Goal: Information Seeking & Learning: Learn about a topic

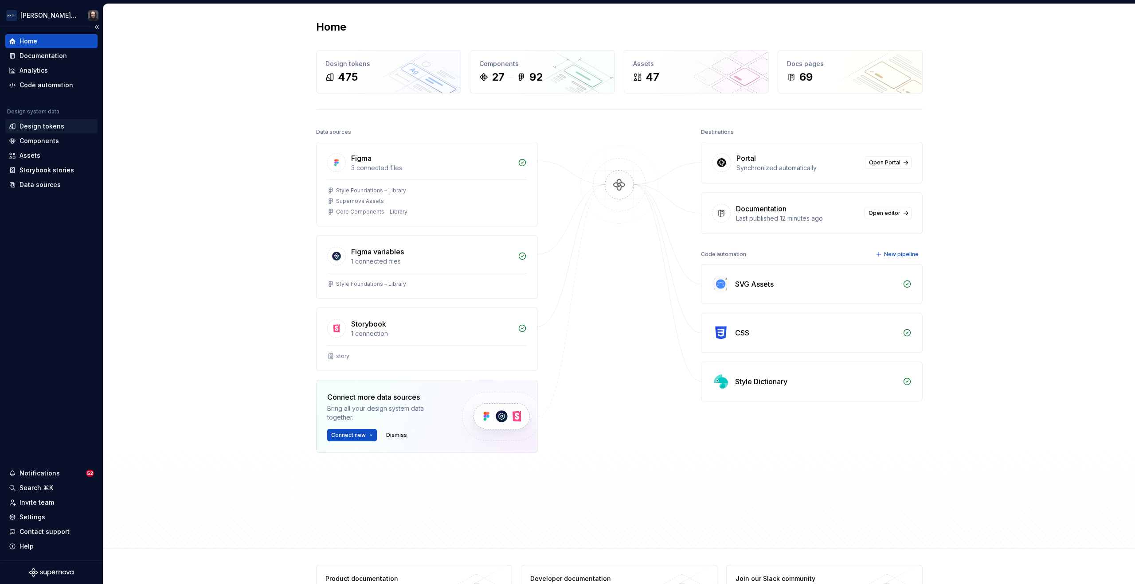
click at [58, 127] on div "Design tokens" at bounding box center [42, 126] width 45 height 9
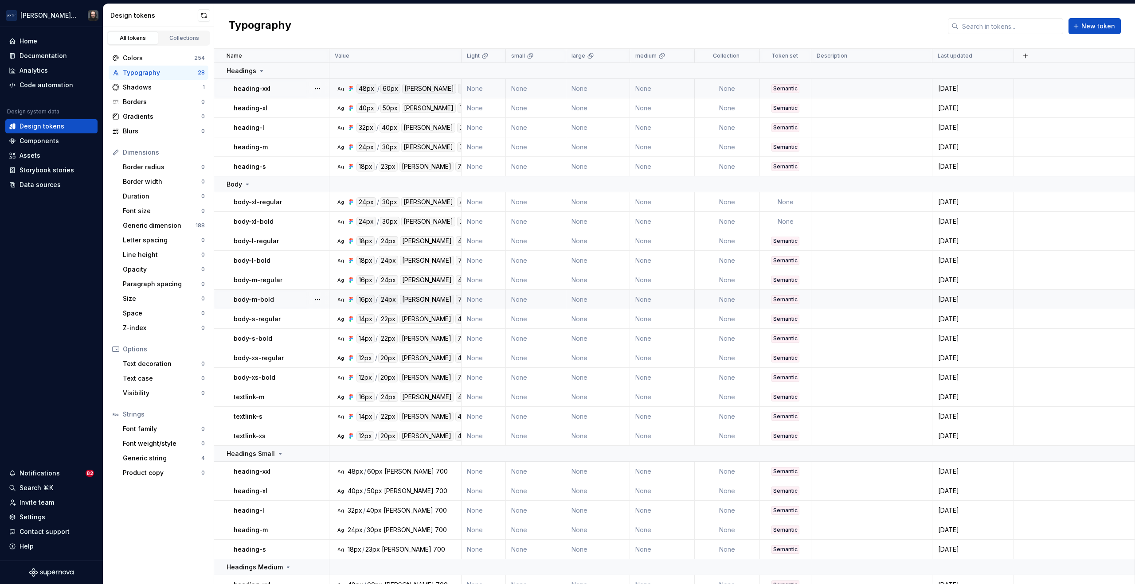
click at [1029, 92] on td at bounding box center [1074, 89] width 121 height 20
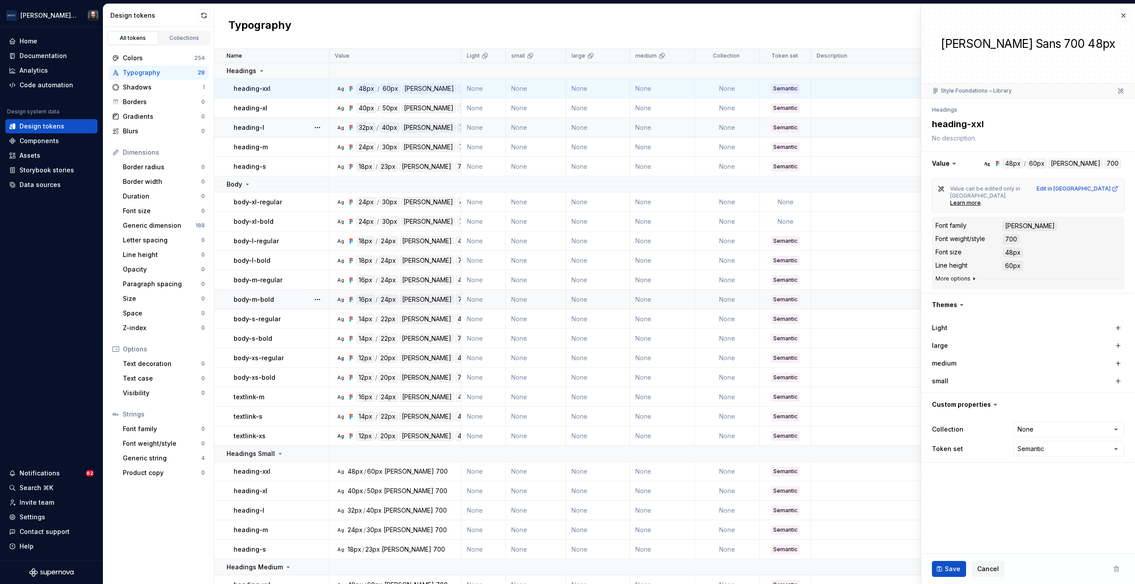
click at [974, 278] on icon "button" at bounding box center [974, 279] width 1 height 2
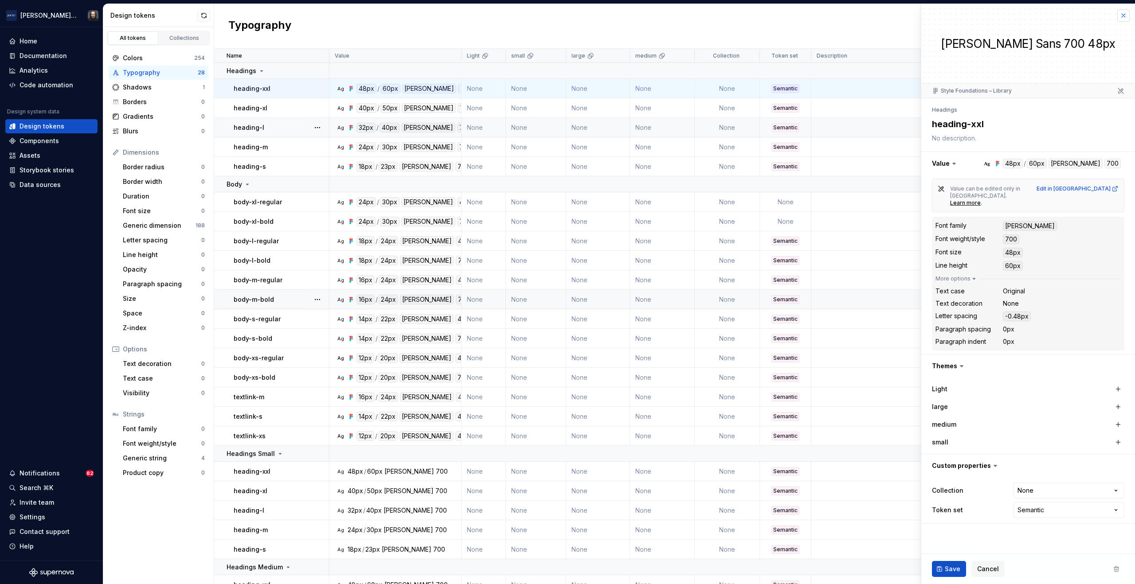
click at [1124, 16] on button "button" at bounding box center [1123, 15] width 12 height 12
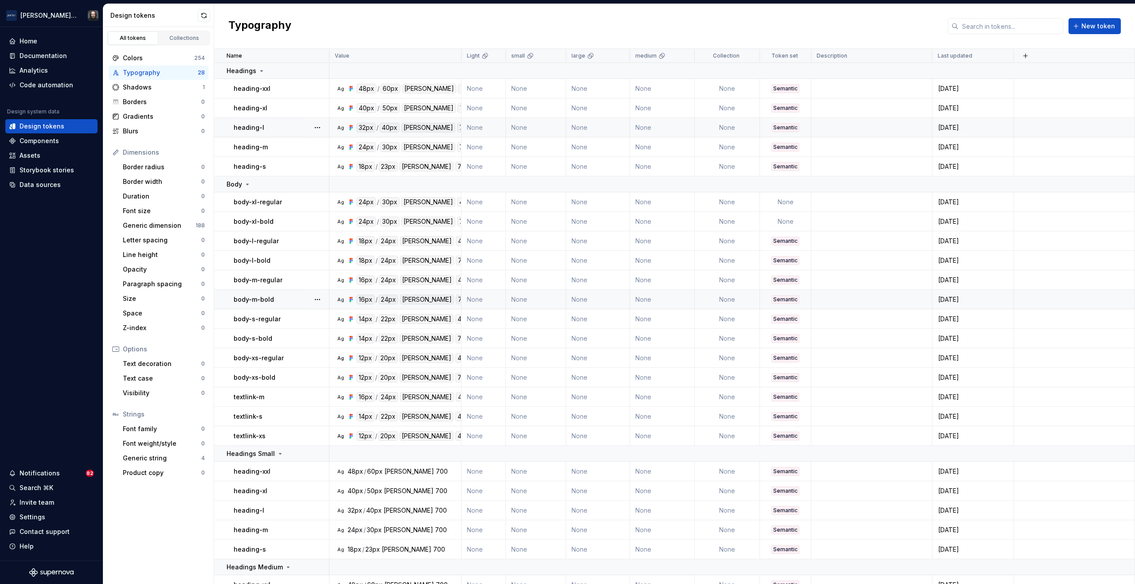
click at [600, 25] on div "Typography New token" at bounding box center [674, 26] width 921 height 45
click at [35, 57] on div "Documentation" at bounding box center [43, 55] width 47 height 9
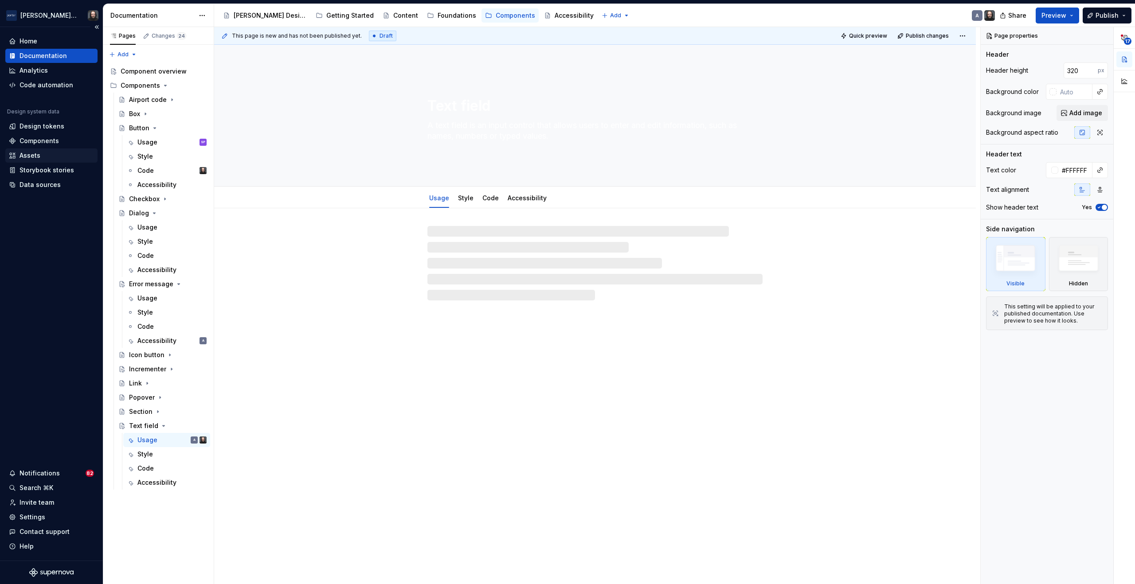
type textarea "*"
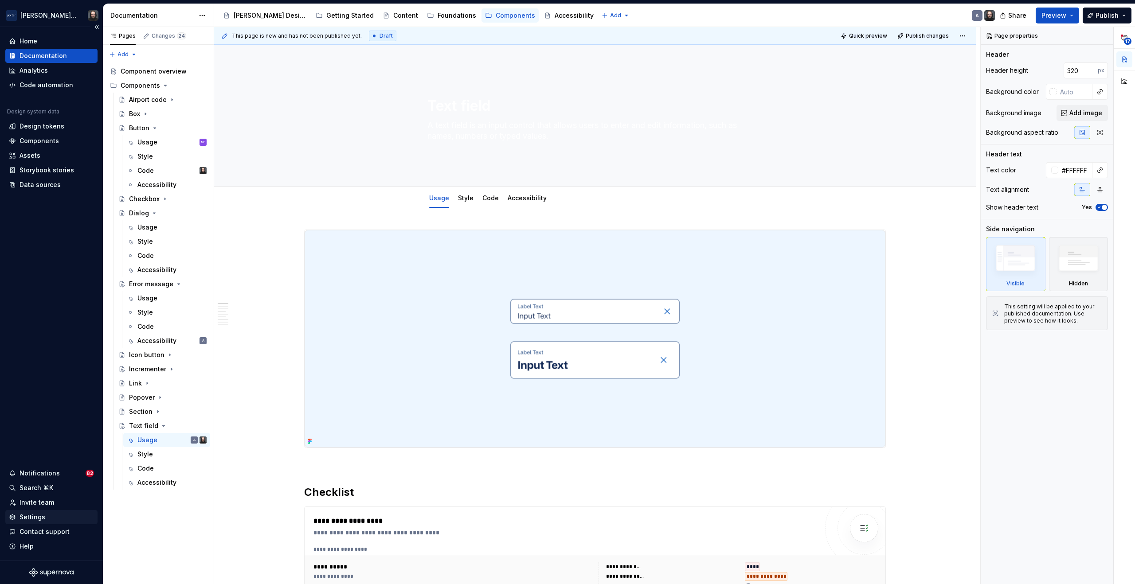
click at [45, 514] on div "Settings" at bounding box center [51, 517] width 85 height 9
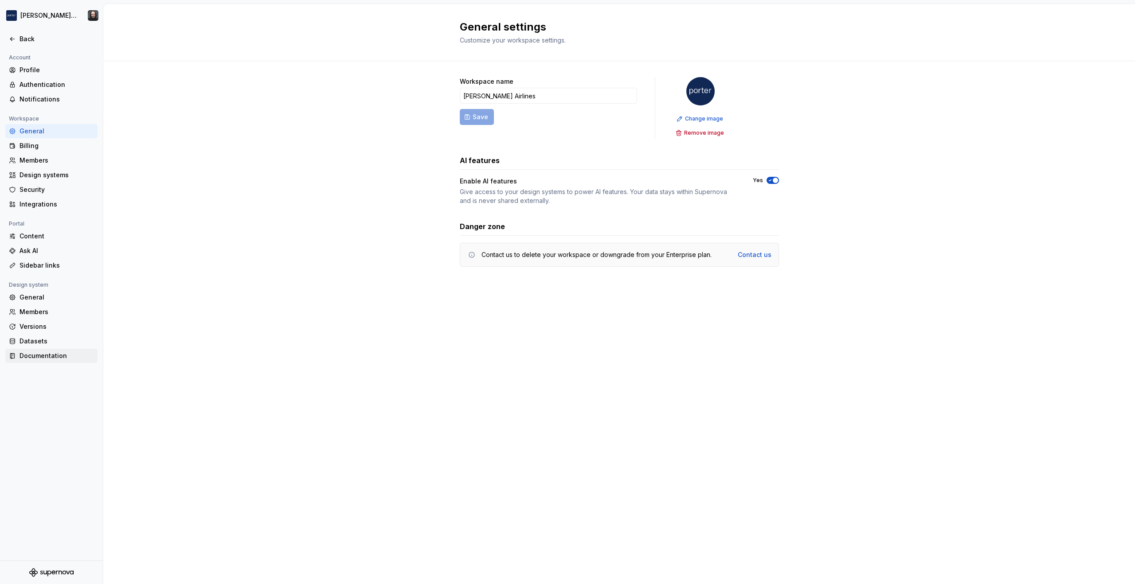
click at [47, 357] on div "Documentation" at bounding box center [57, 356] width 74 height 9
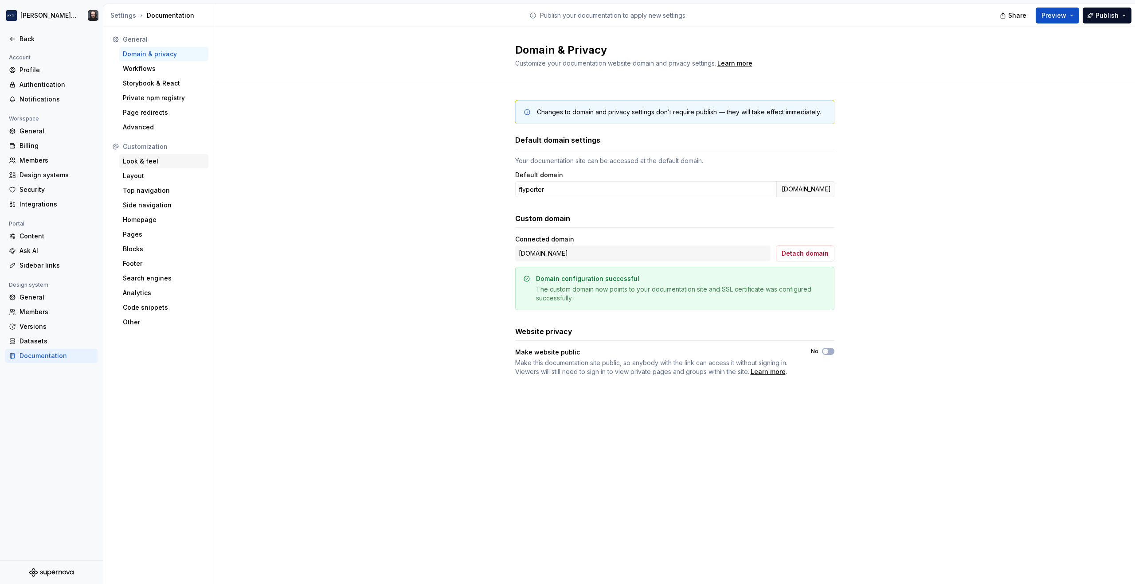
drag, startPoint x: 140, startPoint y: 160, endPoint x: 170, endPoint y: 166, distance: 30.7
click at [140, 160] on div "Look & feel" at bounding box center [164, 161] width 82 height 9
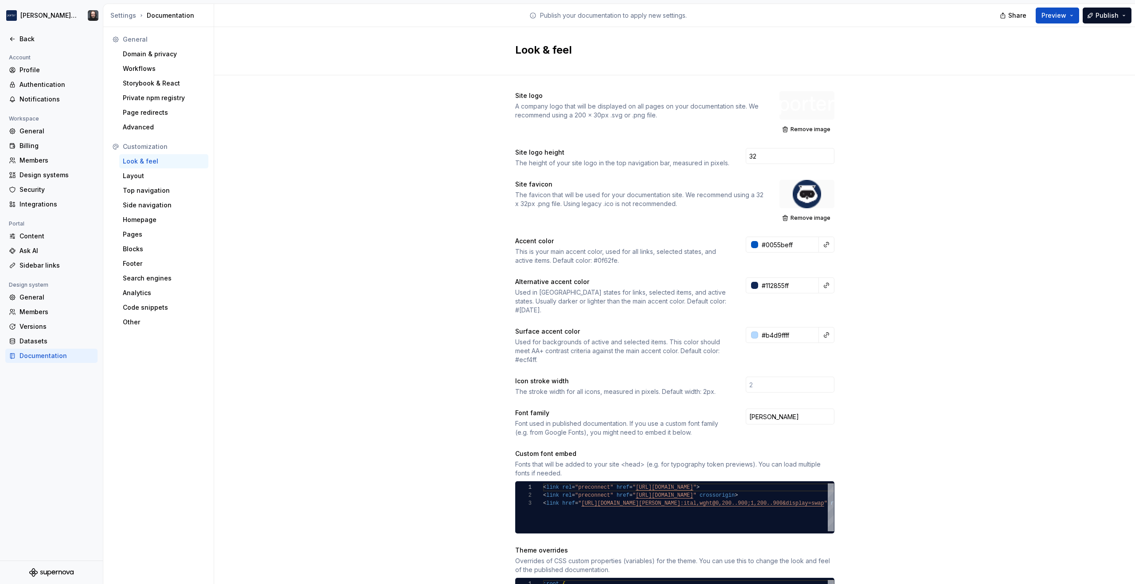
click at [338, 174] on div "Site logo A company logo that will be displayed on all pages on your documentat…" at bounding box center [674, 517] width 921 height 885
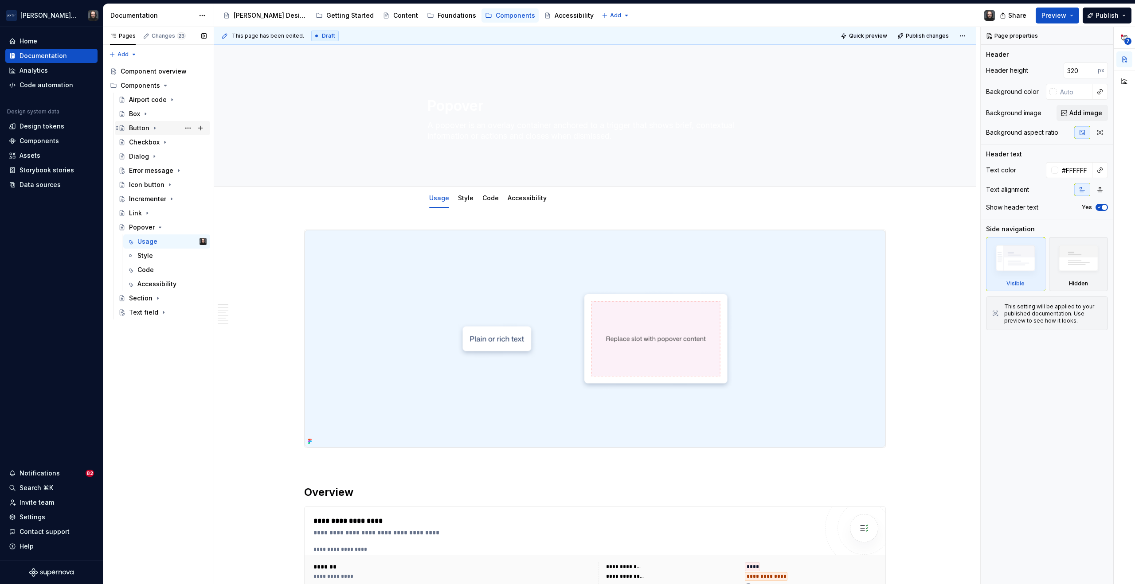
click at [143, 128] on div "Button" at bounding box center [139, 128] width 20 height 9
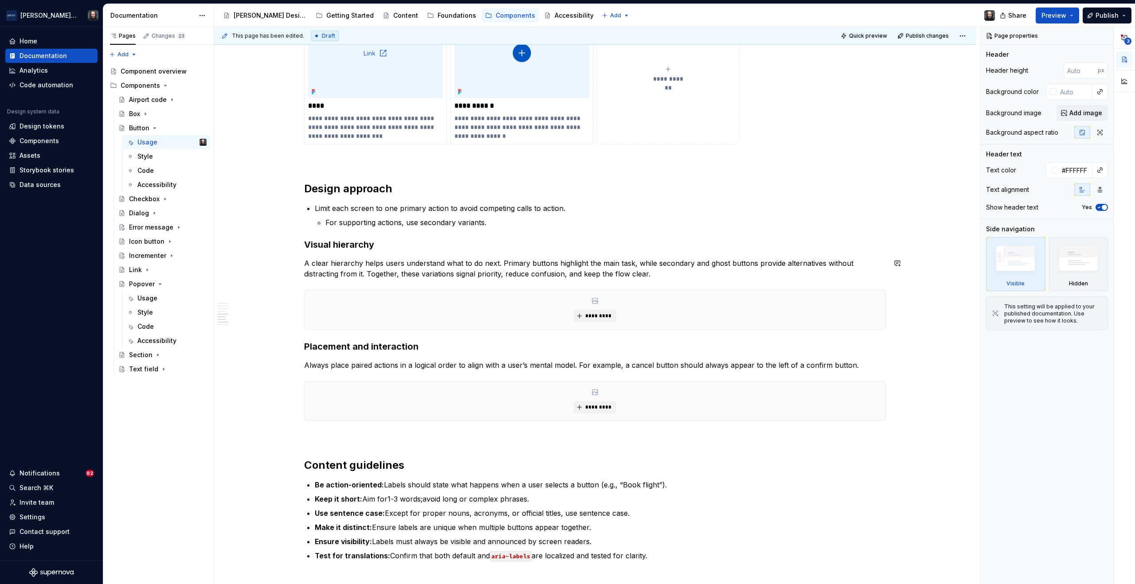
scroll to position [830, 0]
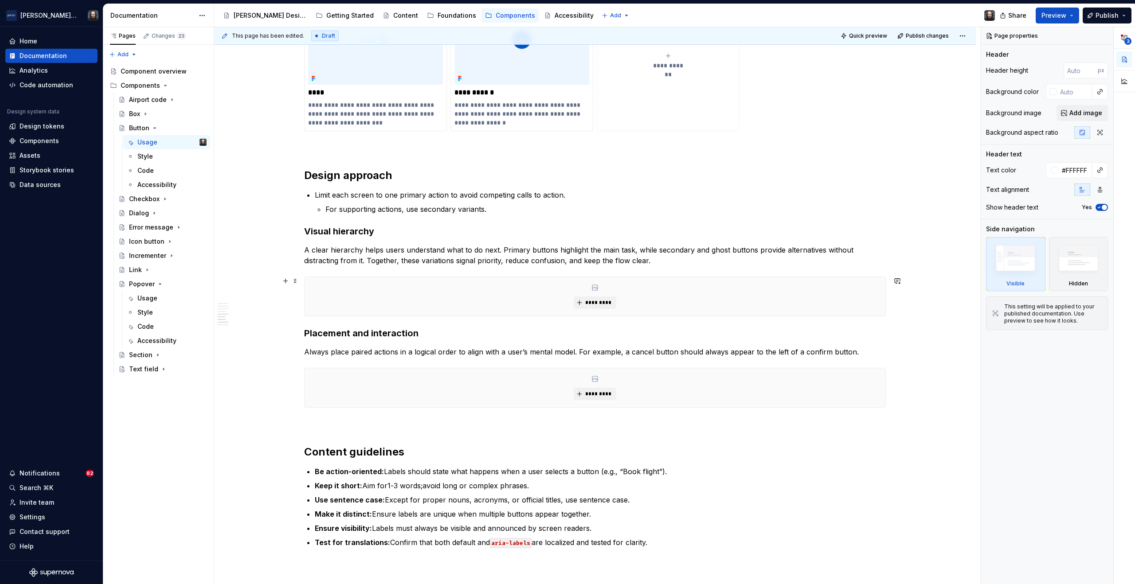
click at [647, 300] on div "*********" at bounding box center [595, 296] width 581 height 39
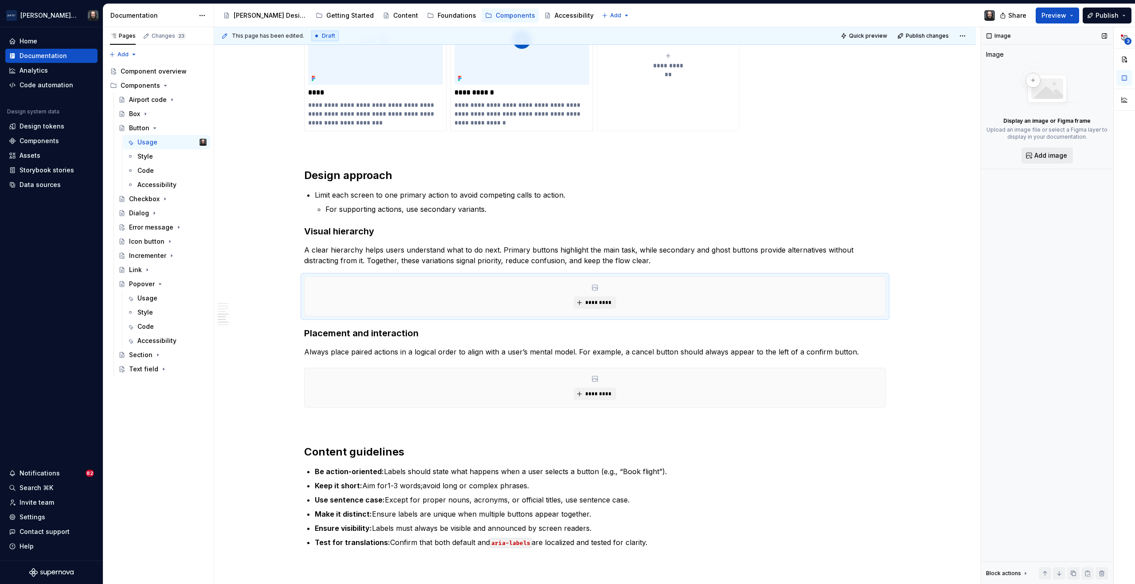
click at [1047, 157] on span "Add image" at bounding box center [1051, 155] width 33 height 9
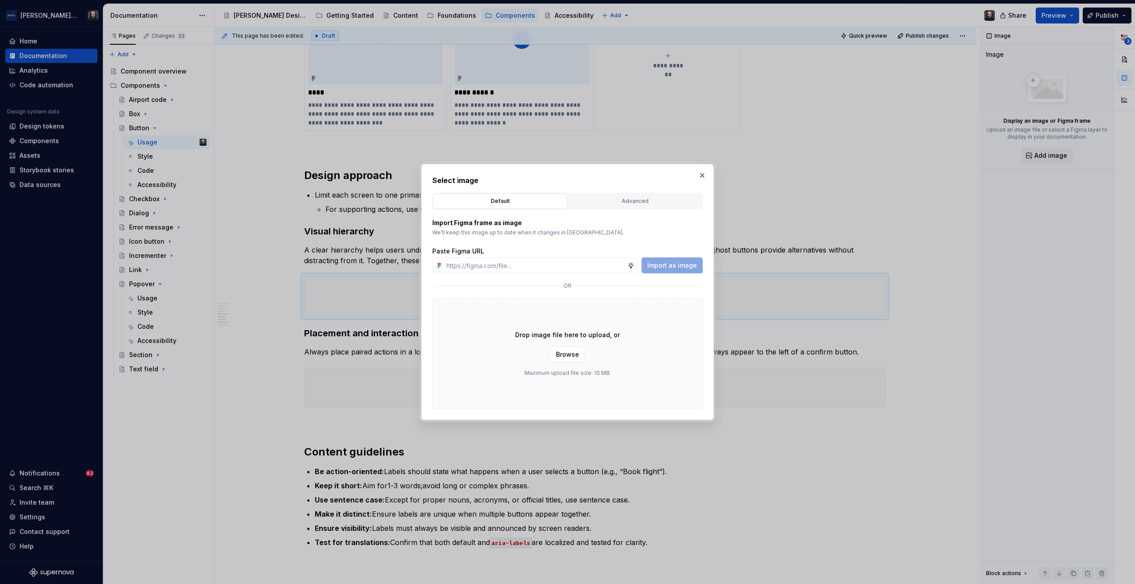
drag, startPoint x: 642, startPoint y: 200, endPoint x: 647, endPoint y: 207, distance: 9.2
click at [642, 200] on div "Advanced" at bounding box center [635, 201] width 128 height 9
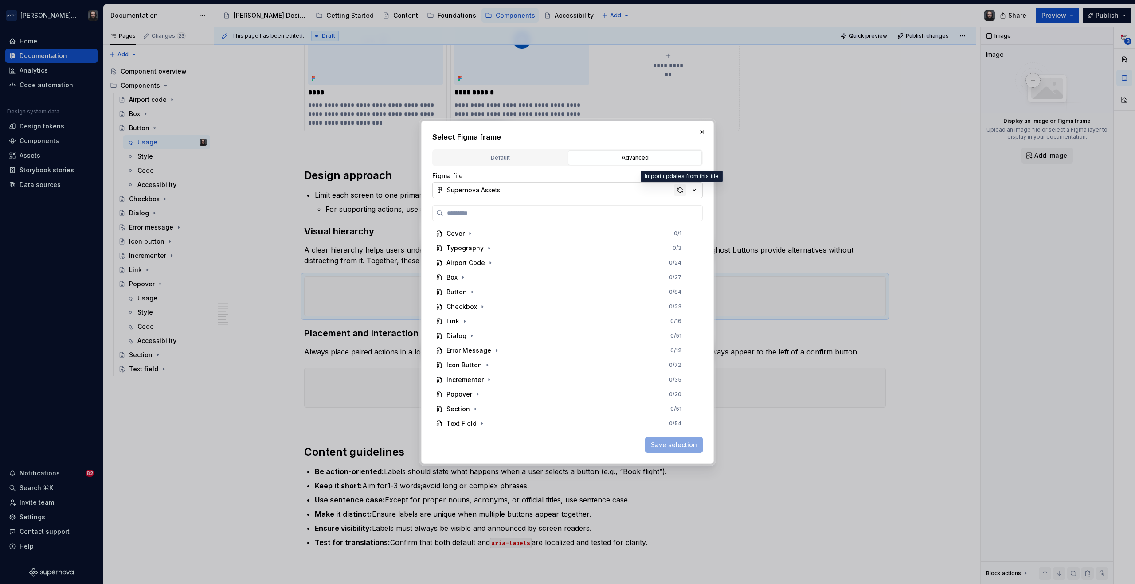
click at [679, 191] on div "button" at bounding box center [680, 190] width 12 height 12
click at [494, 294] on div "Button 0 / 103" at bounding box center [563, 292] width 263 height 14
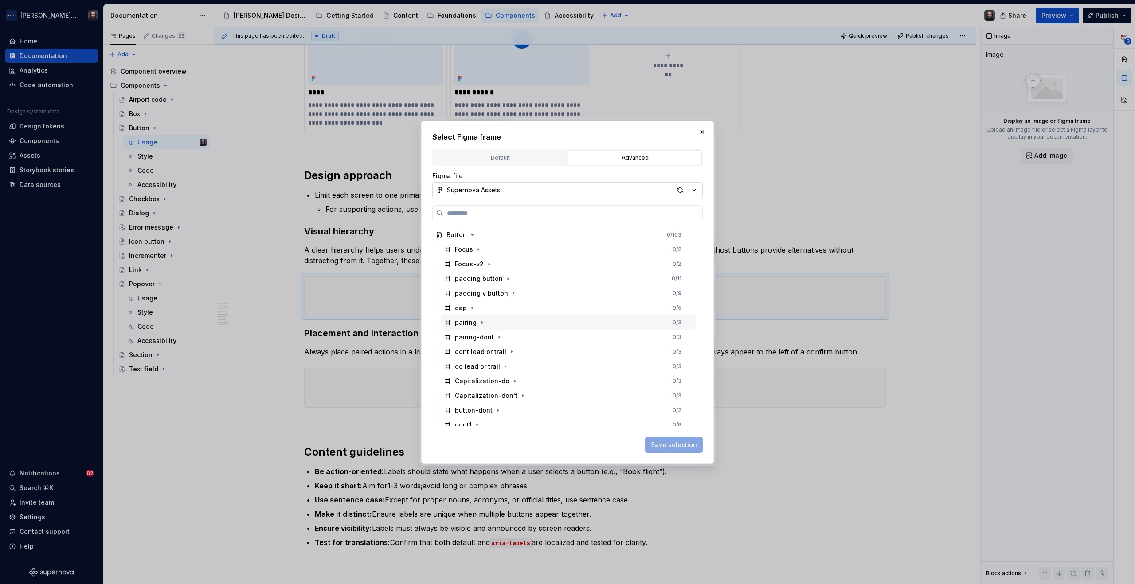
scroll to position [210, 0]
click at [544, 360] on div "Visual Hierarchy 0 / 11" at bounding box center [568, 360] width 255 height 14
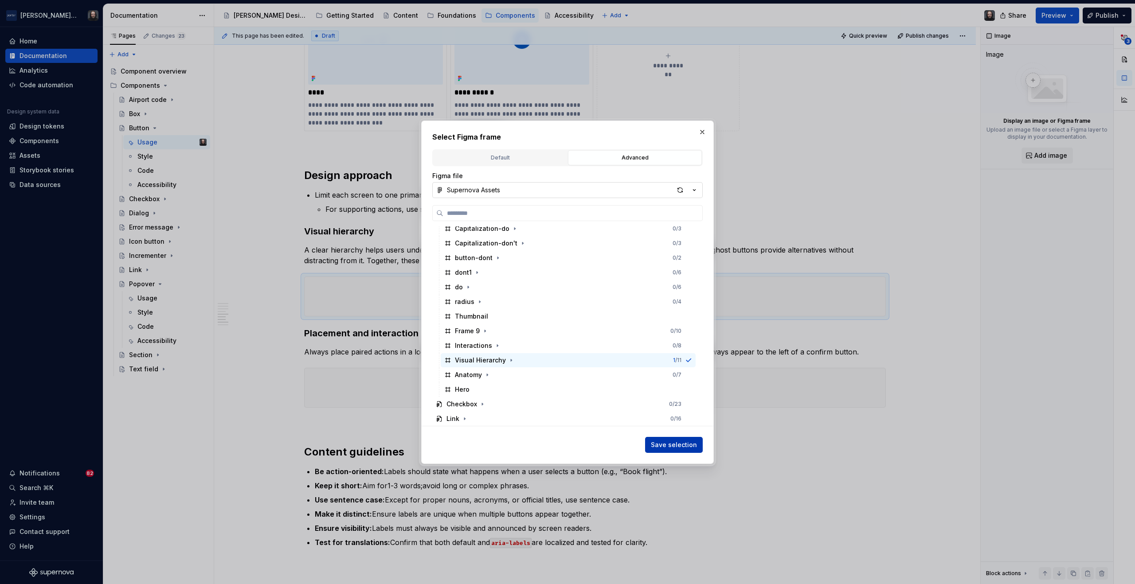
click at [694, 448] on span "Save selection" at bounding box center [674, 445] width 46 height 9
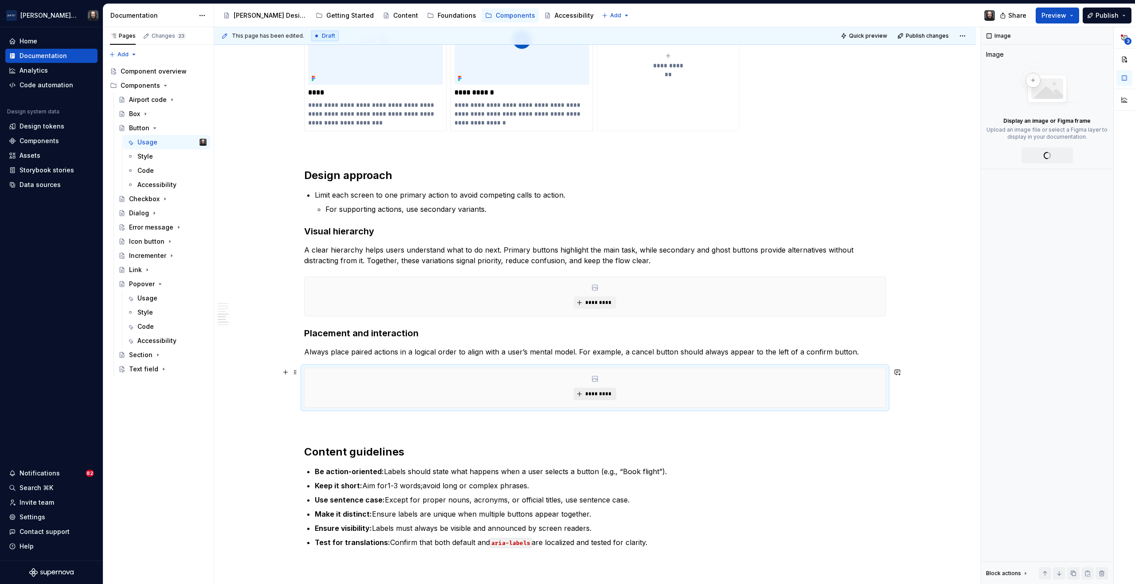
click at [595, 395] on span "*********" at bounding box center [598, 394] width 27 height 7
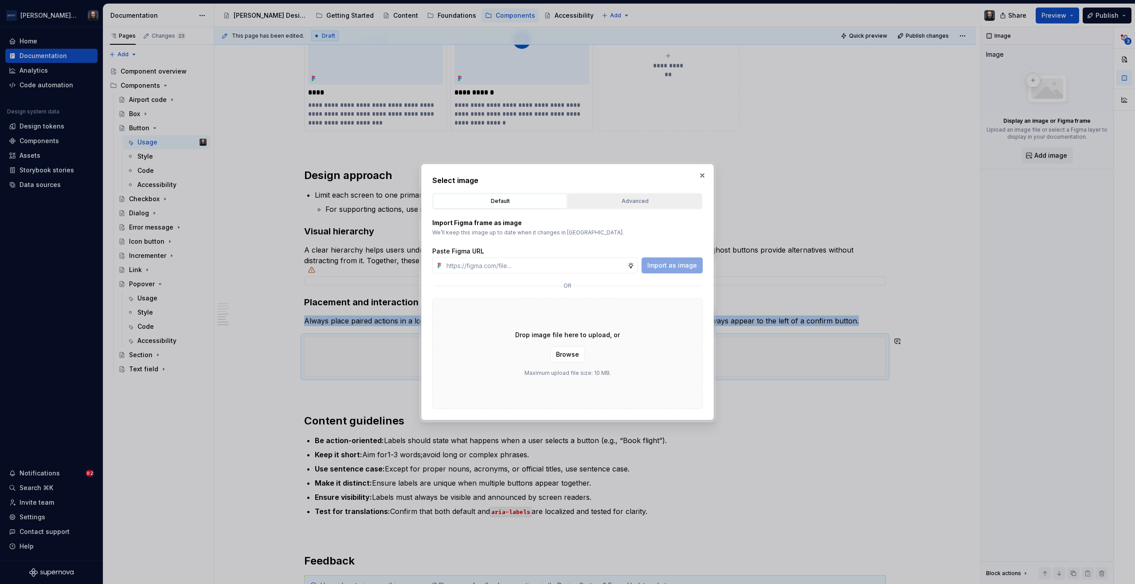
click at [639, 203] on div "Advanced" at bounding box center [635, 201] width 128 height 9
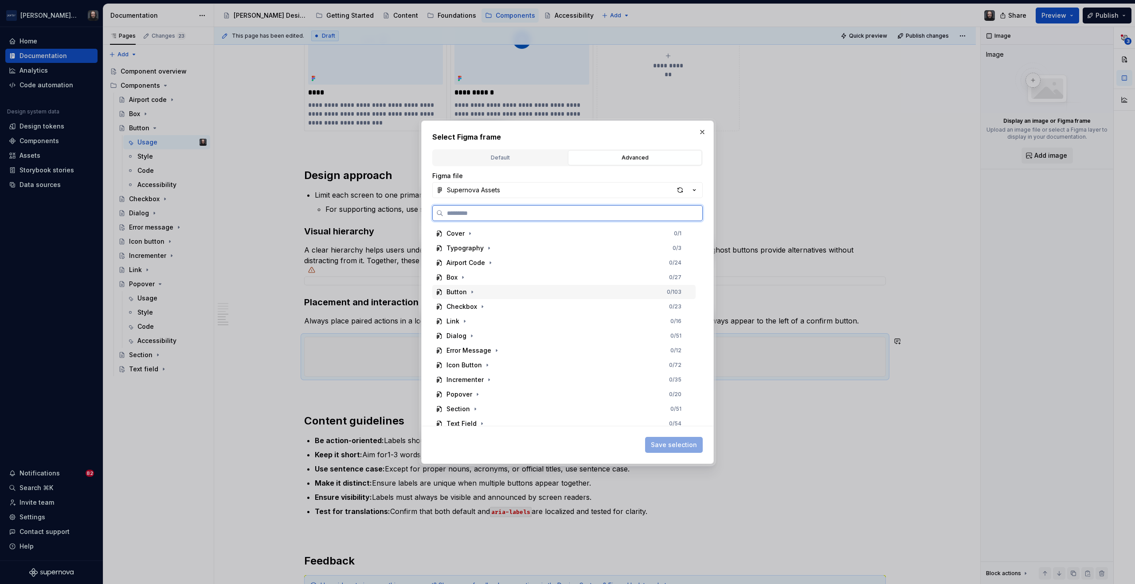
click at [506, 291] on div "Button 0 / 103" at bounding box center [563, 292] width 263 height 14
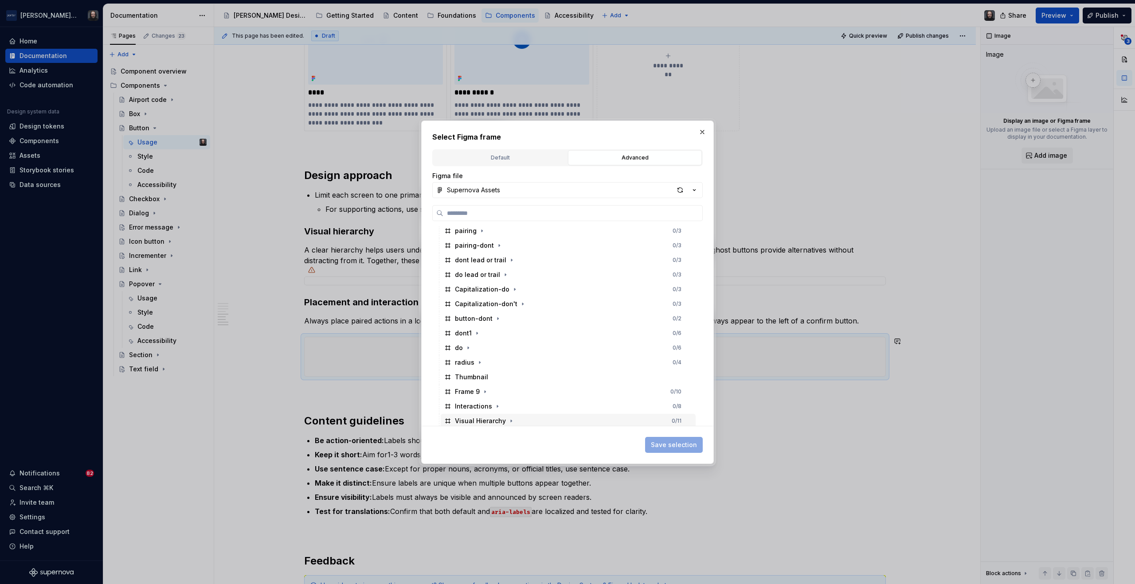
scroll to position [195, 0]
click at [527, 361] on div "Interactions 0 / 8" at bounding box center [568, 361] width 255 height 14
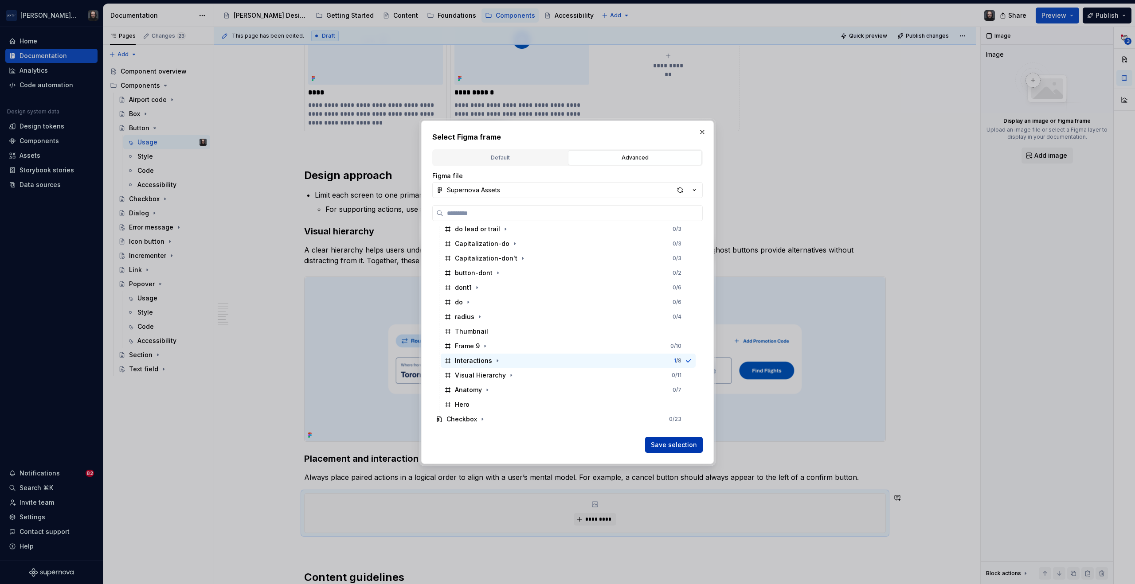
click at [684, 444] on span "Save selection" at bounding box center [674, 445] width 46 height 9
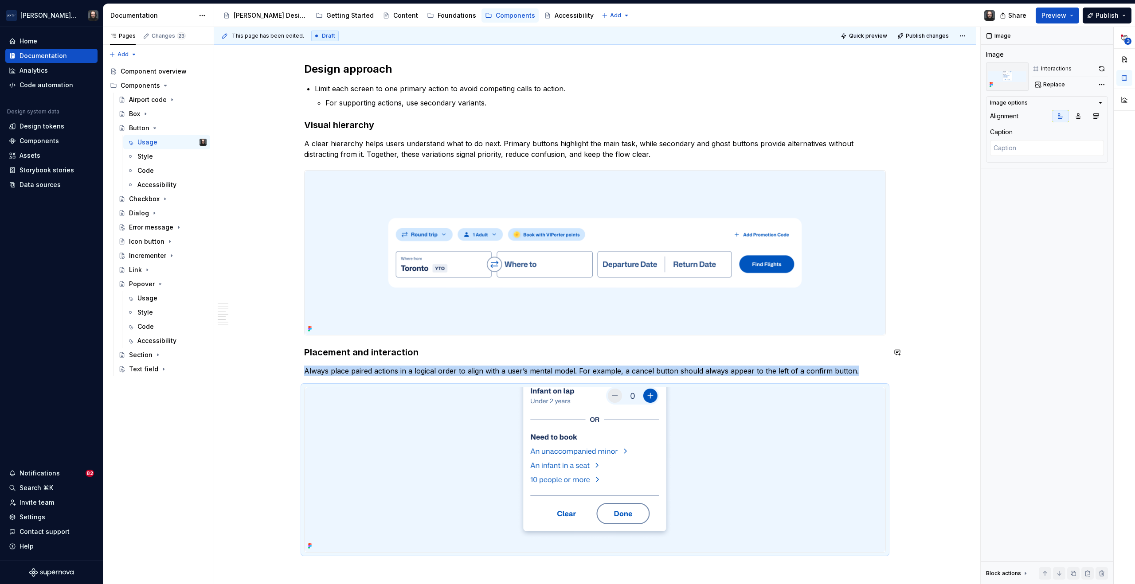
scroll to position [977, 0]
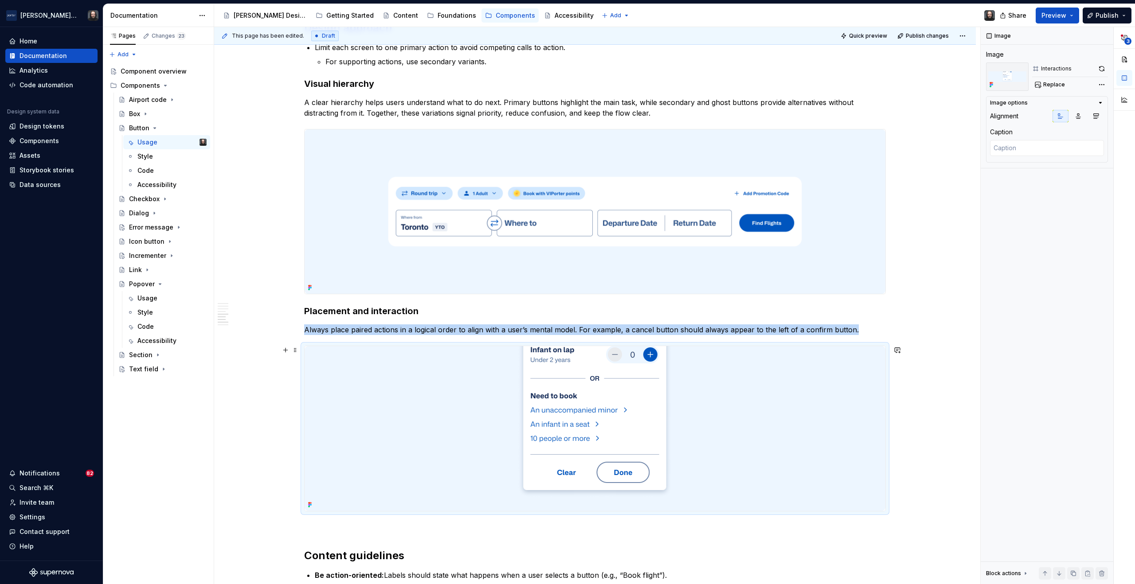
click at [929, 367] on div "**********" at bounding box center [595, 57] width 762 height 1761
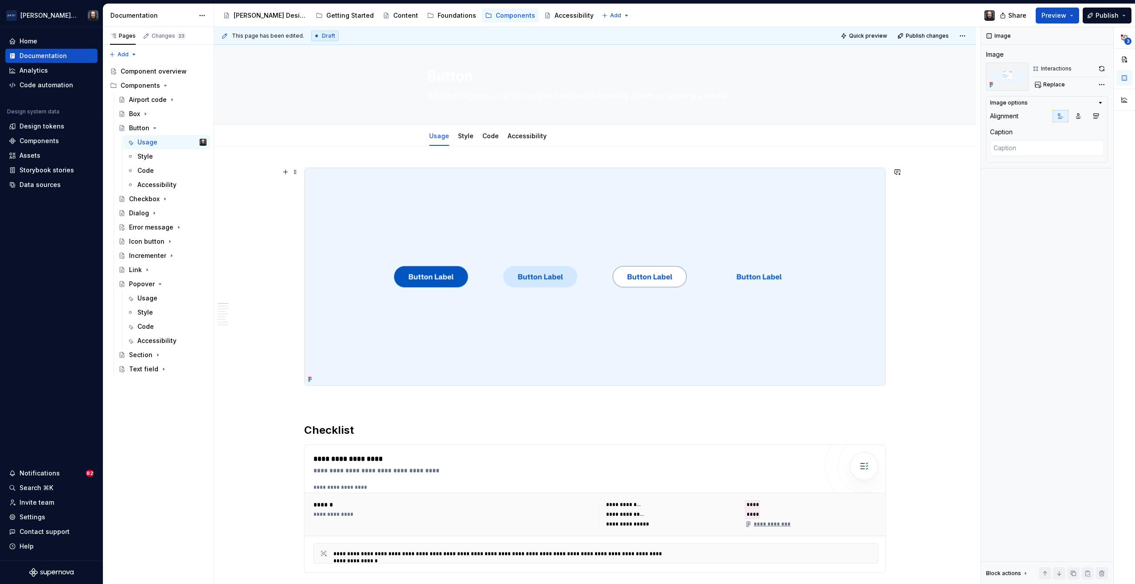
scroll to position [0, 0]
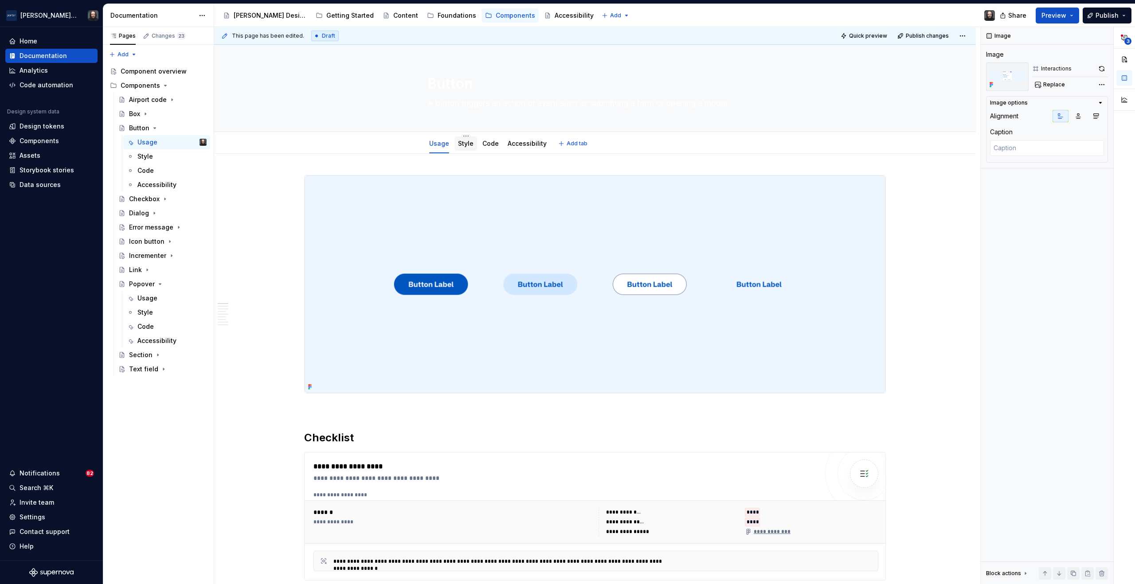
click at [465, 145] on link "Style" at bounding box center [466, 144] width 16 height 8
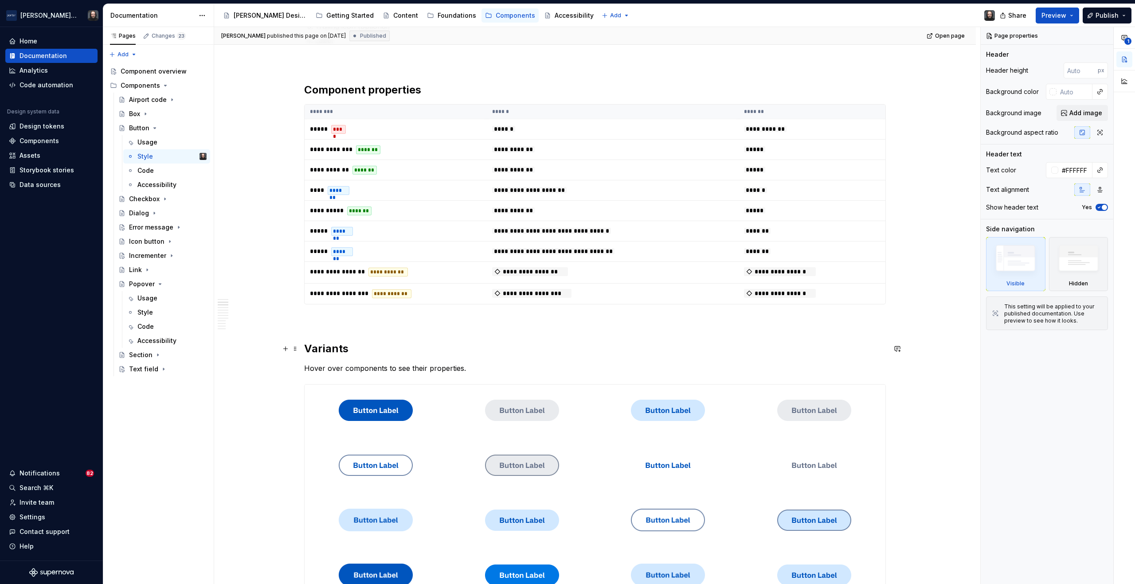
scroll to position [671, 0]
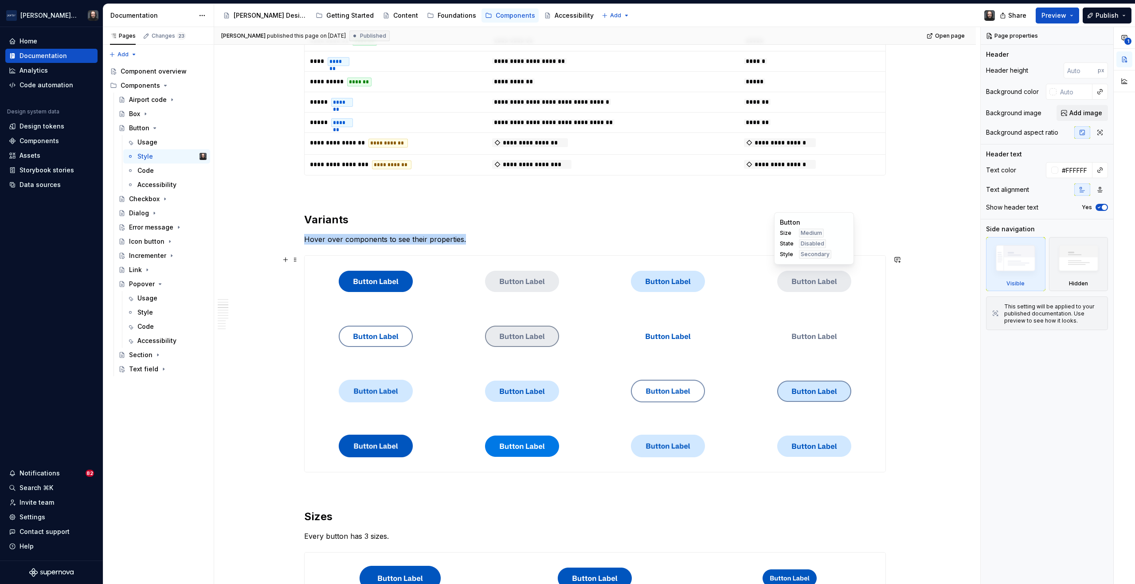
click at [752, 263] on div at bounding box center [814, 281] width 143 height 51
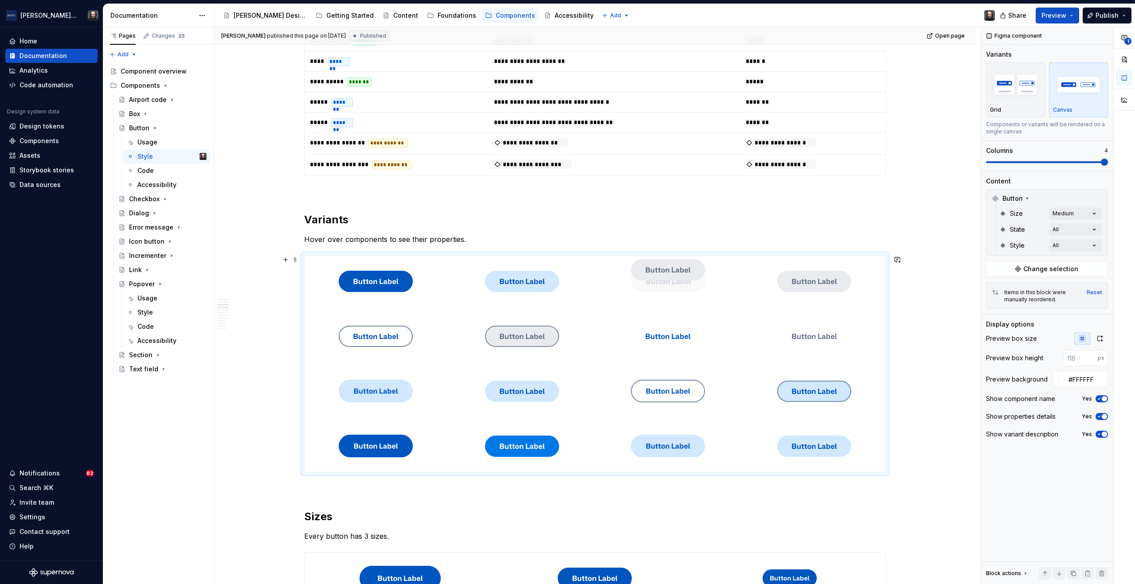
drag, startPoint x: 541, startPoint y: 283, endPoint x: 697, endPoint y: 283, distance: 155.7
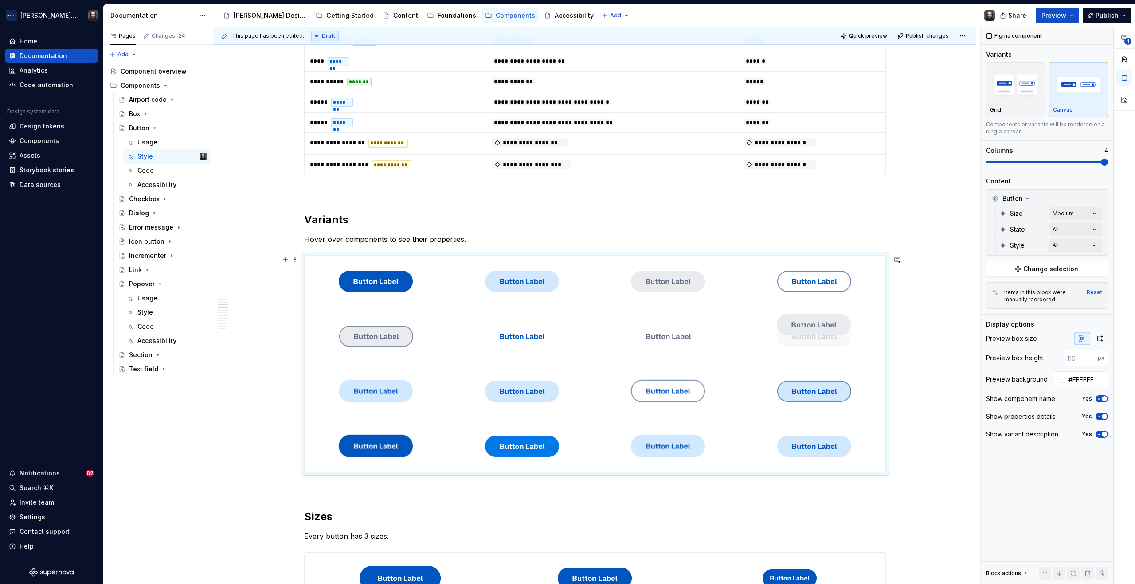
drag, startPoint x: 788, startPoint y: 282, endPoint x: 780, endPoint y: 337, distance: 56.4
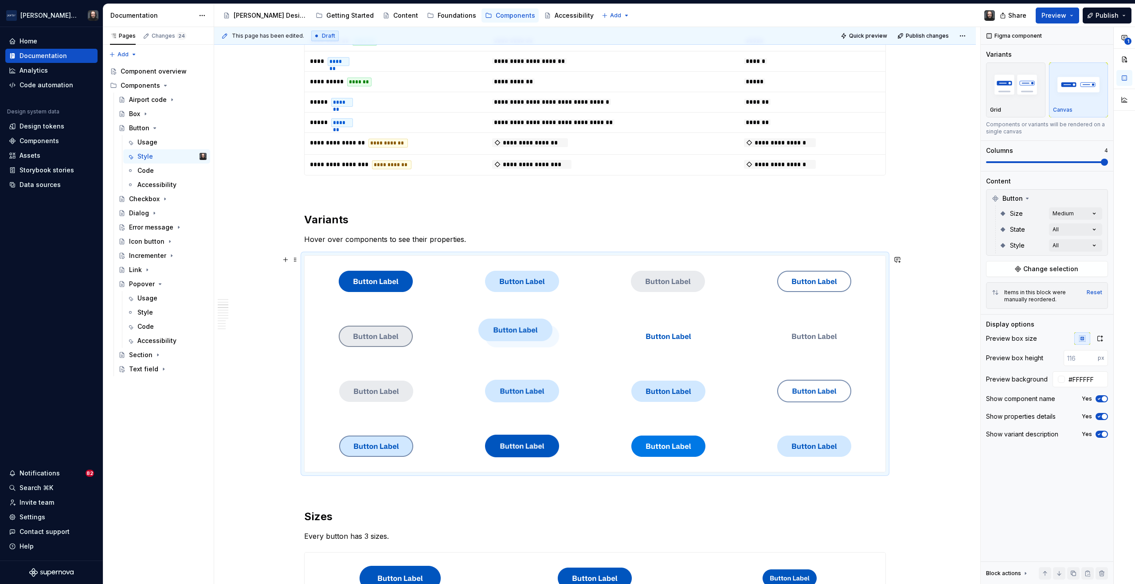
drag, startPoint x: 644, startPoint y: 435, endPoint x: 493, endPoint y: 331, distance: 182.8
click at [493, 331] on body "[PERSON_NAME] Airlines Home Documentation Analytics Code automation Design syst…" at bounding box center [567, 292] width 1135 height 584
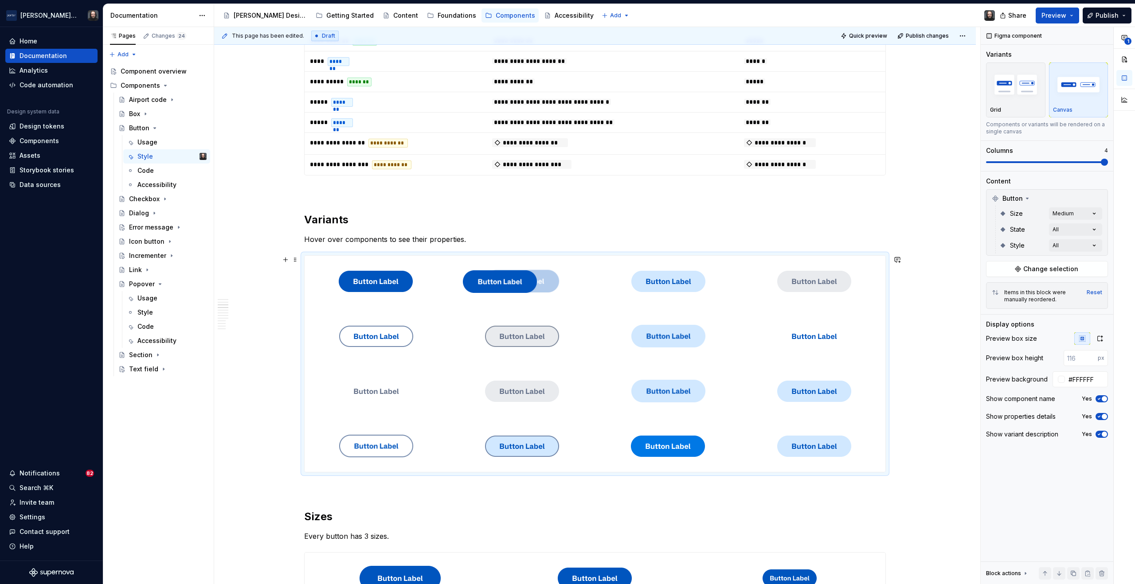
drag, startPoint x: 527, startPoint y: 443, endPoint x: 505, endPoint y: 290, distance: 155.4
click at [505, 290] on body "[PERSON_NAME] Airlines Home Documentation Analytics Code automation Design syst…" at bounding box center [567, 292] width 1135 height 584
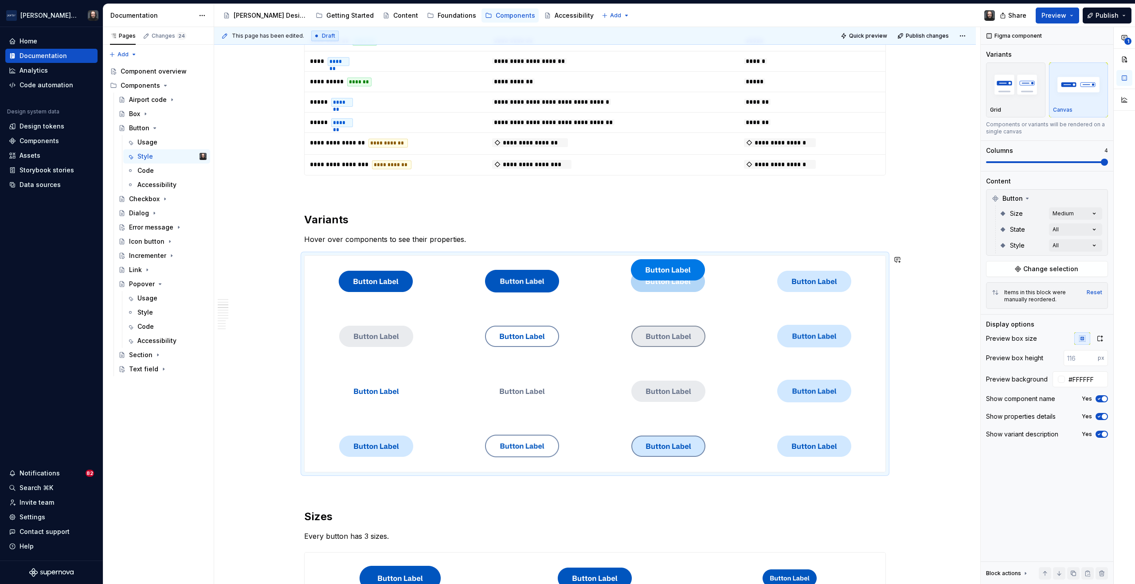
drag, startPoint x: 644, startPoint y: 443, endPoint x: 639, endPoint y: 282, distance: 161.1
click at [639, 282] on body "[PERSON_NAME] Airlines Home Documentation Analytics Code automation Design syst…" at bounding box center [567, 292] width 1135 height 584
drag, startPoint x: 374, startPoint y: 335, endPoint x: 809, endPoint y: 290, distance: 436.9
click at [809, 290] on body "[PERSON_NAME] Airlines Home Documentation Analytics Code automation Design syst…" at bounding box center [567, 292] width 1135 height 584
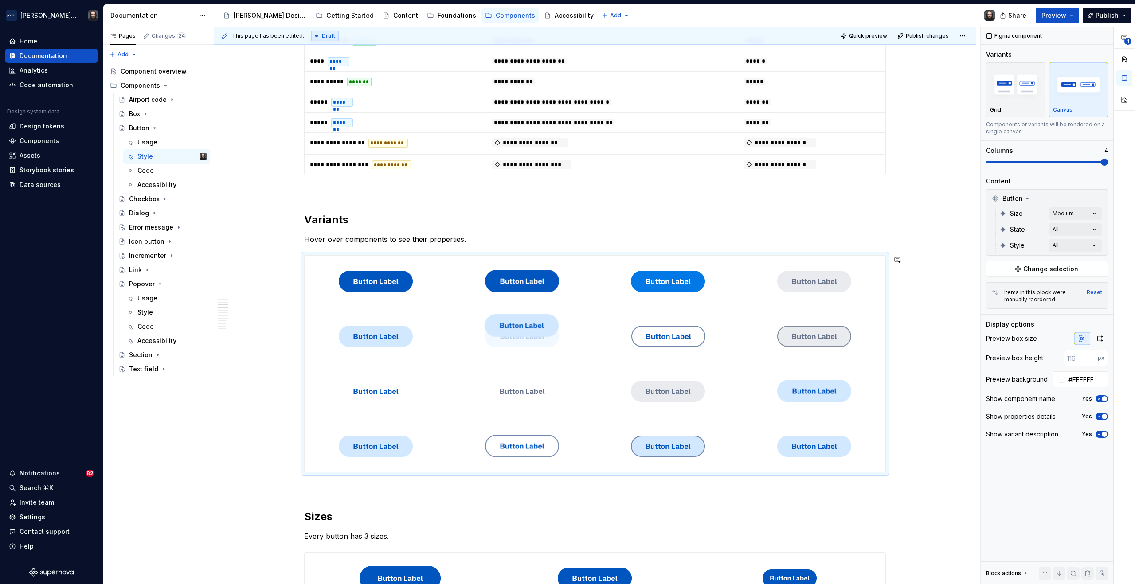
drag, startPoint x: 795, startPoint y: 335, endPoint x: 518, endPoint y: 337, distance: 277.2
click at [518, 337] on body "[PERSON_NAME] Airlines Home Documentation Analytics Code automation Design syst…" at bounding box center [567, 292] width 1135 height 584
drag, startPoint x: 387, startPoint y: 437, endPoint x: 414, endPoint y: 443, distance: 27.7
click at [414, 443] on body "[PERSON_NAME] Airlines Home Documentation Analytics Code automation Design syst…" at bounding box center [567, 292] width 1135 height 584
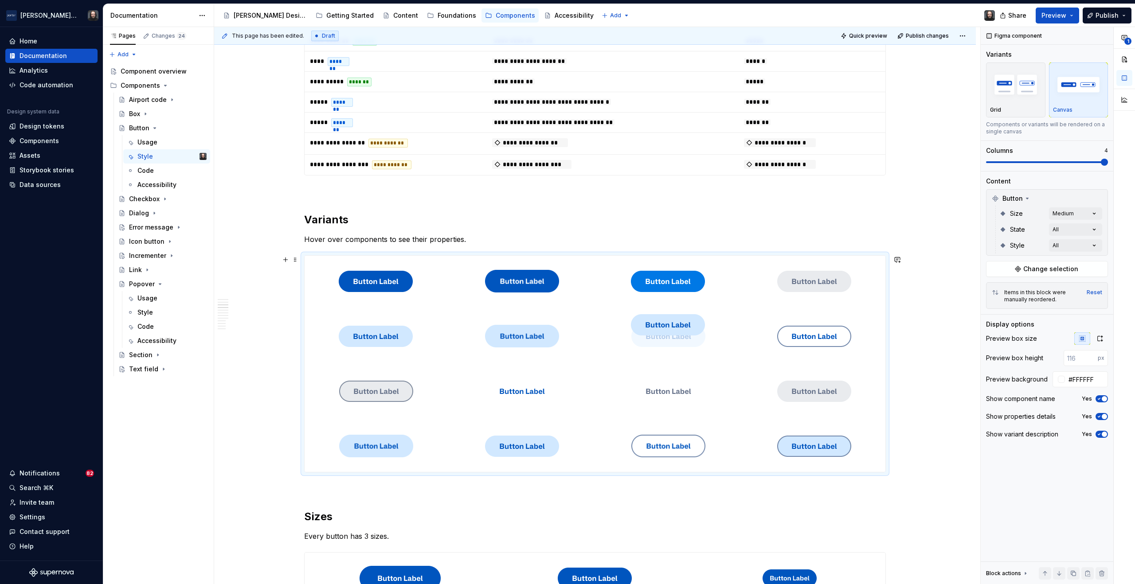
drag, startPoint x: 787, startPoint y: 445, endPoint x: 659, endPoint y: 343, distance: 163.8
click at [659, 343] on body "[PERSON_NAME] Airlines Home Documentation Analytics Code automation Design syst…" at bounding box center [567, 292] width 1135 height 584
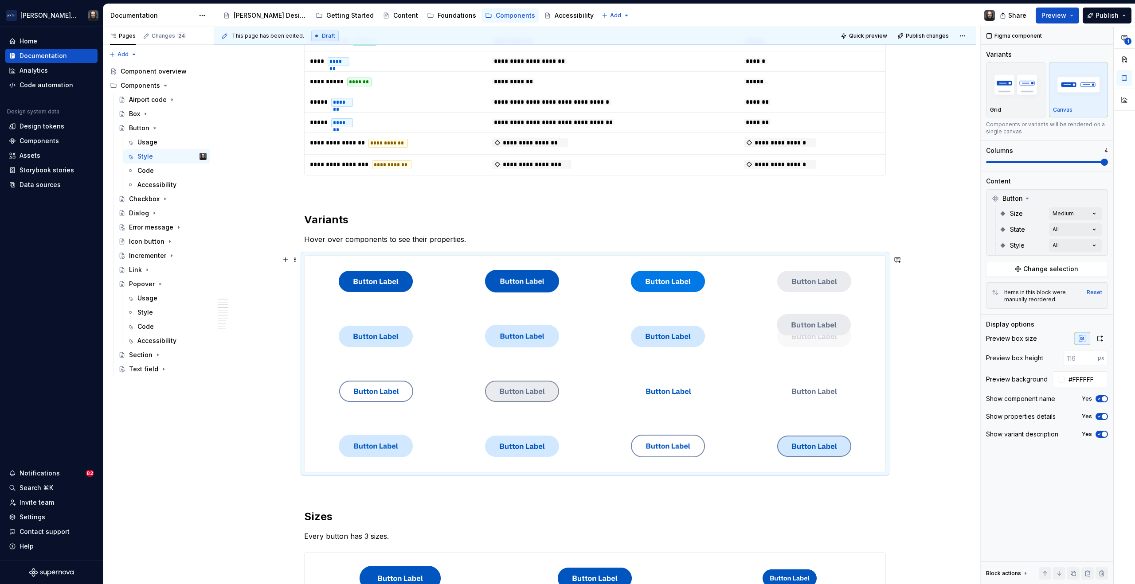
drag, startPoint x: 802, startPoint y: 392, endPoint x: 780, endPoint y: 341, distance: 55.8
click at [780, 341] on body "[PERSON_NAME] Airlines Home Documentation Analytics Code automation Design syst…" at bounding box center [567, 292] width 1135 height 584
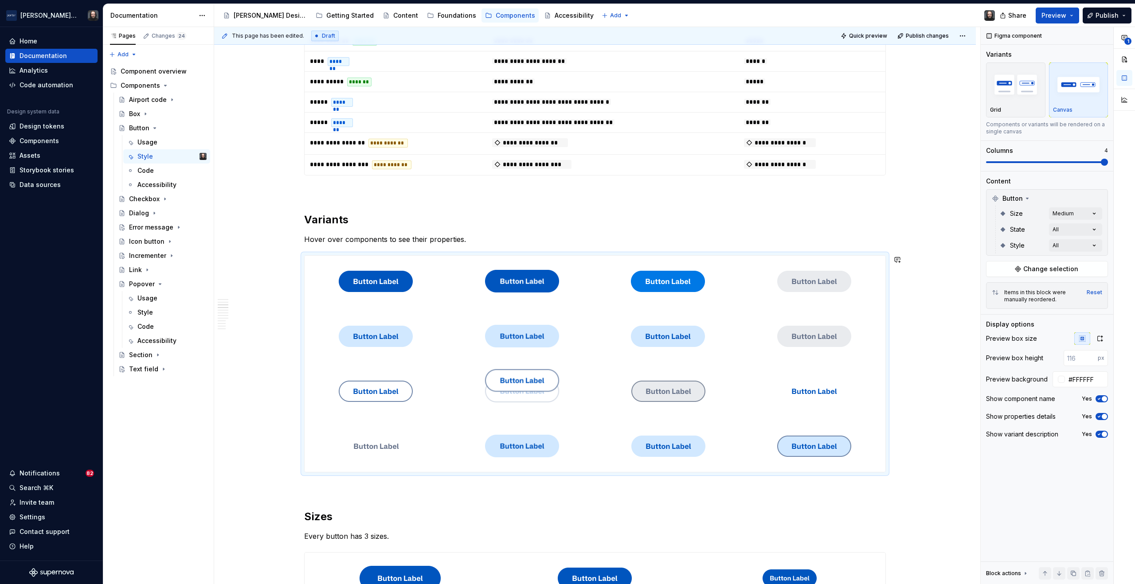
drag, startPoint x: 664, startPoint y: 441, endPoint x: 521, endPoint y: 387, distance: 153.7
click at [521, 387] on body "[PERSON_NAME] Airlines Home Documentation Analytics Code automation Design syst…" at bounding box center [567, 292] width 1135 height 584
type textarea "*"
drag, startPoint x: 818, startPoint y: 449, endPoint x: 686, endPoint y: 406, distance: 138.1
click at [686, 406] on body "[PERSON_NAME] Airlines Home Documentation Analytics Code automation Design syst…" at bounding box center [567, 292] width 1135 height 584
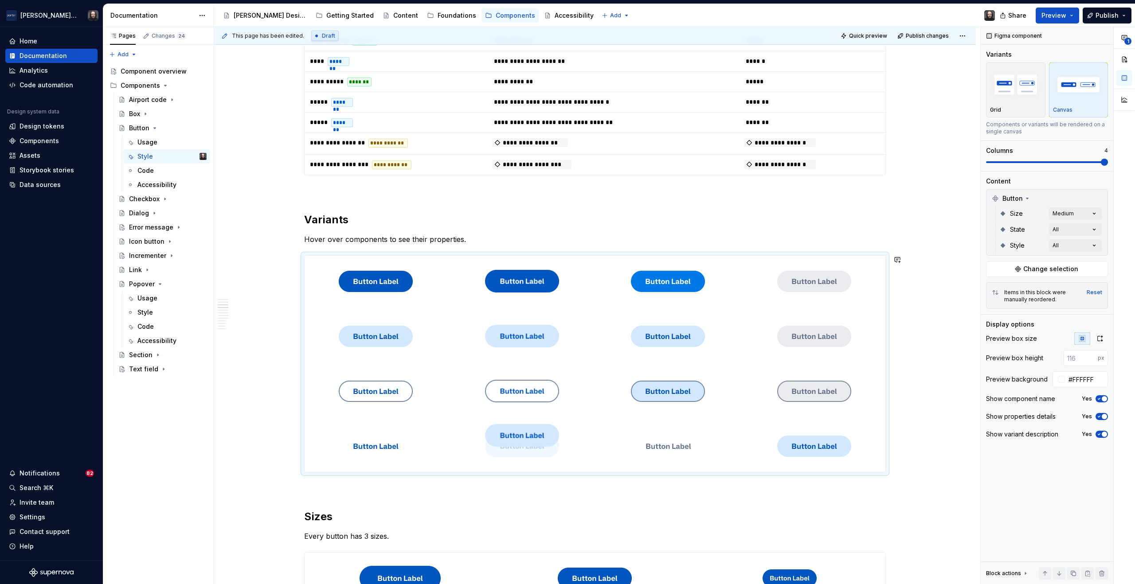
drag, startPoint x: 670, startPoint y: 448, endPoint x: 554, endPoint y: 447, distance: 115.7
click at [553, 447] on body "[PERSON_NAME] Airlines Home Documentation Analytics Code automation Design syst…" at bounding box center [567, 292] width 1135 height 584
drag, startPoint x: 819, startPoint y: 447, endPoint x: 673, endPoint y: 445, distance: 146.4
click at [673, 445] on body "[PERSON_NAME] Airlines Home Documentation Analytics Code automation Design syst…" at bounding box center [567, 292] width 1135 height 584
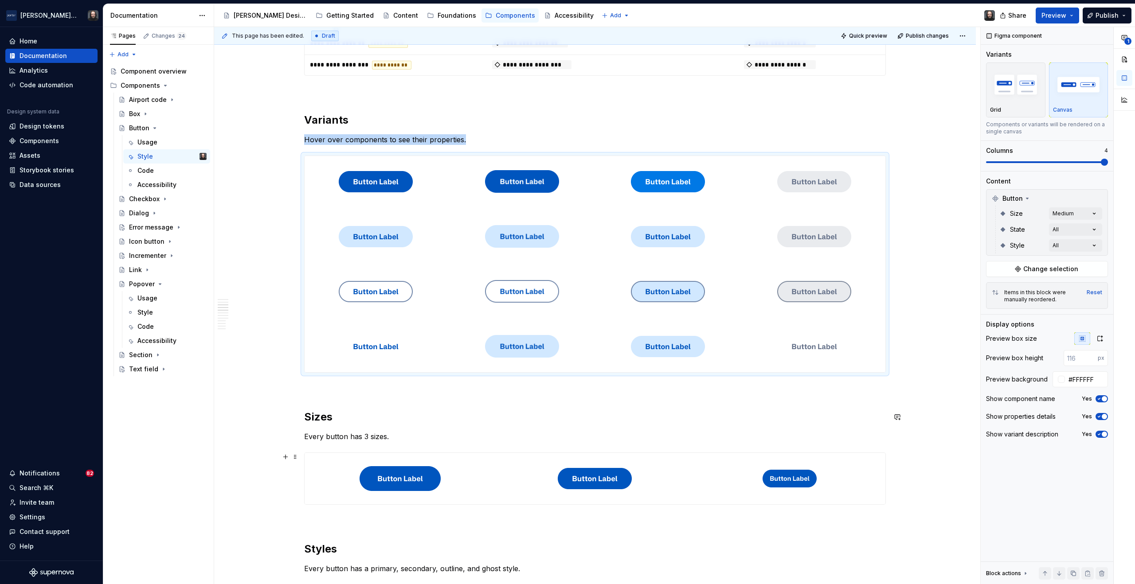
scroll to position [834, 0]
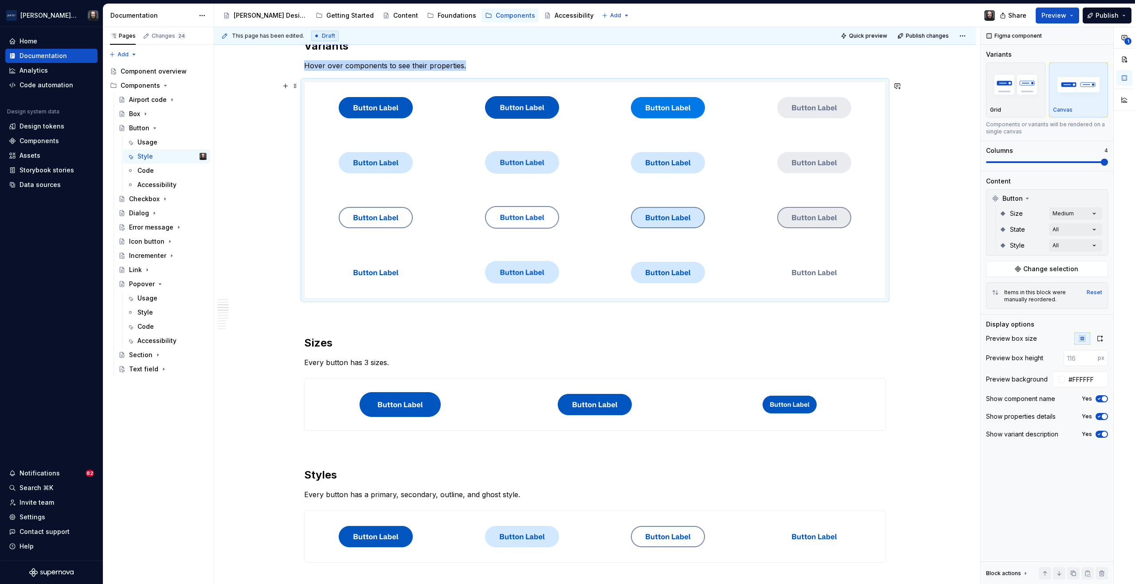
scroll to position [851, 0]
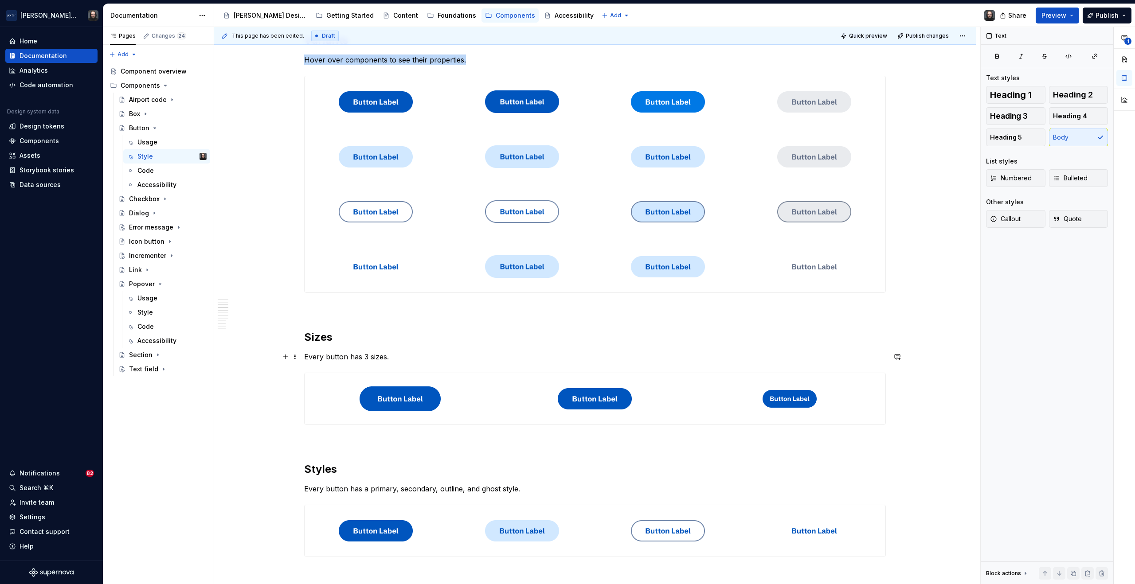
click at [387, 359] on p "Every button has 3 sizes." at bounding box center [595, 357] width 582 height 11
click at [388, 359] on p "Every button has 3 sizes." at bounding box center [595, 357] width 582 height 11
click at [385, 359] on p "Every button has 3 sizes." at bounding box center [595, 357] width 582 height 11
drag, startPoint x: 931, startPoint y: 401, endPoint x: 931, endPoint y: 392, distance: 8.9
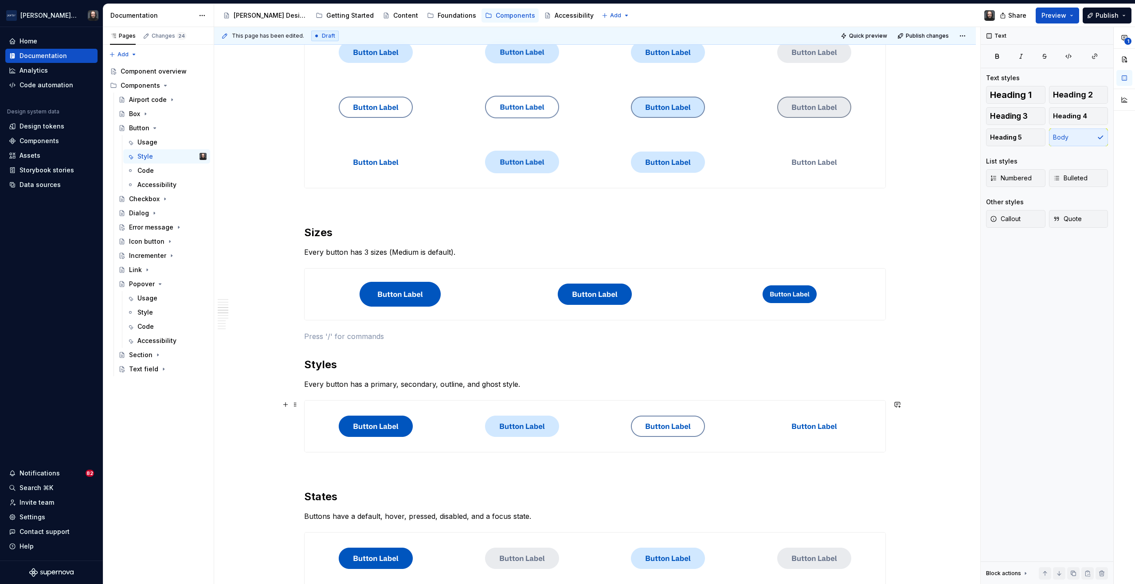
scroll to position [1104, 0]
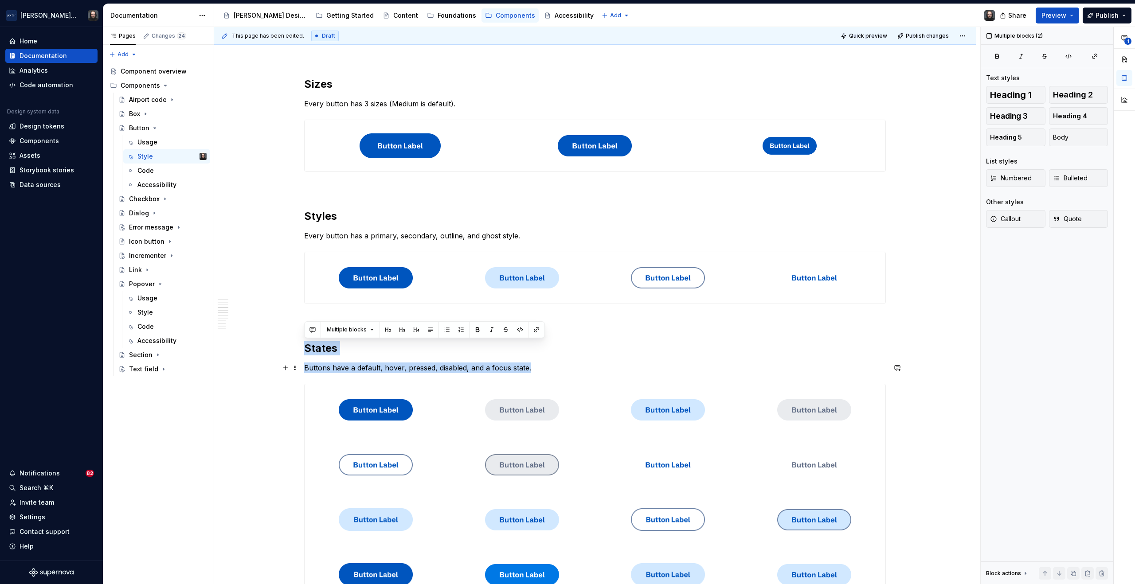
drag, startPoint x: 306, startPoint y: 349, endPoint x: 537, endPoint y: 370, distance: 232.4
click at [536, 370] on div "**********" at bounding box center [595, 539] width 582 height 2937
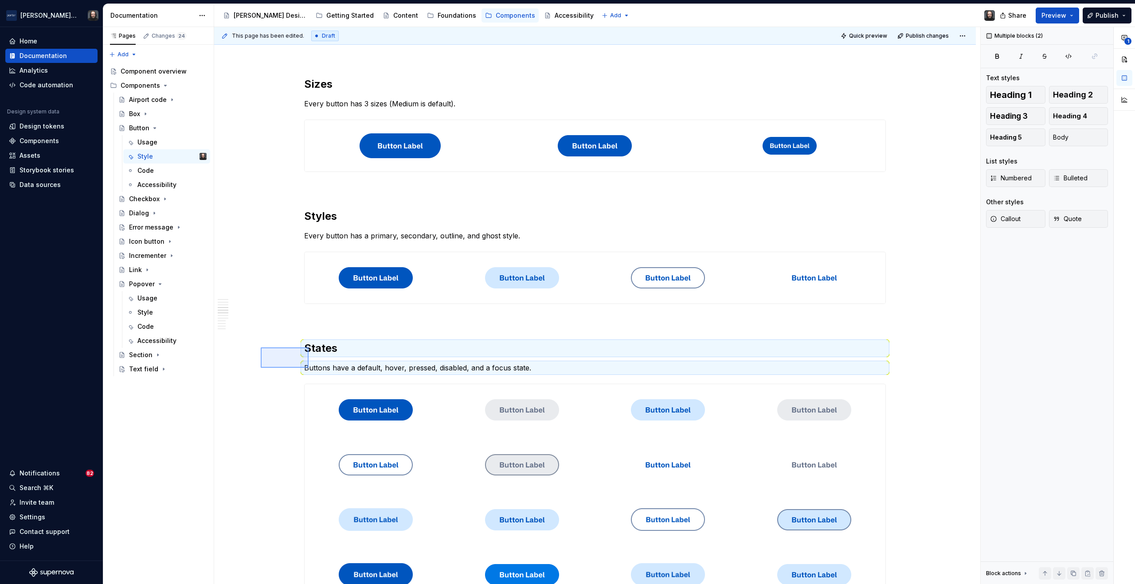
drag, startPoint x: 298, startPoint y: 366, endPoint x: 324, endPoint y: 373, distance: 27.4
click at [324, 373] on div "**********" at bounding box center [597, 306] width 766 height 558
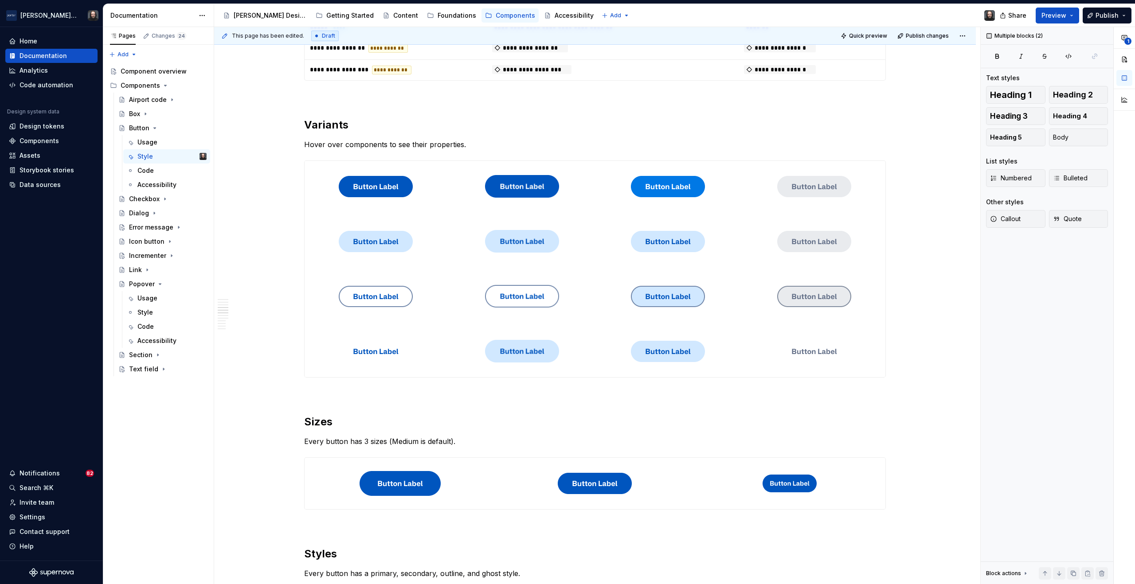
scroll to position [765, 0]
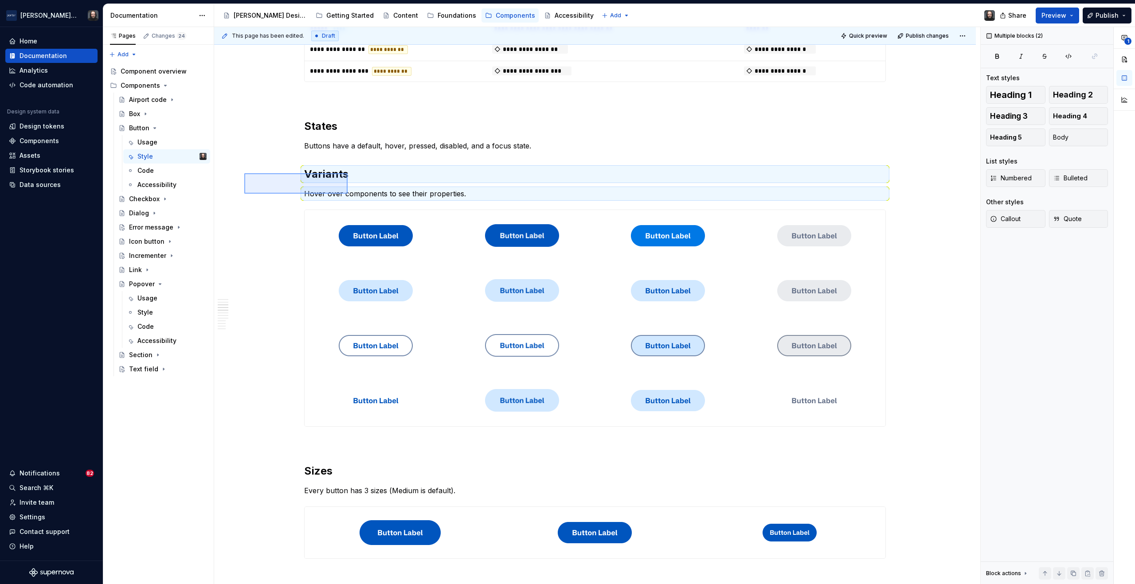
drag, startPoint x: 300, startPoint y: 182, endPoint x: 349, endPoint y: 194, distance: 50.3
click at [349, 194] on div "**********" at bounding box center [597, 306] width 766 height 558
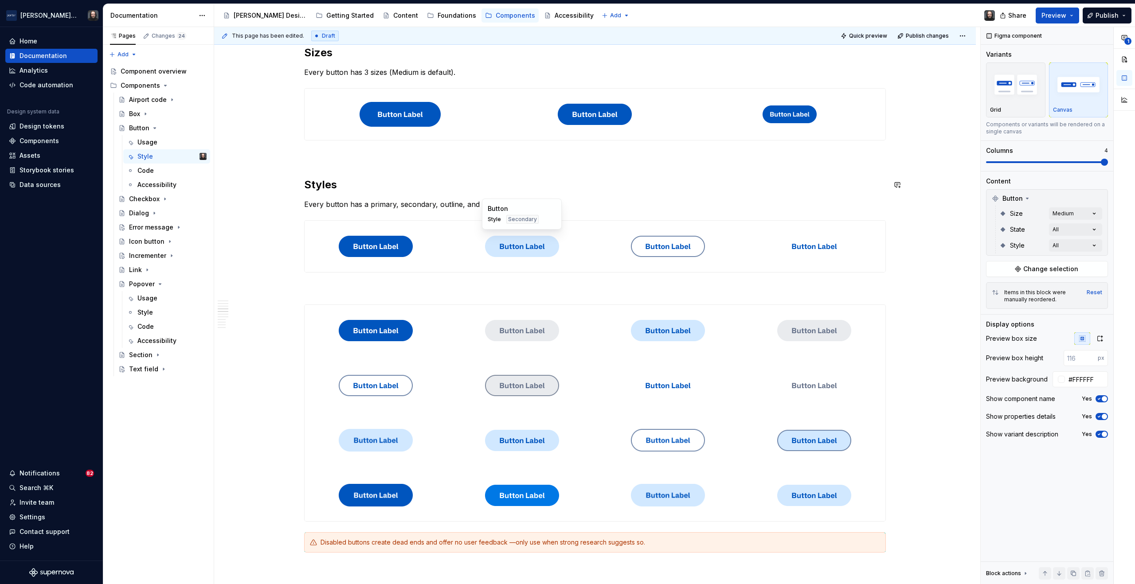
scroll to position [1198, 0]
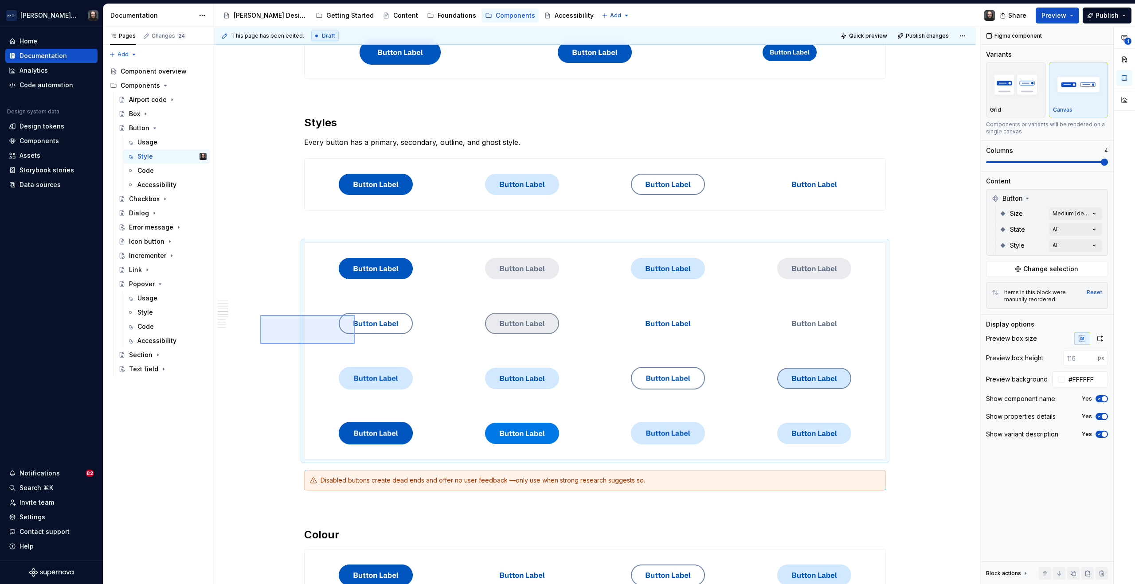
drag, startPoint x: 315, startPoint y: 333, endPoint x: 355, endPoint y: 344, distance: 40.9
click at [355, 344] on div "**********" at bounding box center [597, 306] width 766 height 558
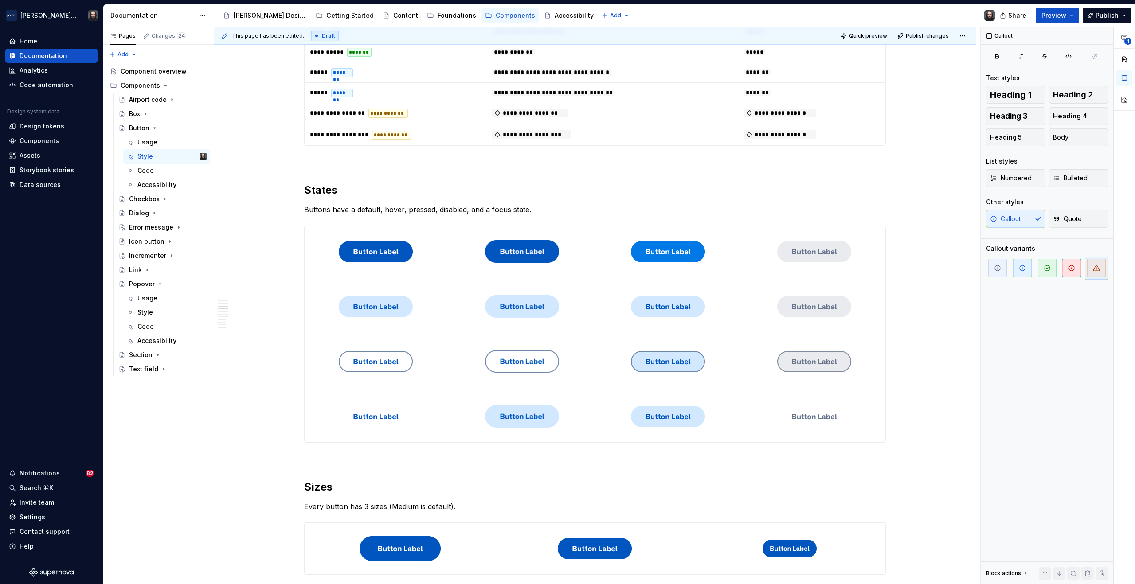
scroll to position [701, 0]
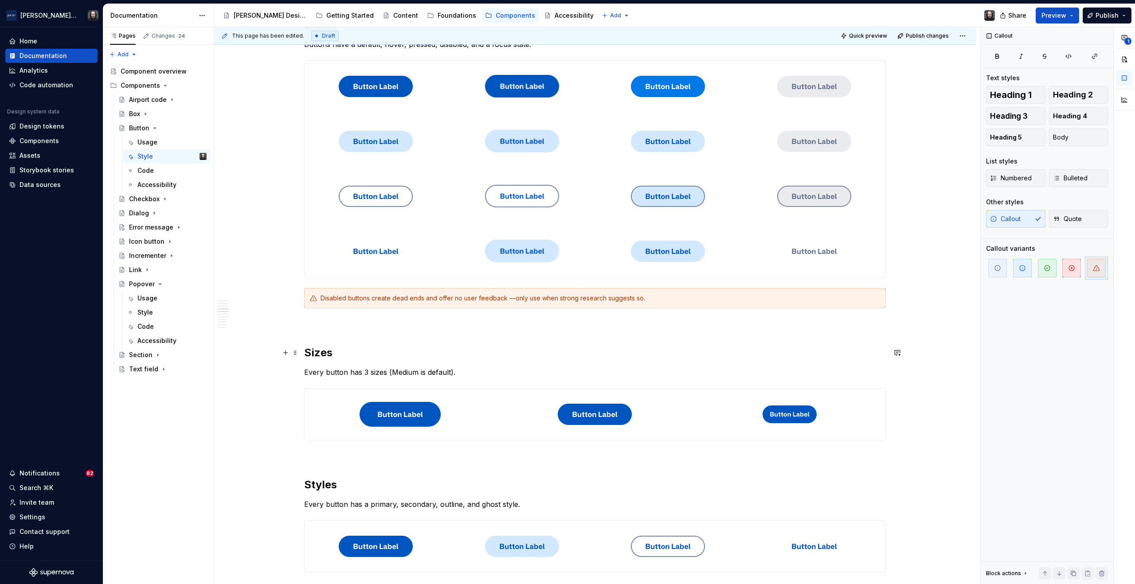
scroll to position [874, 0]
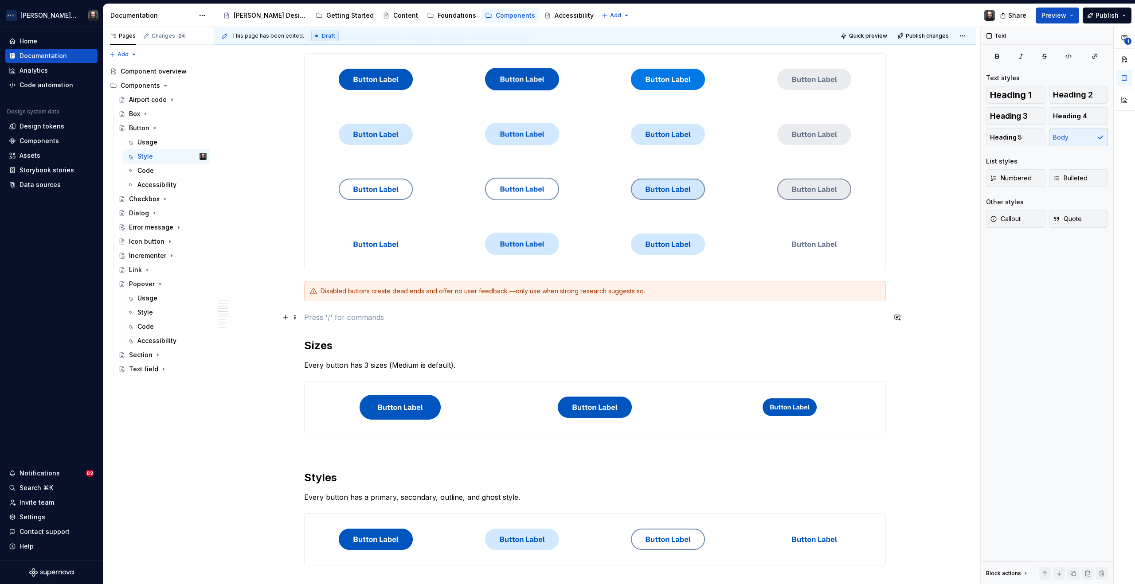
click at [328, 315] on p at bounding box center [595, 317] width 582 height 11
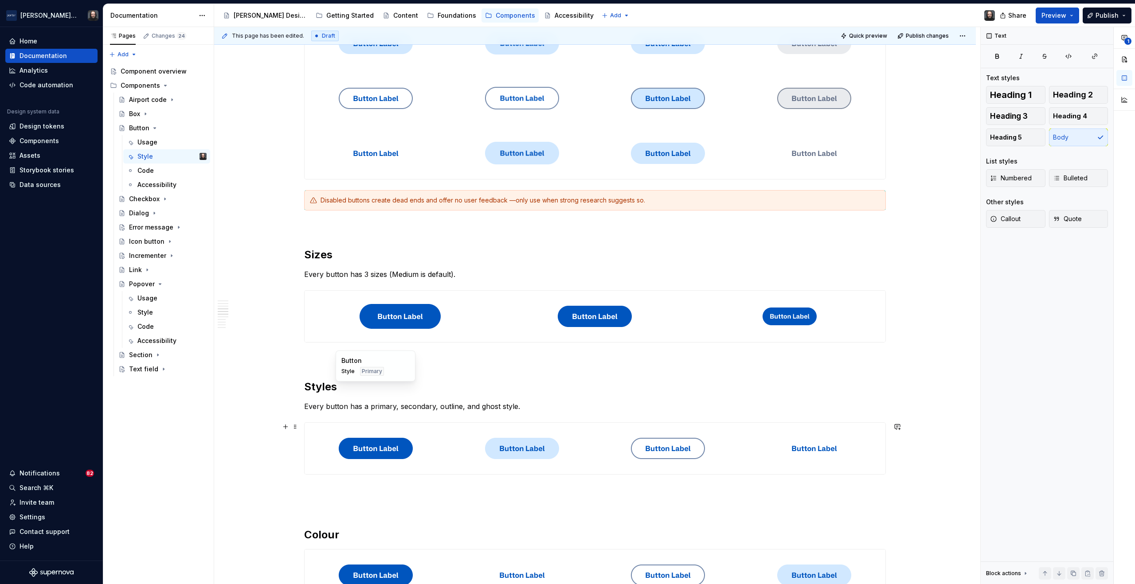
scroll to position [1060, 0]
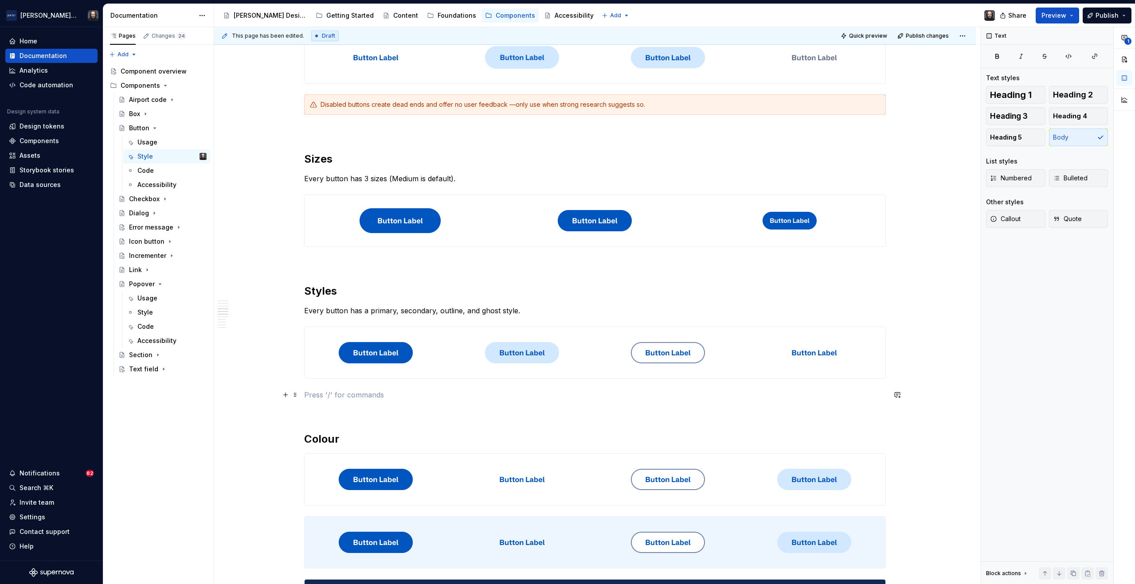
drag, startPoint x: 316, startPoint y: 398, endPoint x: 316, endPoint y: 408, distance: 10.2
click at [316, 398] on p at bounding box center [595, 395] width 582 height 11
click at [315, 413] on p at bounding box center [595, 411] width 582 height 11
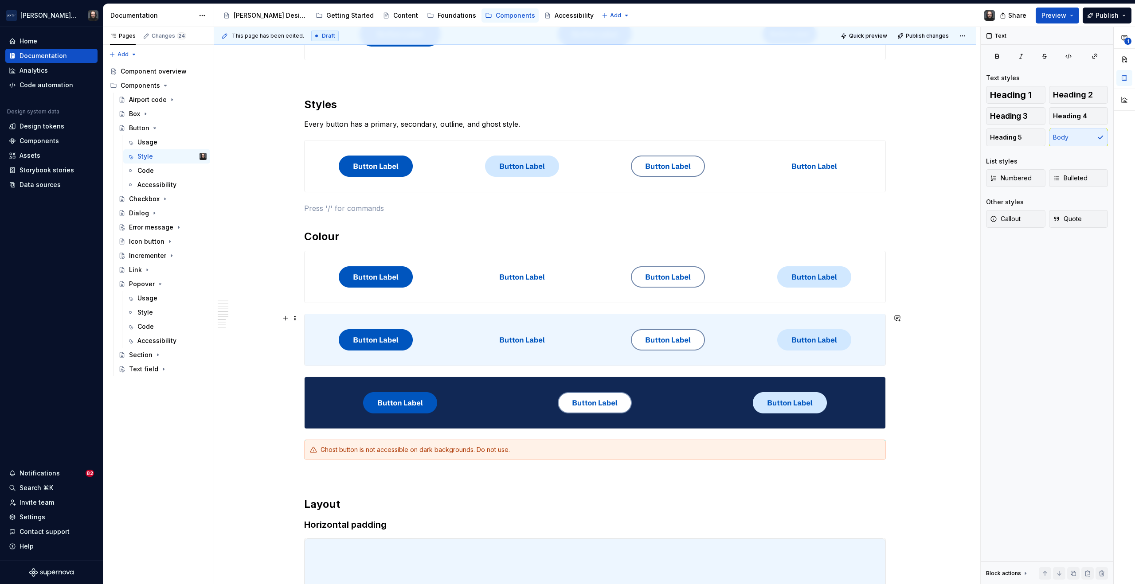
scroll to position [1338, 0]
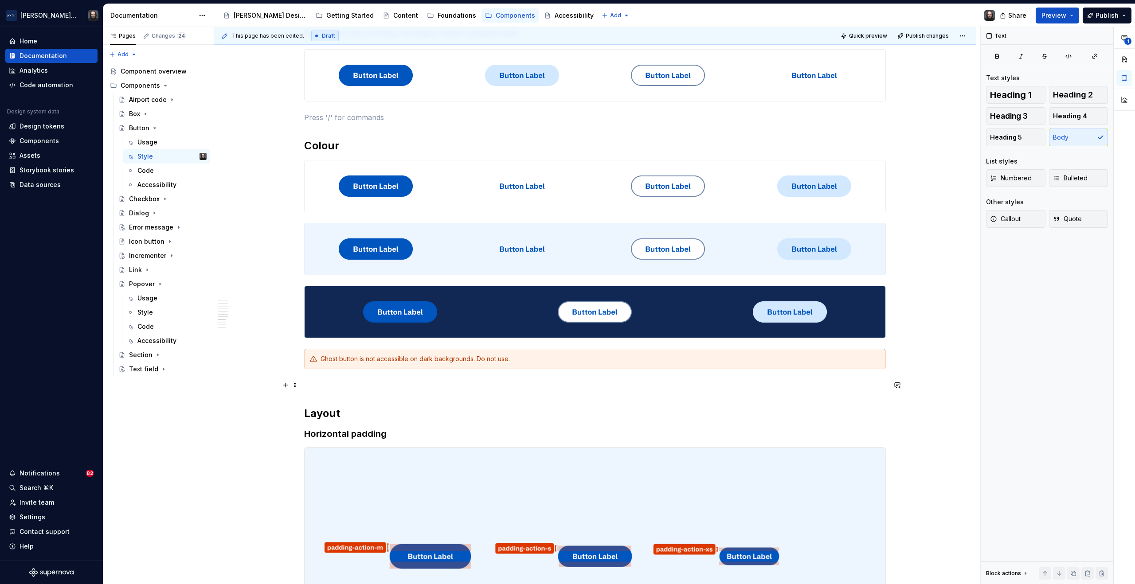
drag, startPoint x: 318, startPoint y: 387, endPoint x: 294, endPoint y: 377, distance: 26.3
click at [318, 387] on p at bounding box center [595, 385] width 582 height 11
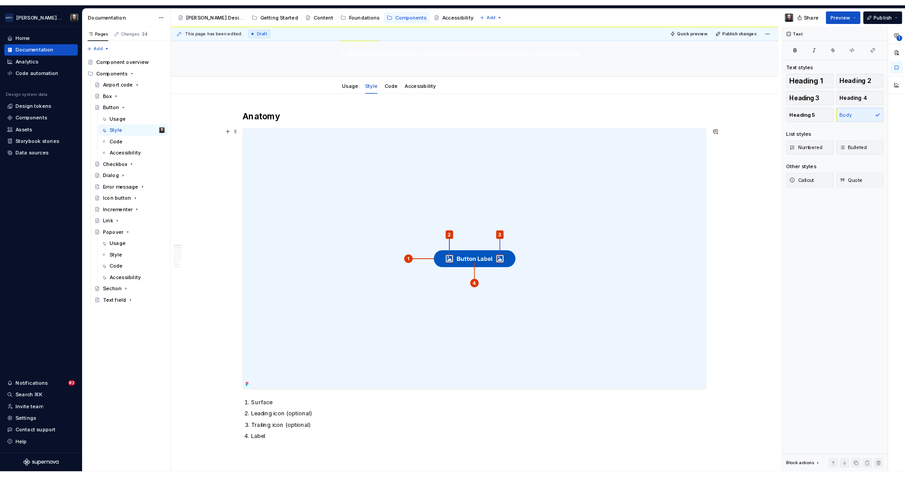
scroll to position [0, 0]
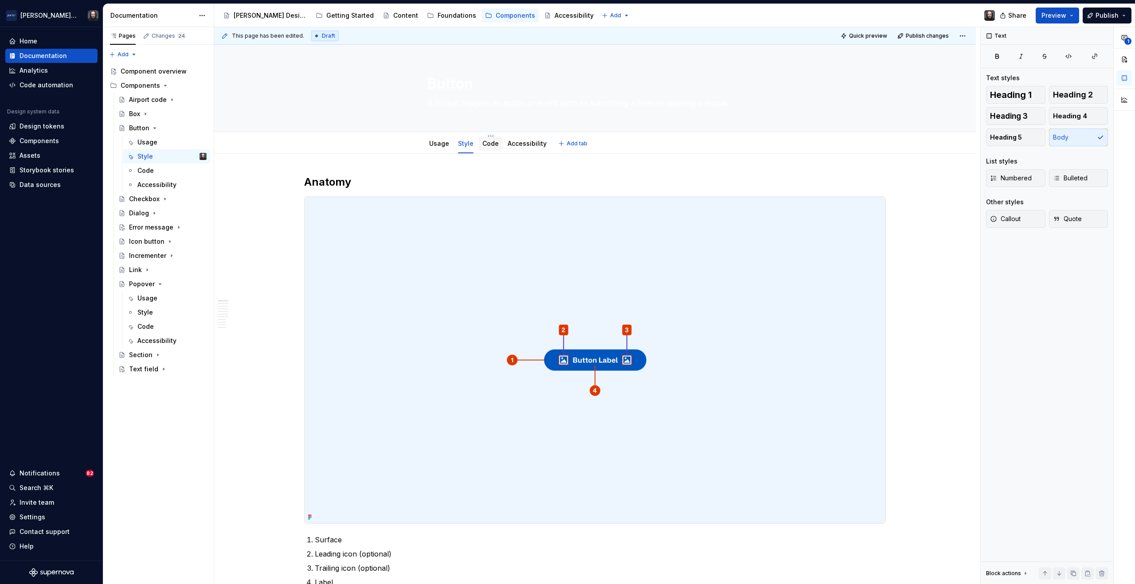
click at [489, 146] on link "Code" at bounding box center [490, 144] width 16 height 8
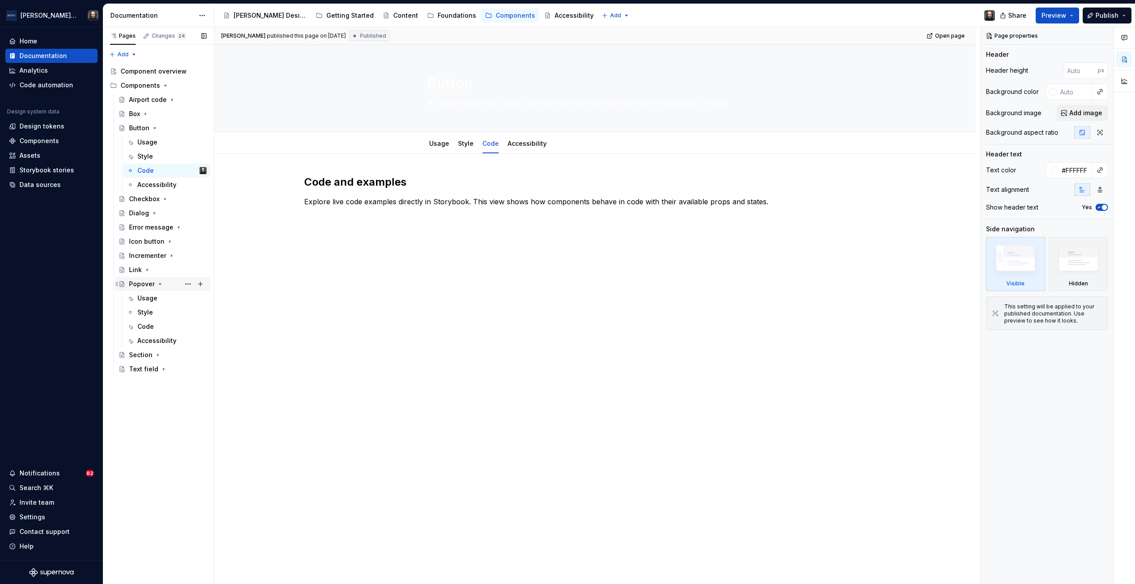
click at [160, 284] on icon "Page tree" at bounding box center [160, 284] width 2 height 1
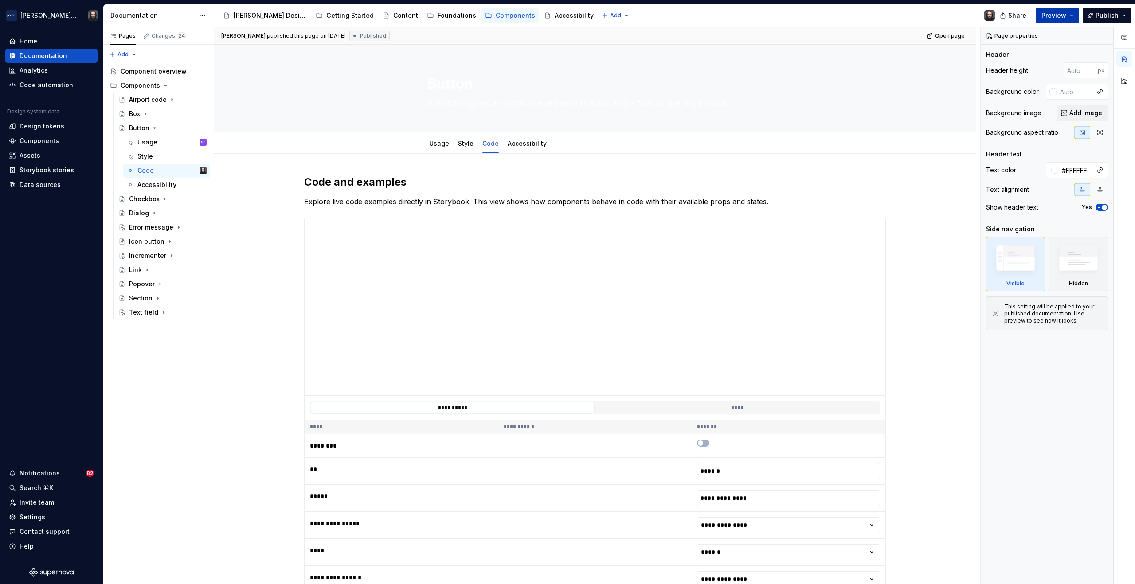
click at [1070, 14] on button "Preview" at bounding box center [1057, 16] width 43 height 16
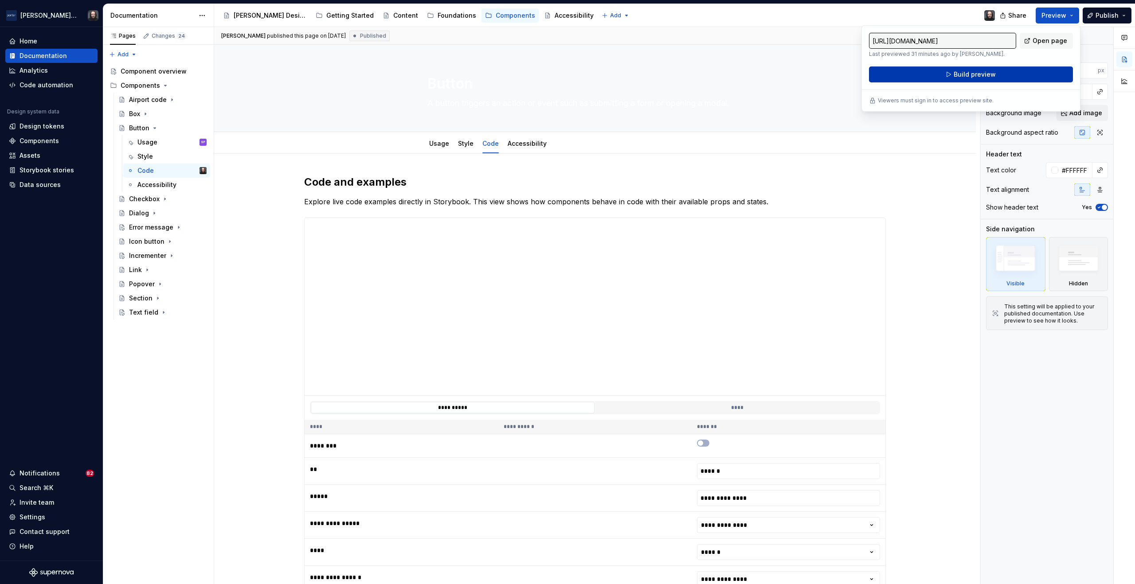
click at [974, 74] on span "Build preview" at bounding box center [975, 74] width 42 height 9
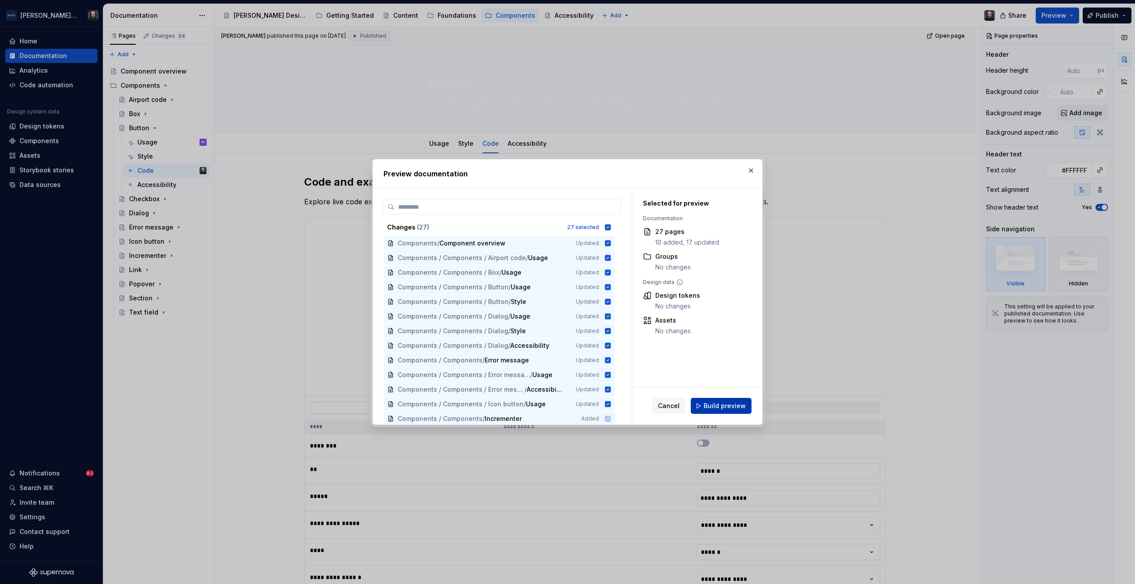
click at [734, 405] on span "Build preview" at bounding box center [725, 406] width 42 height 9
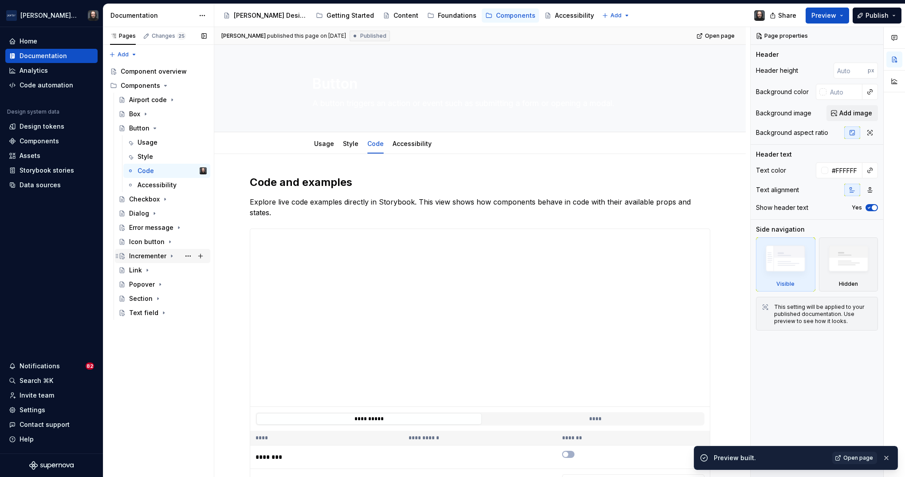
click at [153, 254] on div "Incrementer" at bounding box center [147, 255] width 37 height 9
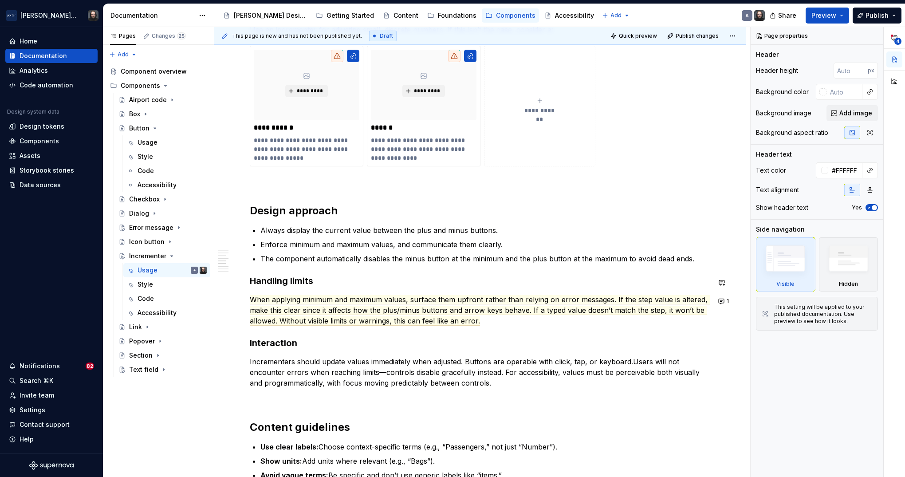
scroll to position [709, 0]
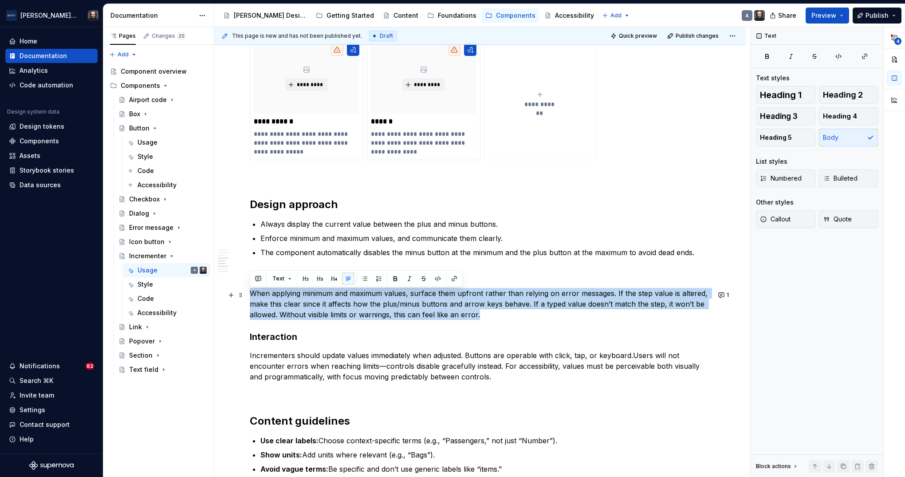
drag, startPoint x: 493, startPoint y: 317, endPoint x: 246, endPoint y: 290, distance: 248.5
click at [246, 290] on div "**********" at bounding box center [479, 189] width 531 height 1469
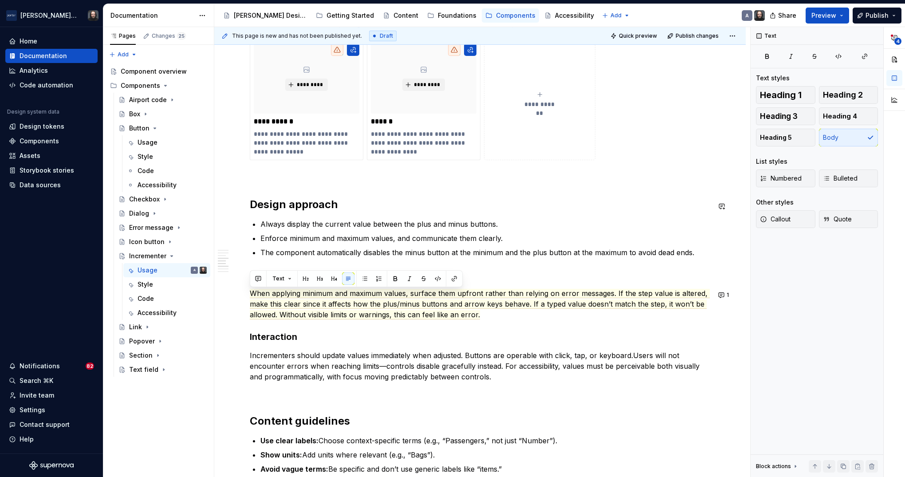
click at [615, 195] on div "**********" at bounding box center [480, 124] width 460 height 1294
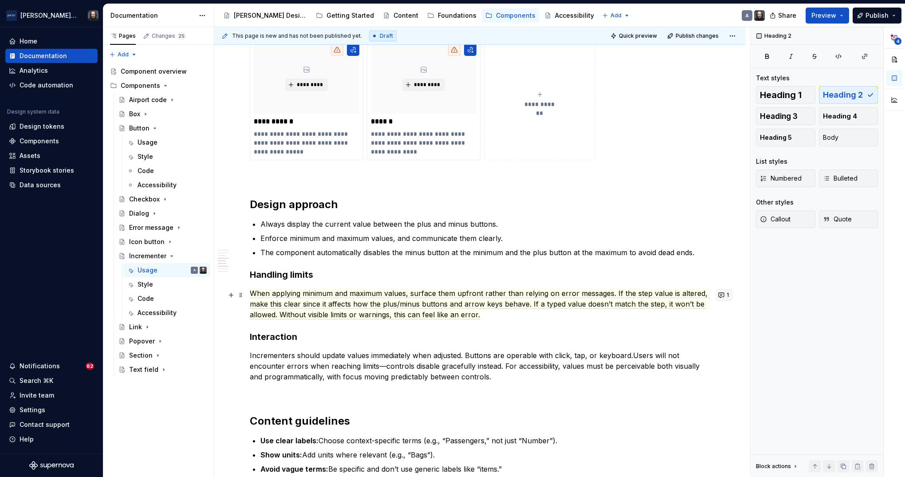
click at [725, 294] on button "1" at bounding box center [723, 295] width 17 height 12
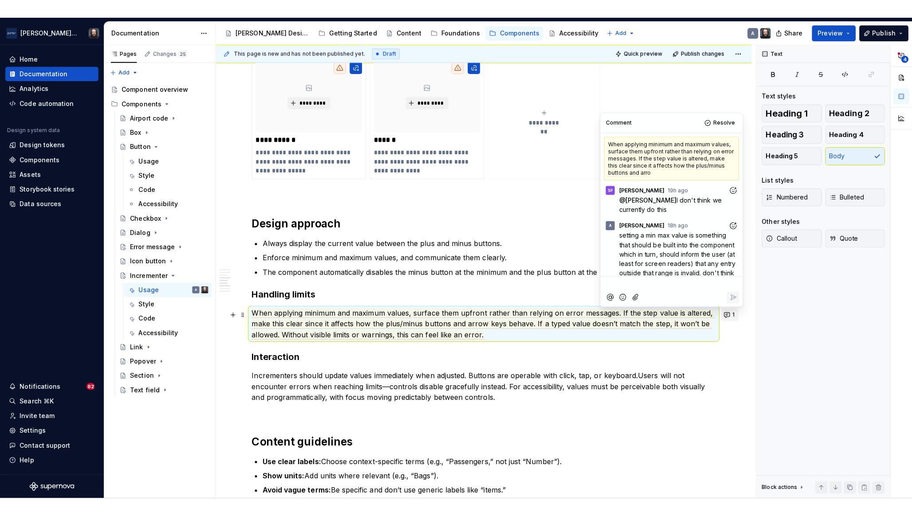
scroll to position [24, 0]
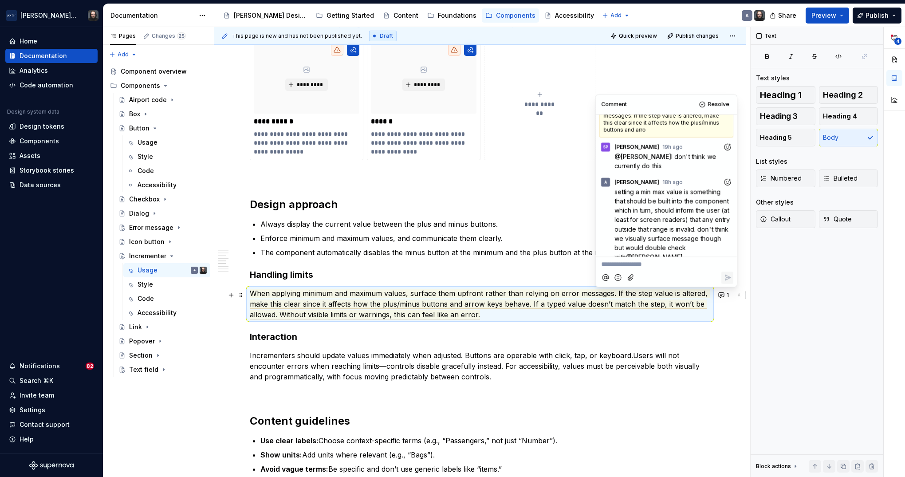
click at [733, 333] on div "**********" at bounding box center [479, 189] width 531 height 1469
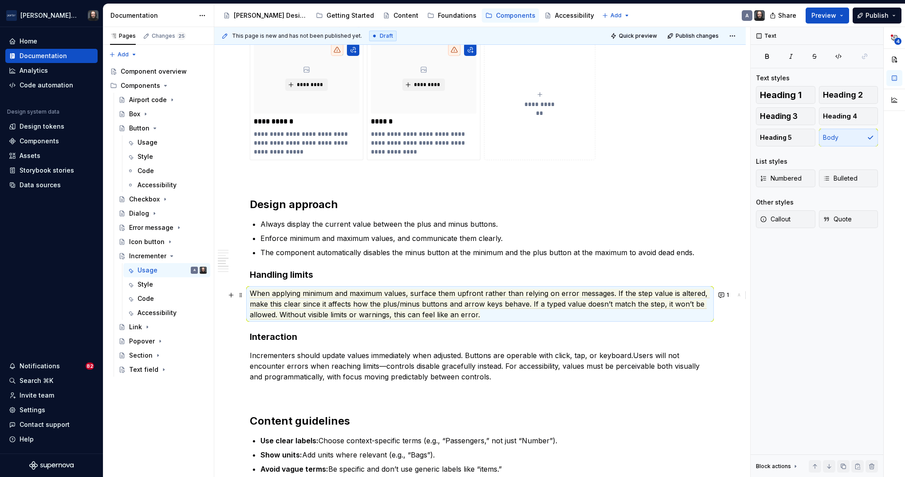
click at [226, 323] on div "**********" at bounding box center [479, 189] width 531 height 1469
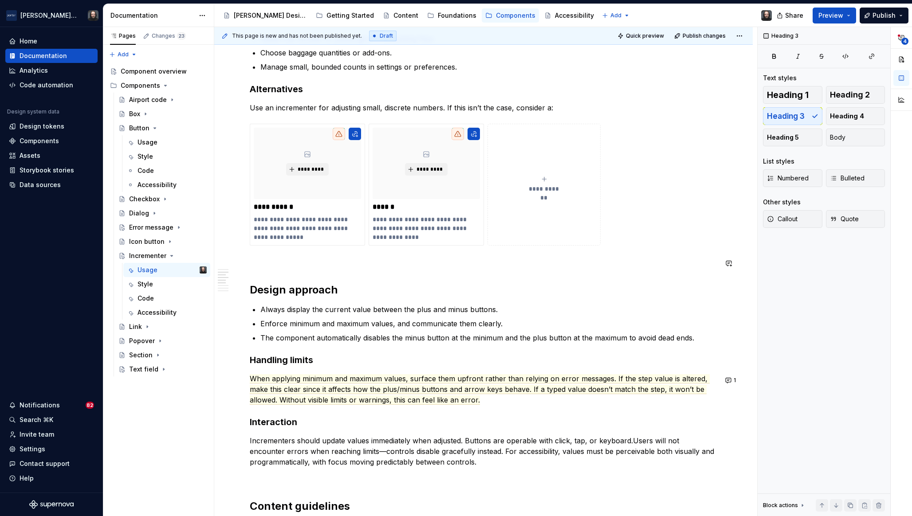
scroll to position [632, 0]
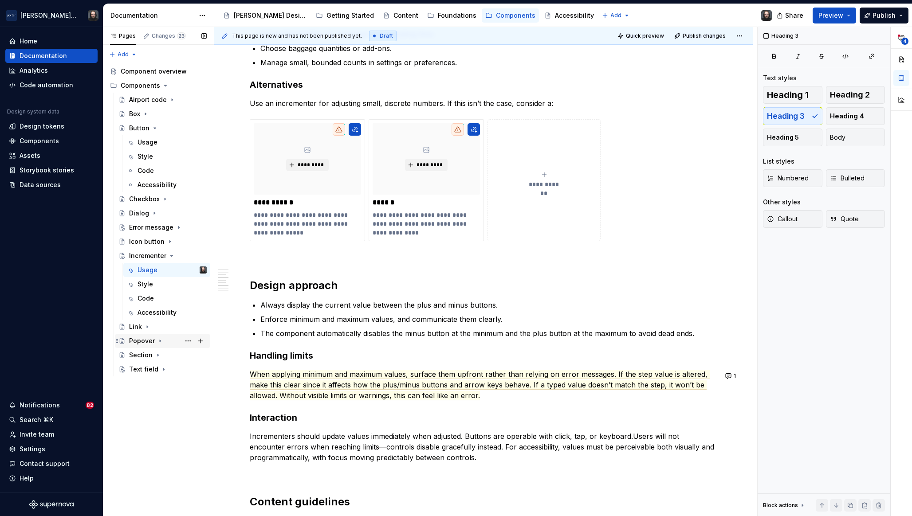
click at [145, 334] on div "Popover" at bounding box center [162, 341] width 95 height 14
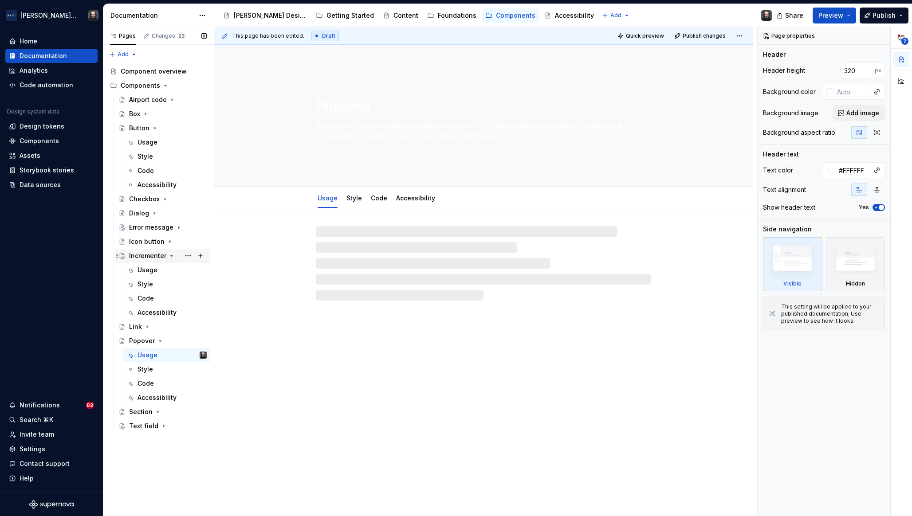
click at [171, 256] on icon "Page tree" at bounding box center [171, 255] width 7 height 7
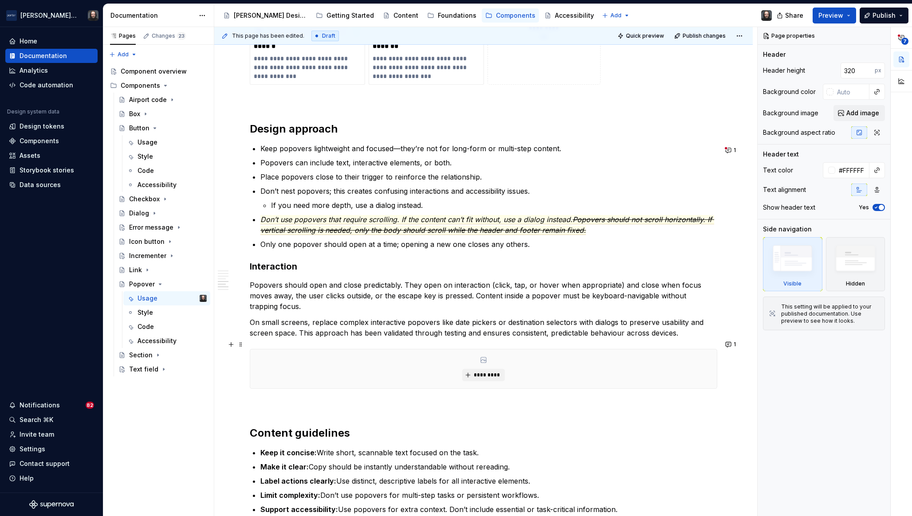
scroll to position [871, 0]
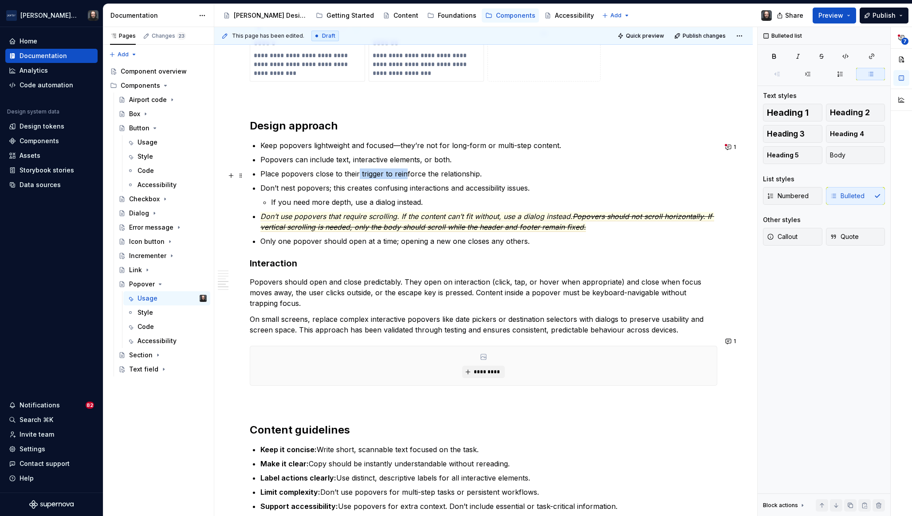
drag, startPoint x: 404, startPoint y: 179, endPoint x: 356, endPoint y: 179, distance: 47.9
click at [356, 179] on p "Place popovers close to their trigger to reinforce the relationship." at bounding box center [488, 174] width 457 height 11
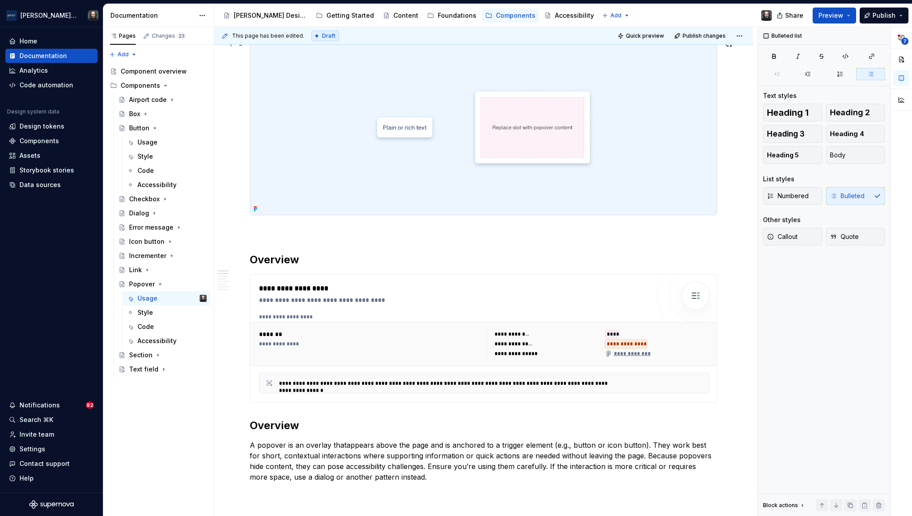
scroll to position [146, 0]
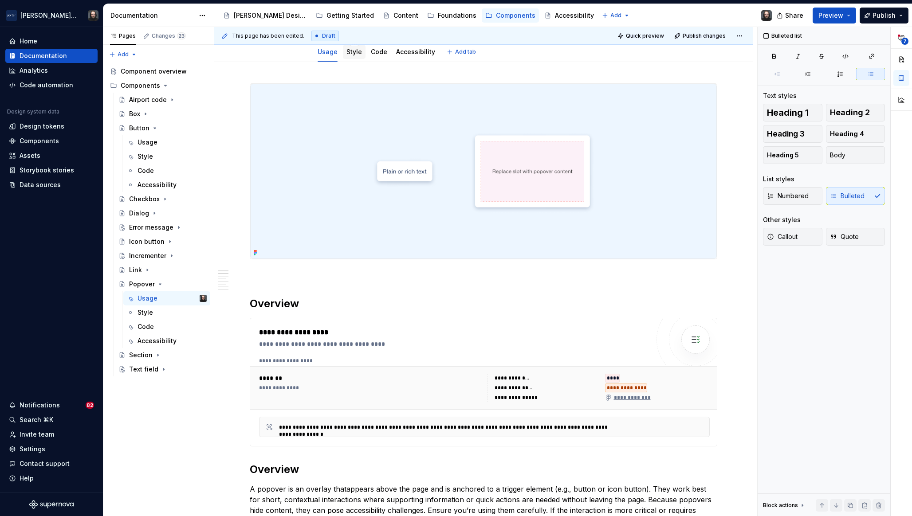
click at [355, 55] on link "Style" at bounding box center [354, 52] width 16 height 8
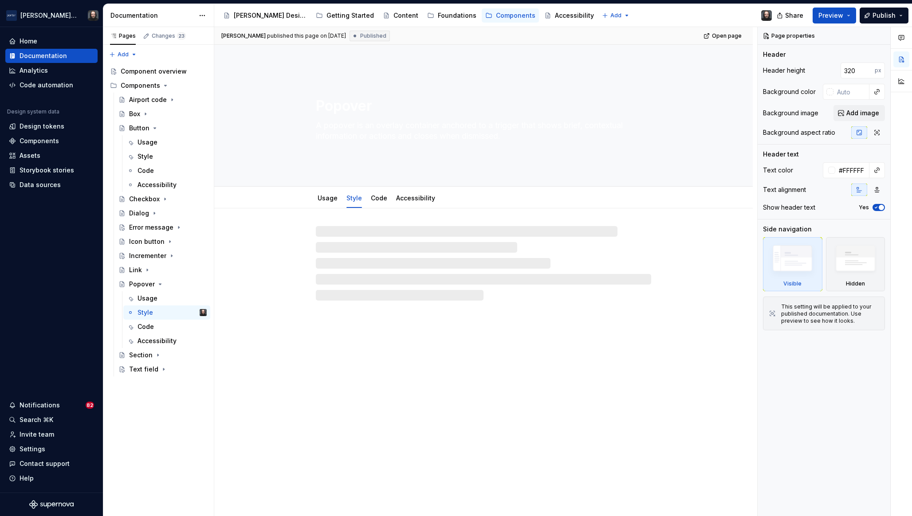
type textarea "*"
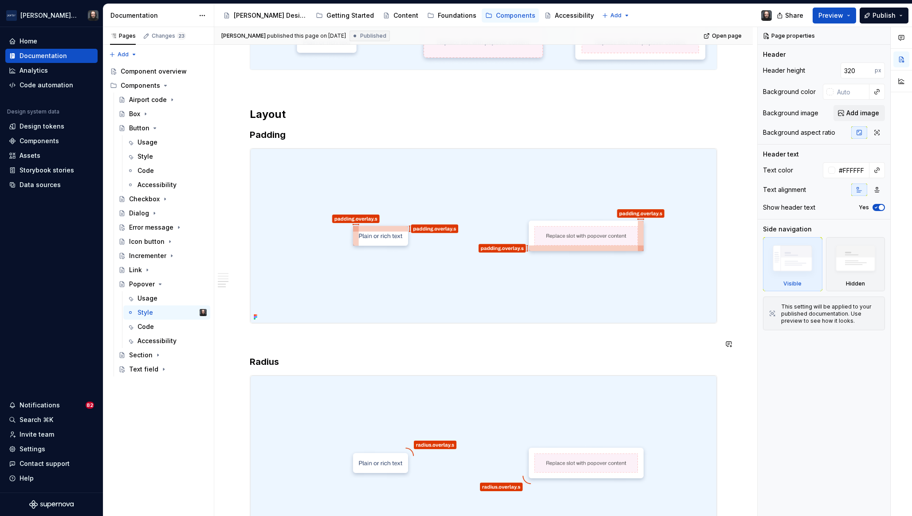
scroll to position [736, 0]
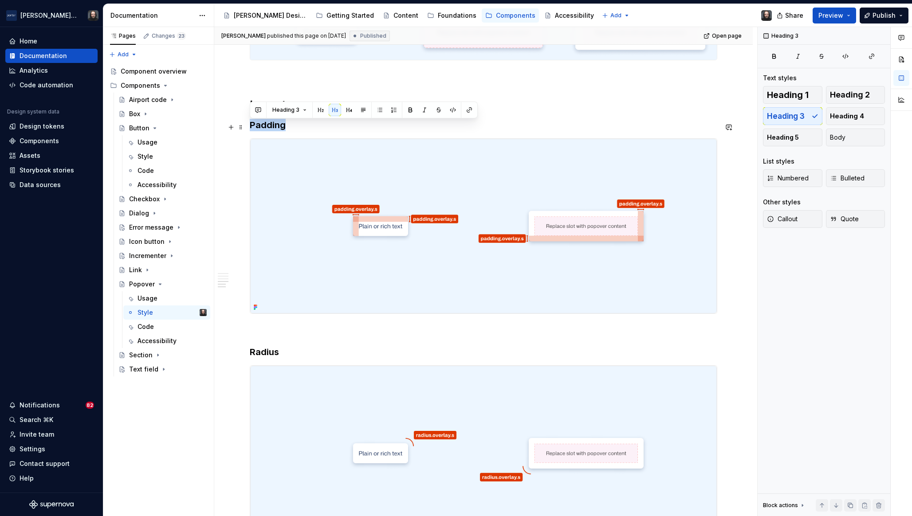
drag, startPoint x: 285, startPoint y: 130, endPoint x: 251, endPoint y: 130, distance: 33.7
click at [251, 130] on h3 "Padding" at bounding box center [483, 125] width 467 height 12
click at [259, 109] on button "button" at bounding box center [258, 110] width 12 height 12
click at [385, 146] on icon "Send" at bounding box center [384, 149] width 9 height 9
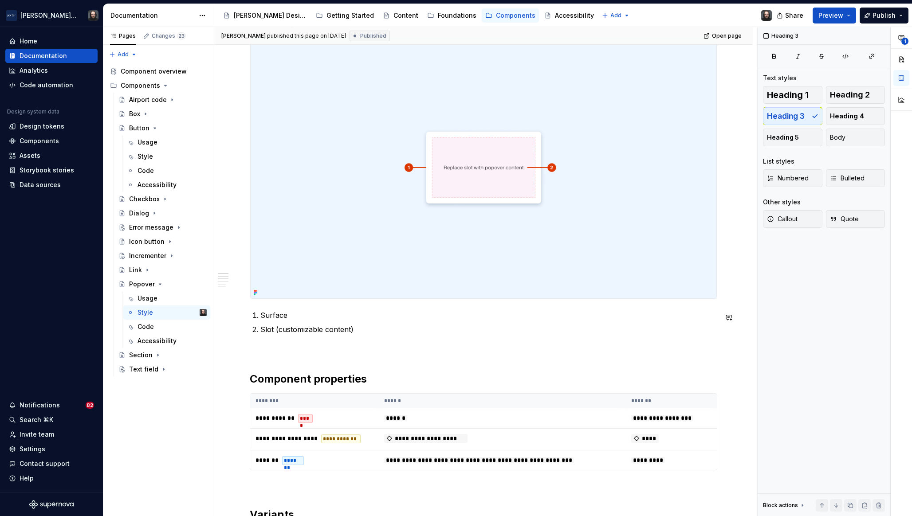
scroll to position [0, 0]
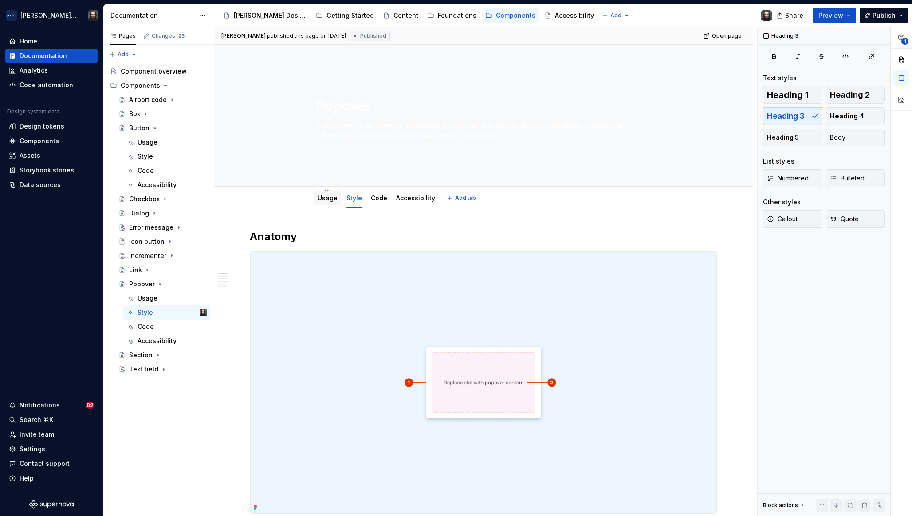
click at [330, 200] on link "Usage" at bounding box center [328, 198] width 20 height 8
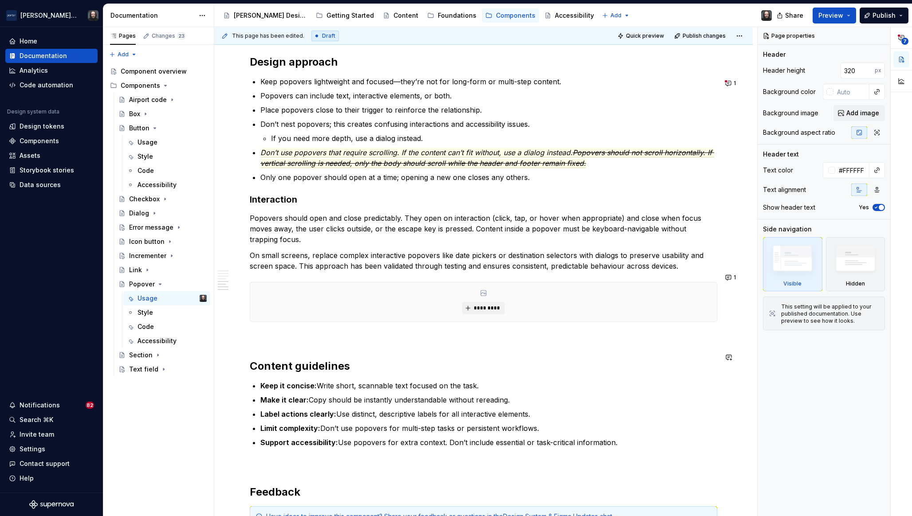
scroll to position [936, 0]
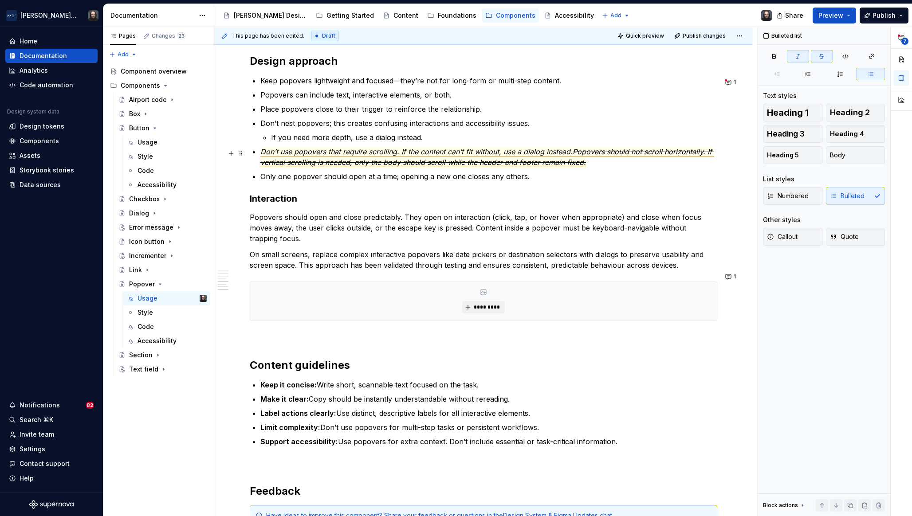
click at [639, 154] on span "Popovers should not scroll horizontally. If vertical scrolling is needed, only …" at bounding box center [487, 157] width 454 height 20
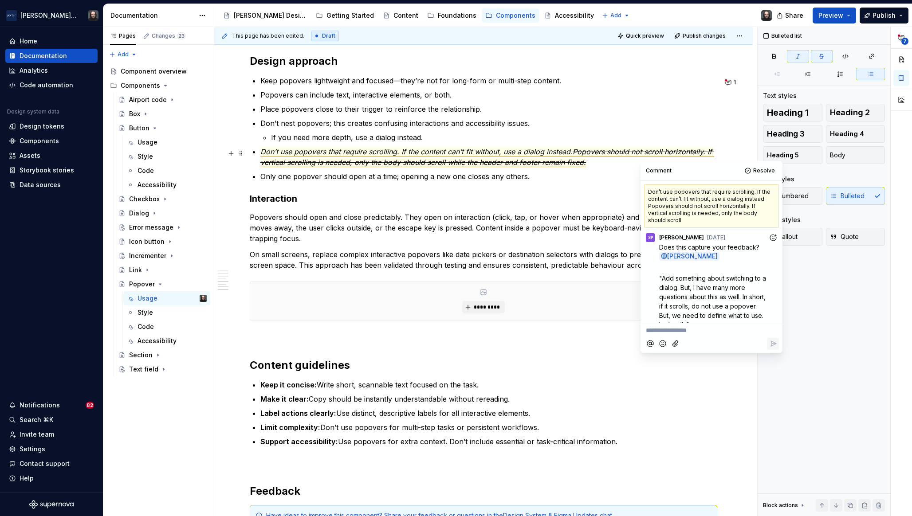
scroll to position [5, 0]
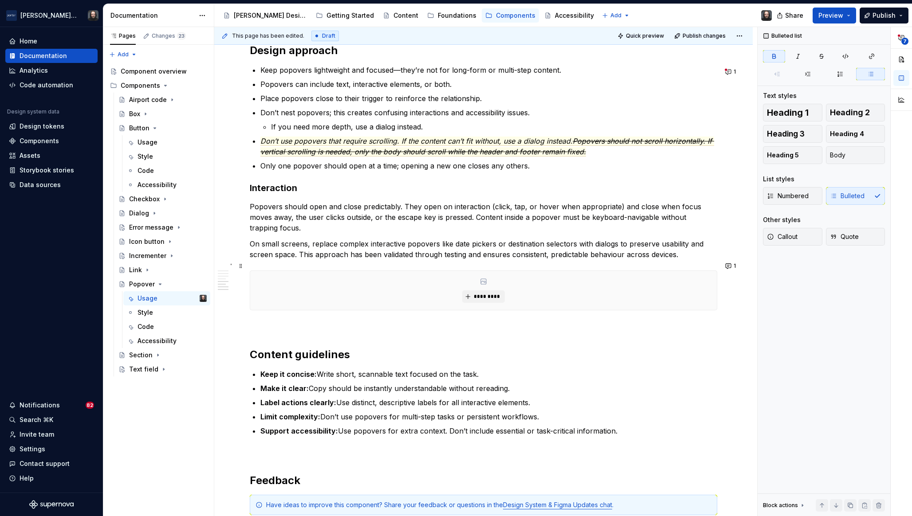
scroll to position [952, 0]
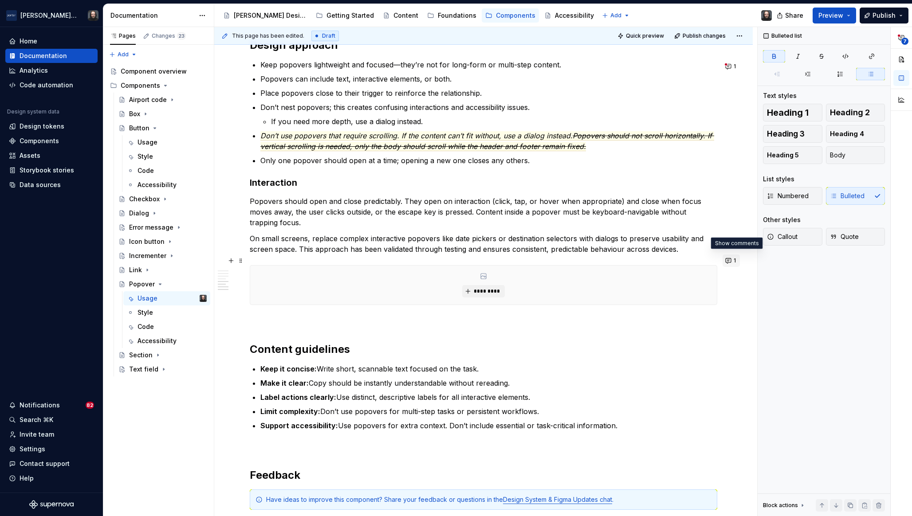
click at [733, 261] on button "1" at bounding box center [730, 261] width 17 height 12
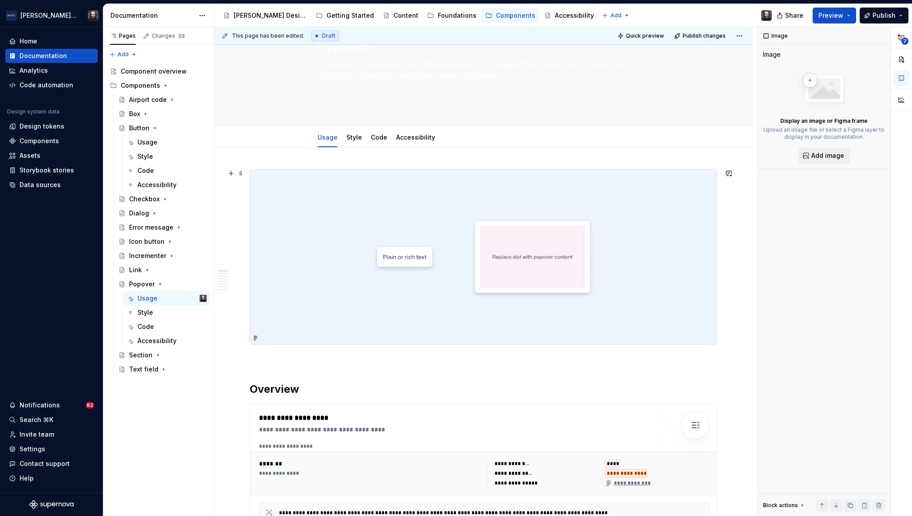
scroll to position [0, 0]
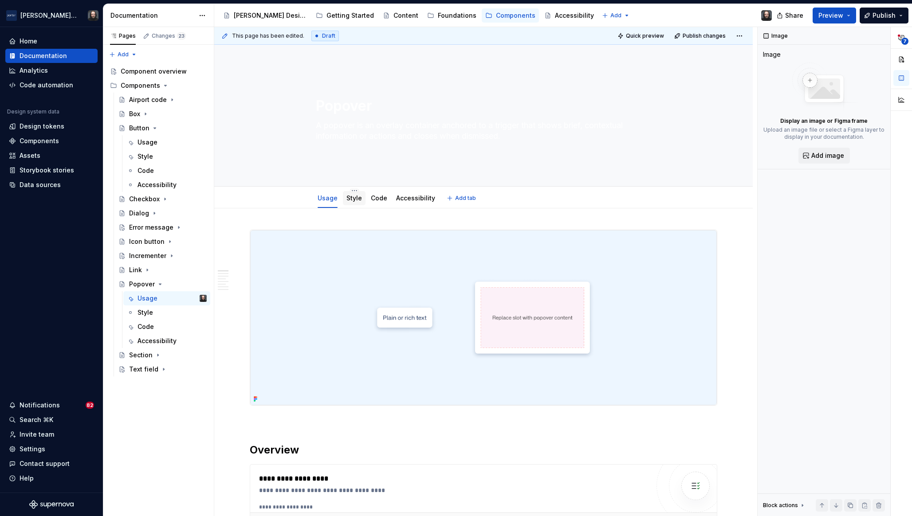
click at [357, 201] on link "Style" at bounding box center [354, 198] width 16 height 8
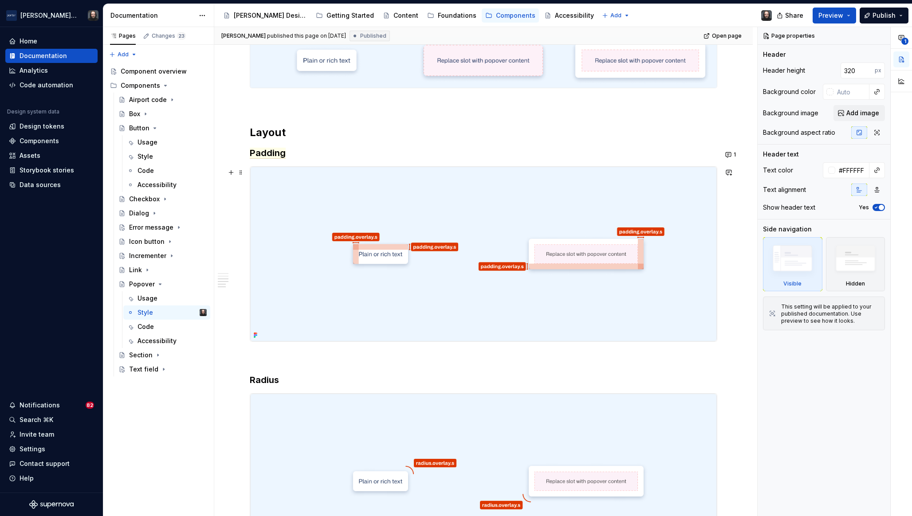
scroll to position [706, 0]
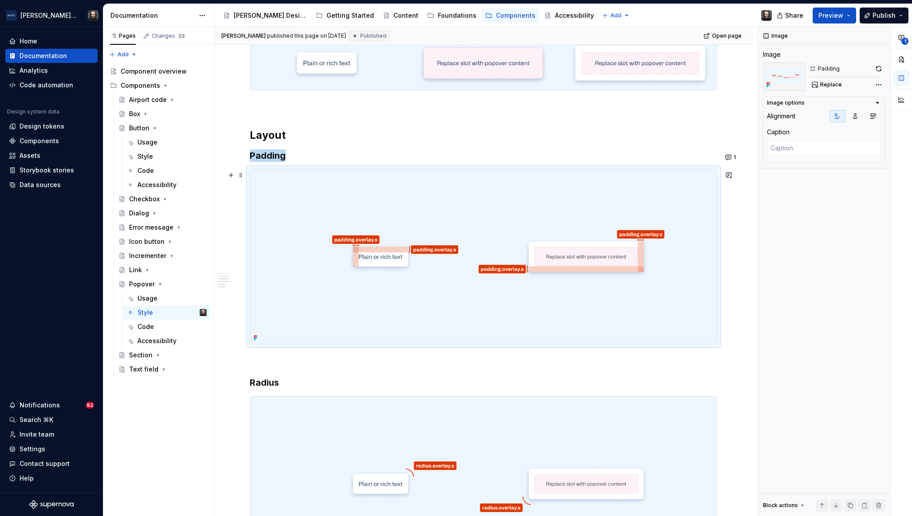
click at [570, 196] on img at bounding box center [483, 256] width 467 height 175
click at [878, 69] on button "button" at bounding box center [878, 69] width 12 height 12
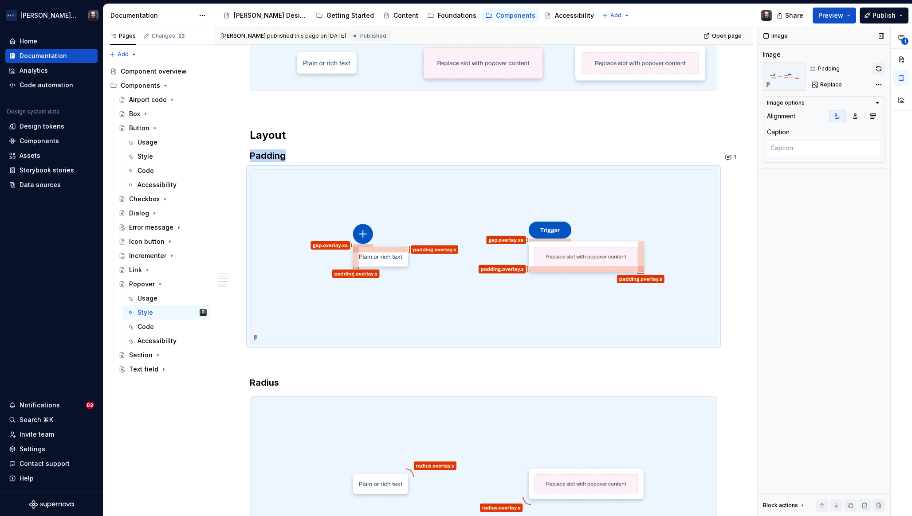
click at [878, 71] on button "button" at bounding box center [878, 69] width 12 height 12
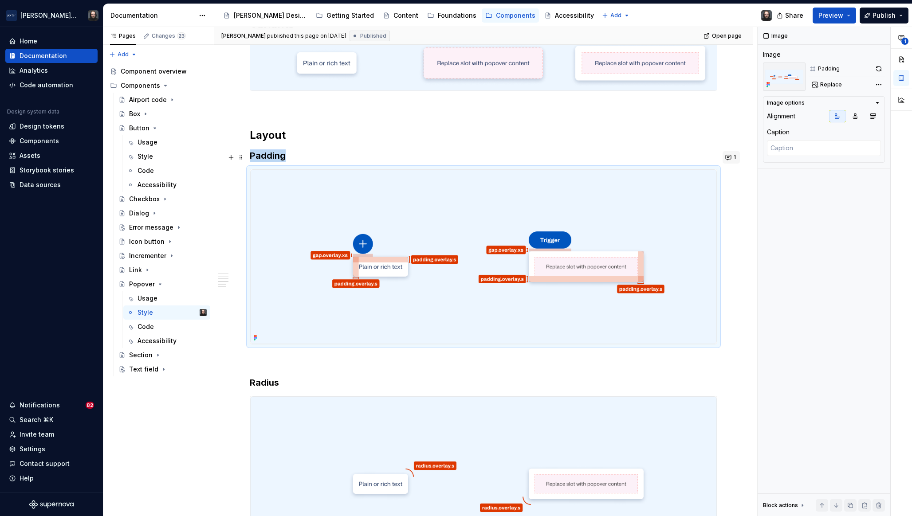
click at [733, 157] on button "1" at bounding box center [730, 157] width 17 height 12
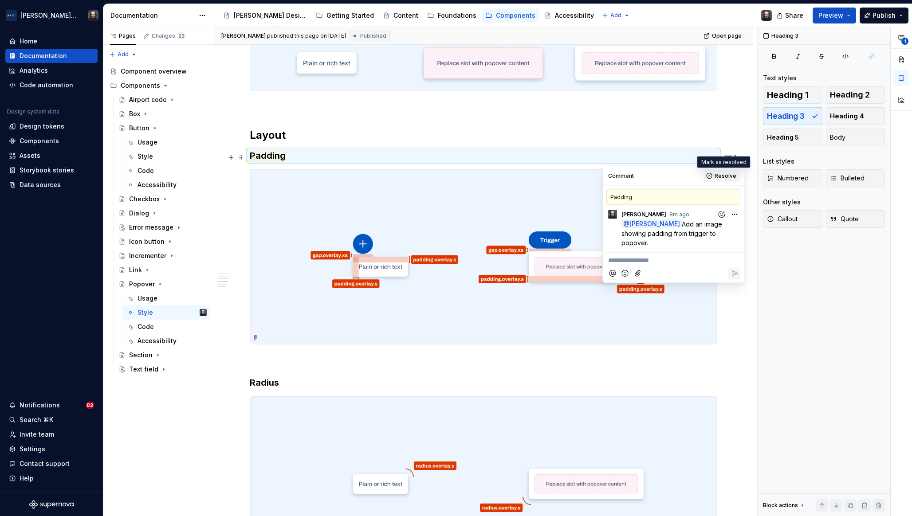
click at [725, 174] on span "Resolve" at bounding box center [725, 176] width 22 height 7
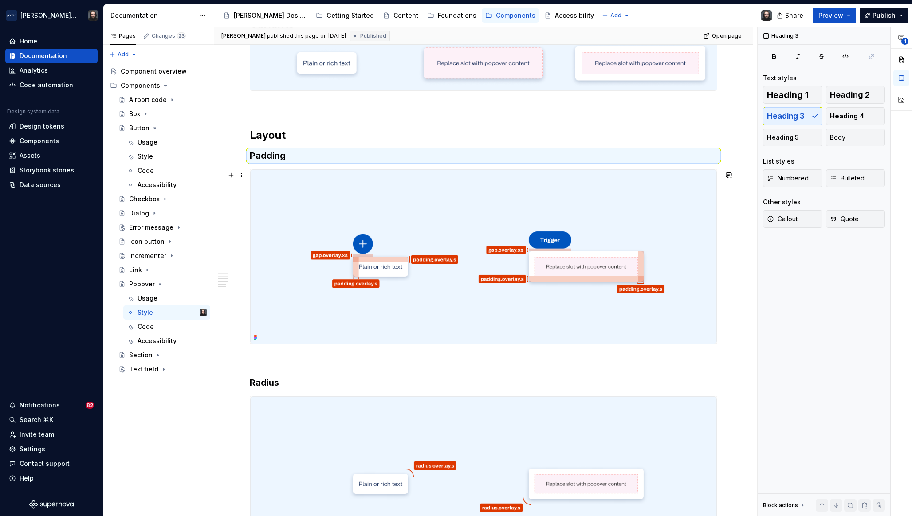
click at [741, 237] on div "**********" at bounding box center [483, 130] width 538 height 1256
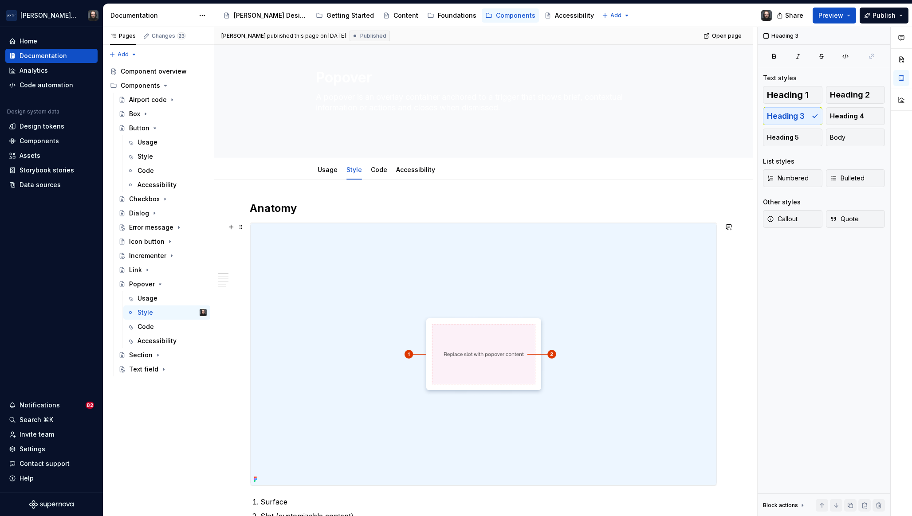
scroll to position [14, 0]
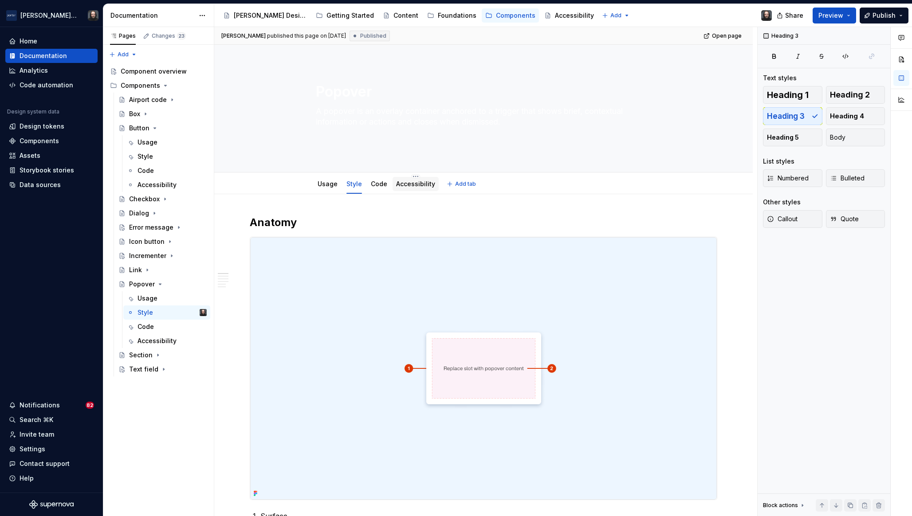
click at [425, 181] on link "Accessibility" at bounding box center [415, 184] width 39 height 8
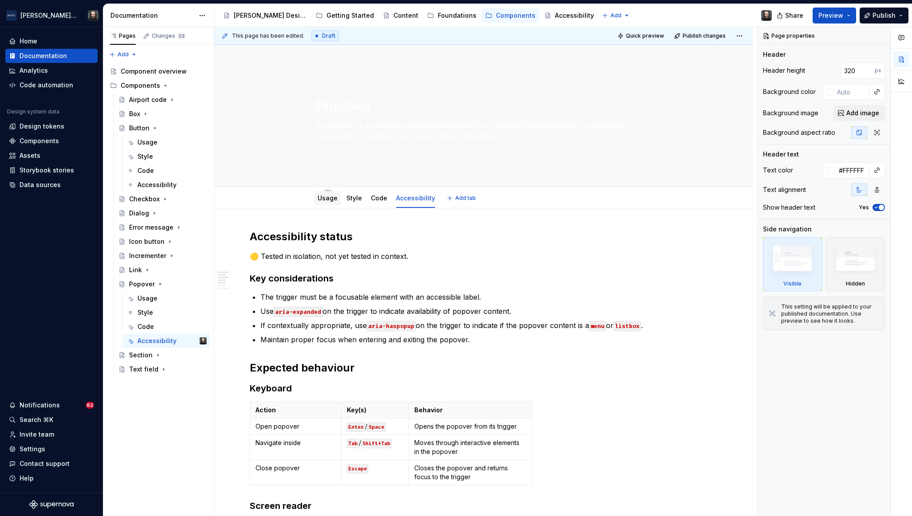
click at [331, 198] on link "Usage" at bounding box center [328, 198] width 20 height 8
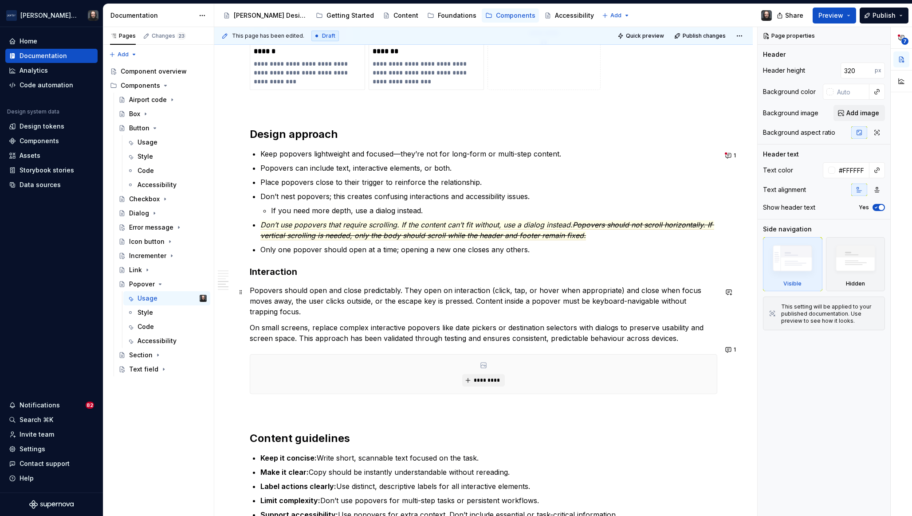
scroll to position [899, 0]
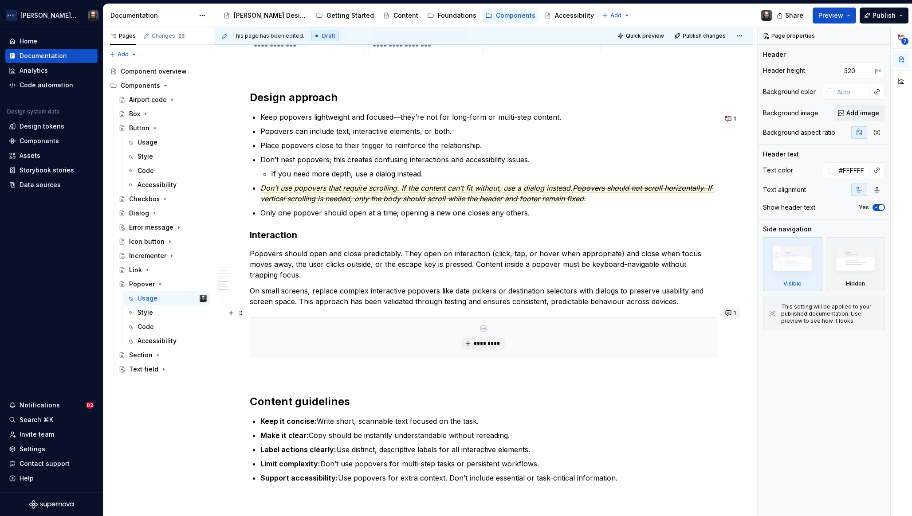
click at [732, 313] on button "1" at bounding box center [730, 313] width 17 height 12
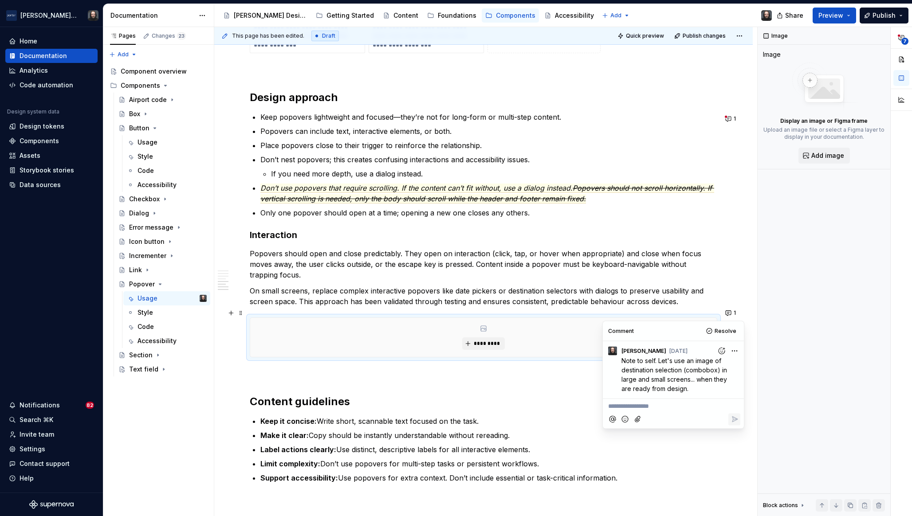
click at [750, 291] on div "**********" at bounding box center [483, 18] width 538 height 1419
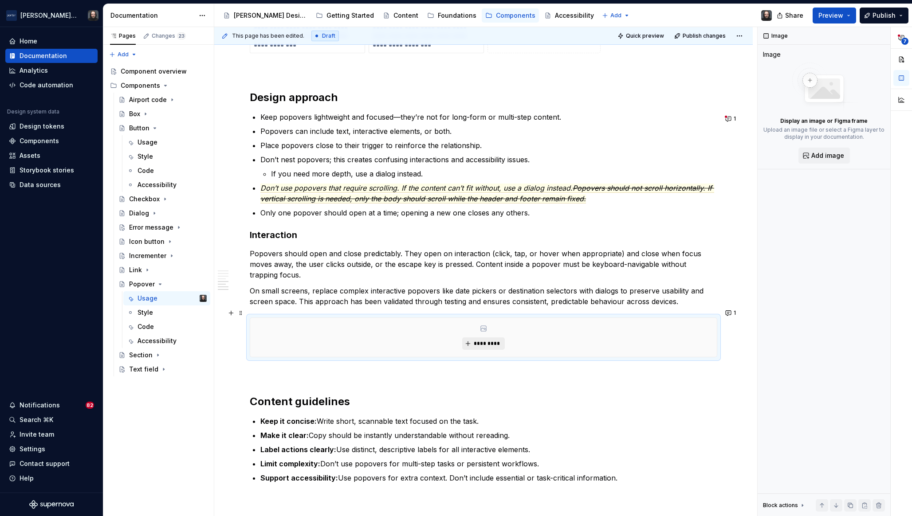
click at [498, 340] on span "*********" at bounding box center [486, 343] width 27 height 7
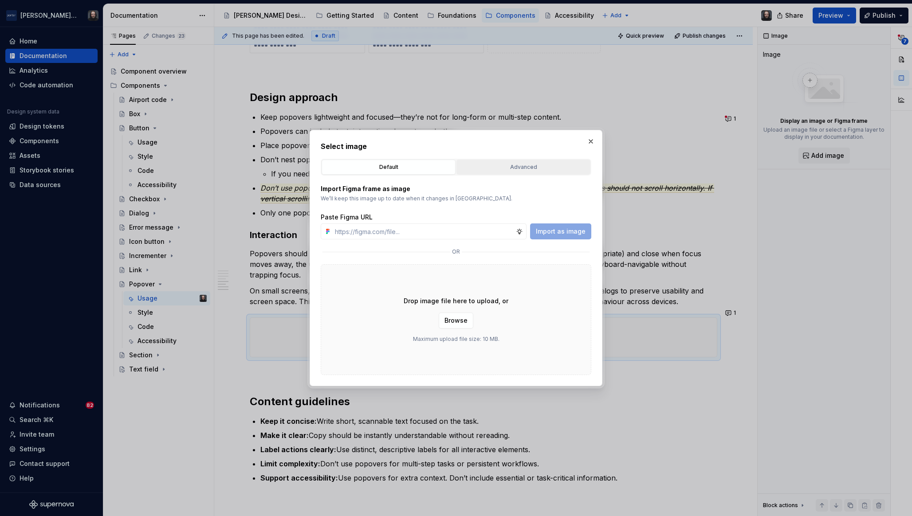
click at [531, 167] on div "Advanced" at bounding box center [523, 167] width 128 height 9
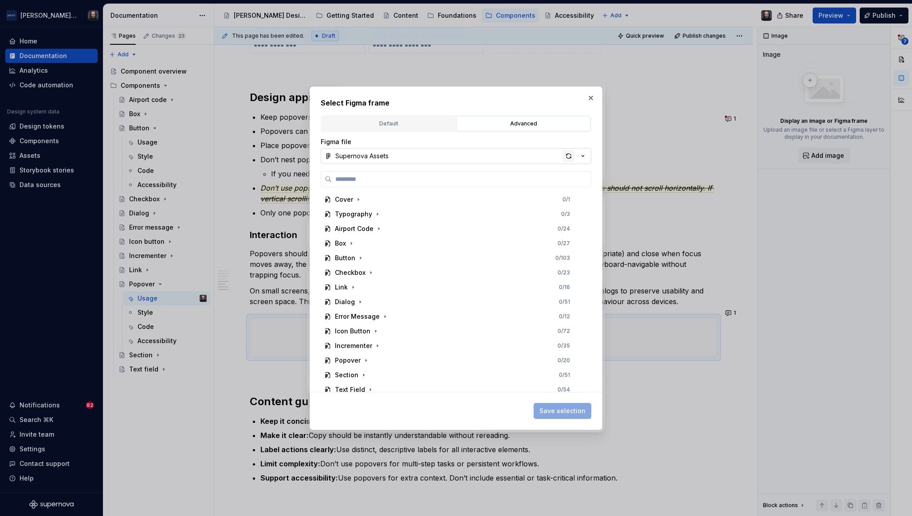
click at [569, 160] on div "button" at bounding box center [568, 156] width 12 height 12
click at [365, 325] on icon "button" at bounding box center [365, 326] width 1 height 2
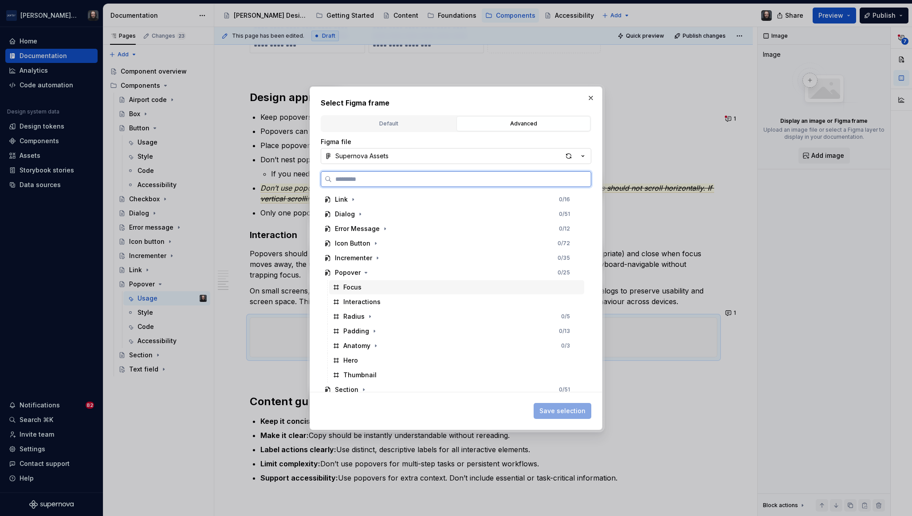
scroll to position [102, 0]
click at [392, 290] on div "Interactions" at bounding box center [456, 288] width 255 height 14
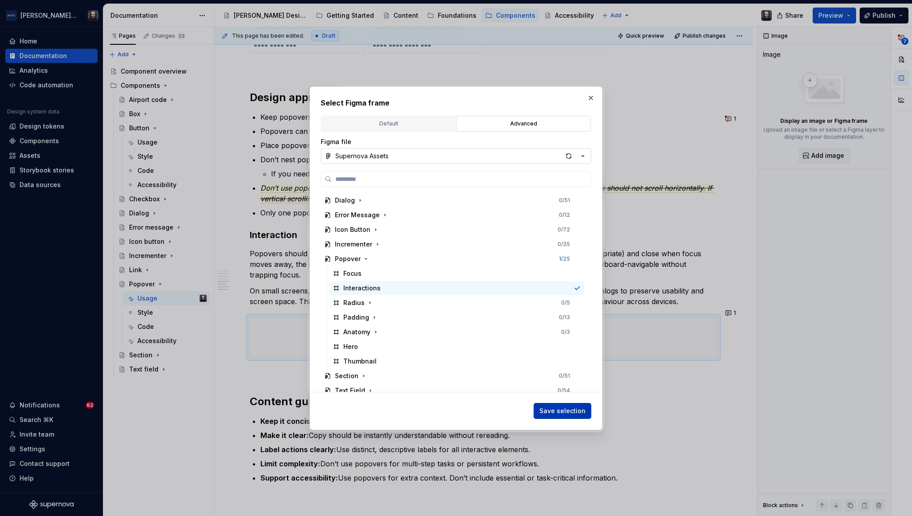
click at [574, 409] on span "Save selection" at bounding box center [562, 411] width 46 height 9
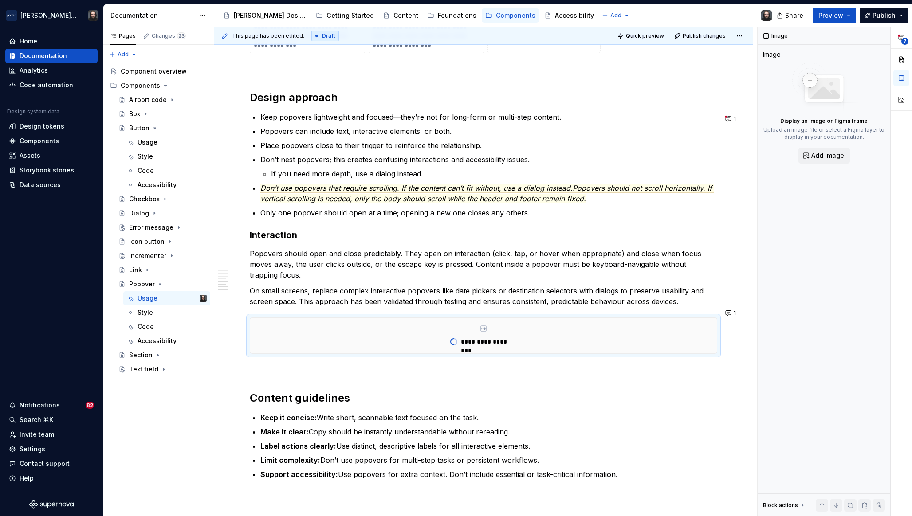
type textarea "*"
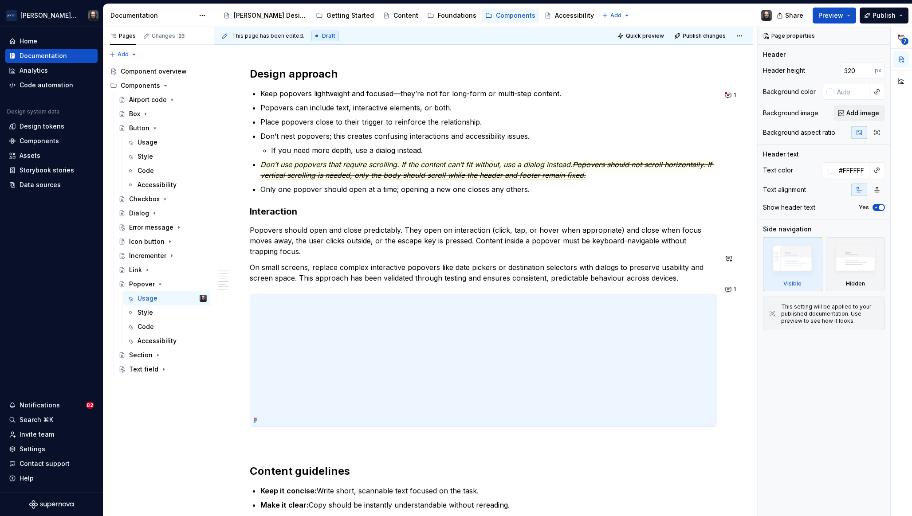
scroll to position [954, 0]
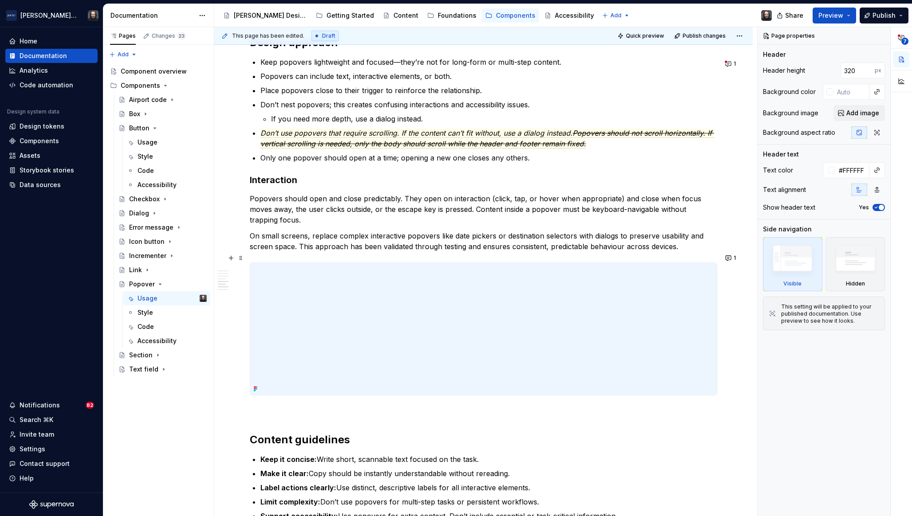
click at [613, 294] on img at bounding box center [483, 329] width 467 height 132
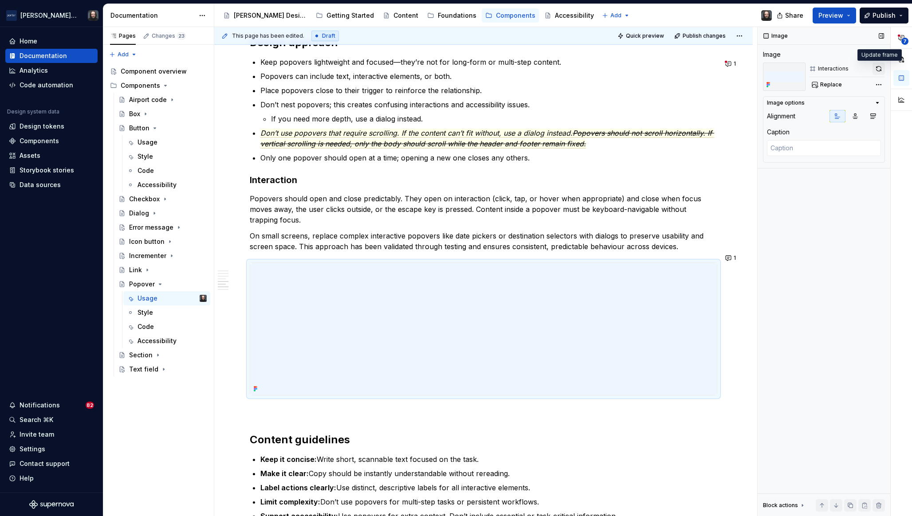
click at [878, 69] on button "button" at bounding box center [878, 69] width 12 height 12
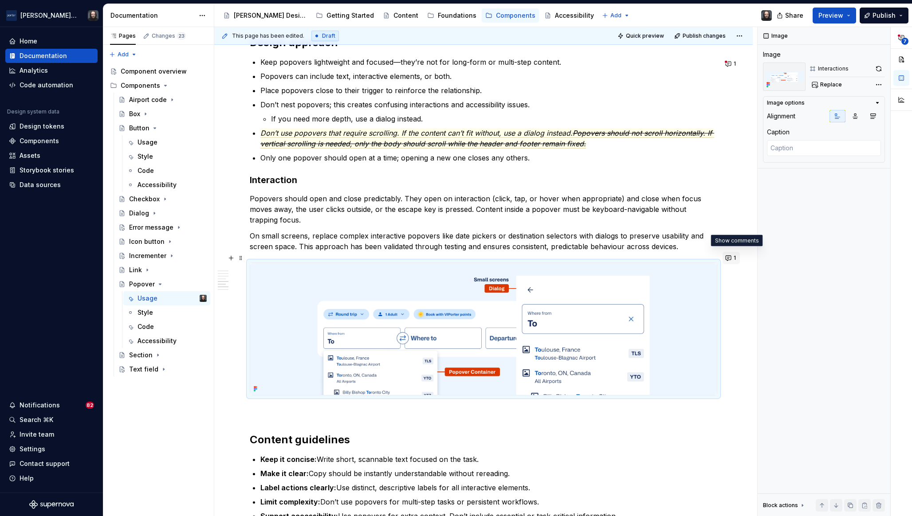
click at [733, 260] on button "1" at bounding box center [730, 258] width 17 height 12
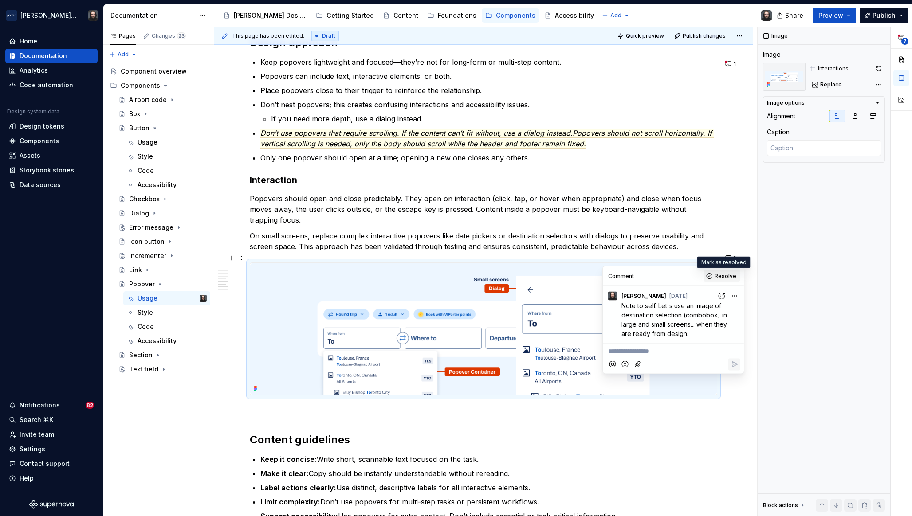
click at [723, 277] on span "Resolve" at bounding box center [725, 276] width 22 height 7
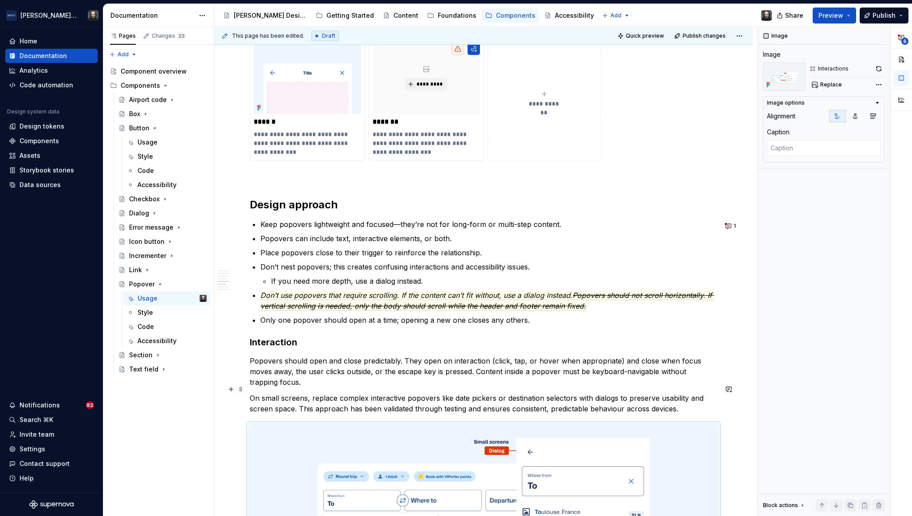
scroll to position [778, 0]
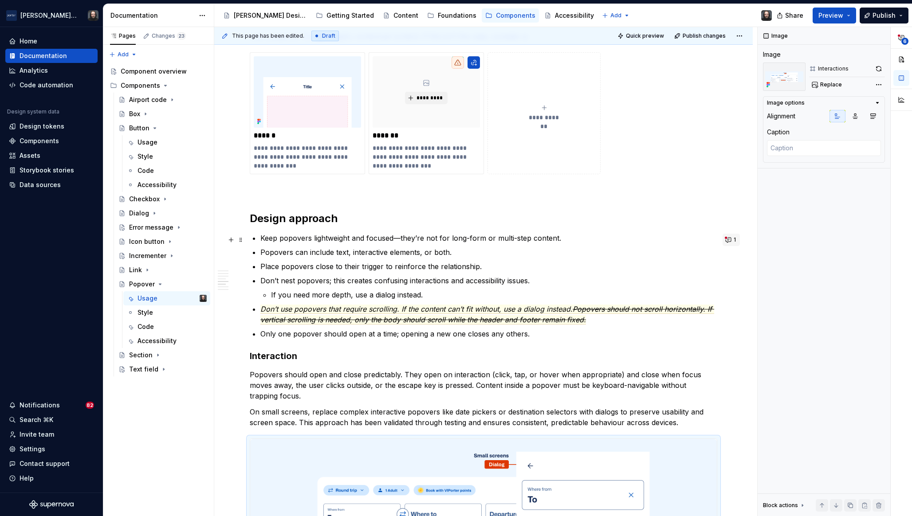
click at [731, 240] on button "1" at bounding box center [730, 240] width 17 height 12
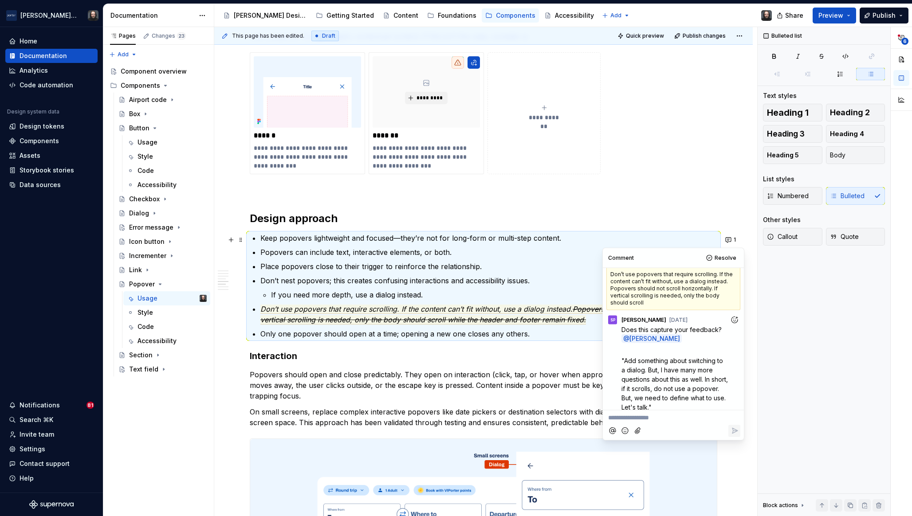
scroll to position [0, 0]
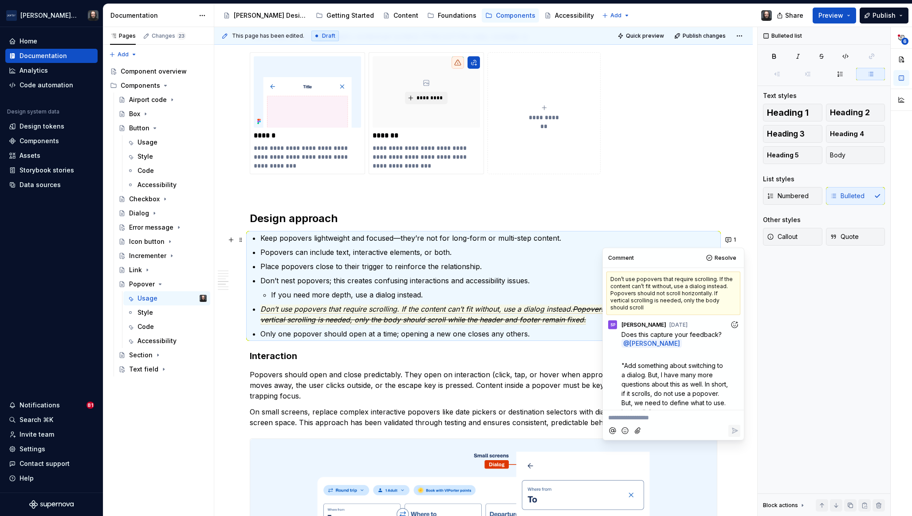
click at [745, 181] on div "**********" at bounding box center [483, 186] width 538 height 1512
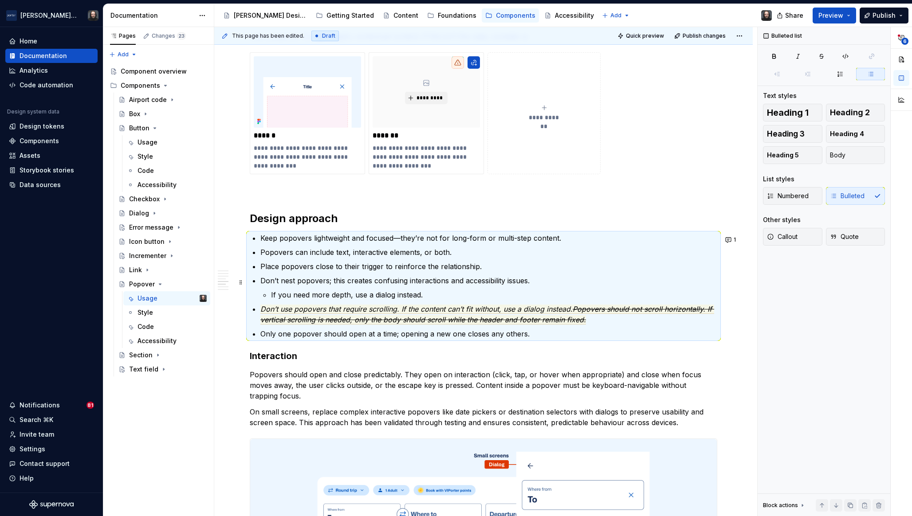
click at [741, 297] on div "**********" at bounding box center [483, 186] width 538 height 1512
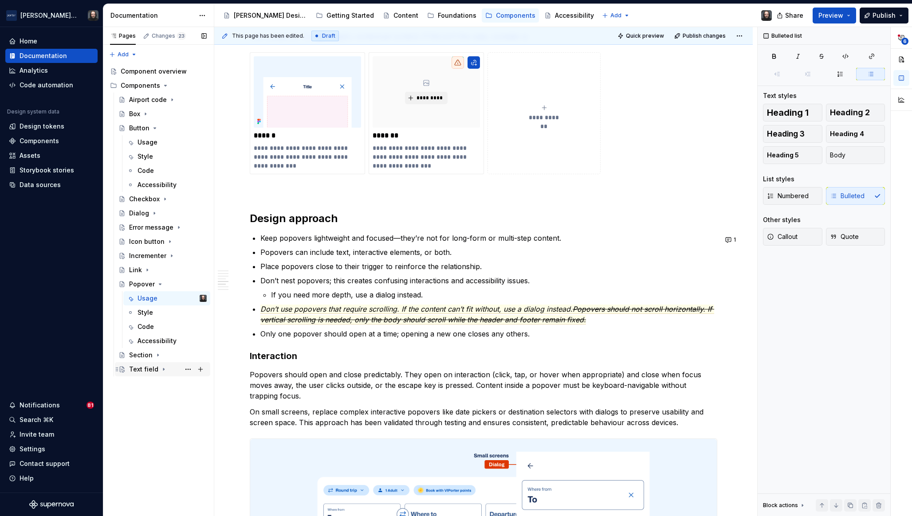
click at [161, 367] on icon "Page tree" at bounding box center [163, 369] width 7 height 7
click at [157, 380] on div "Usage A" at bounding box center [171, 383] width 69 height 12
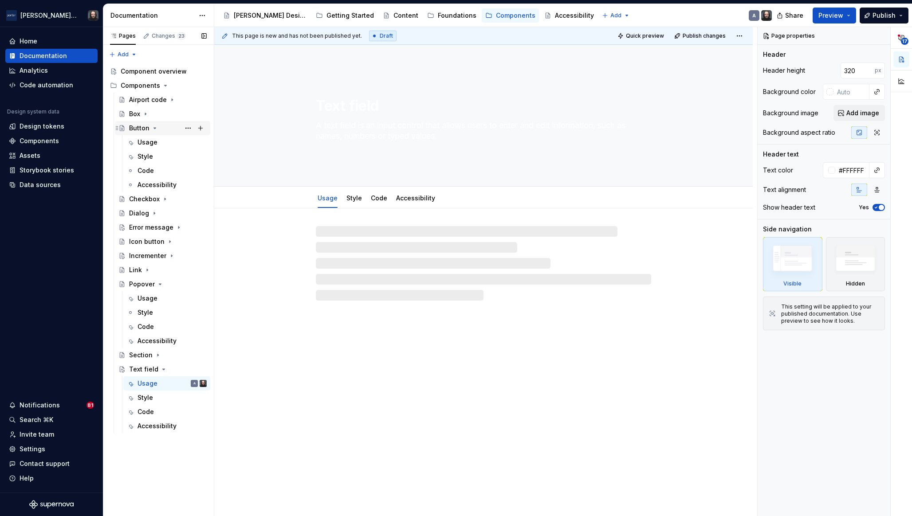
click at [155, 128] on icon "Page tree" at bounding box center [154, 128] width 7 height 7
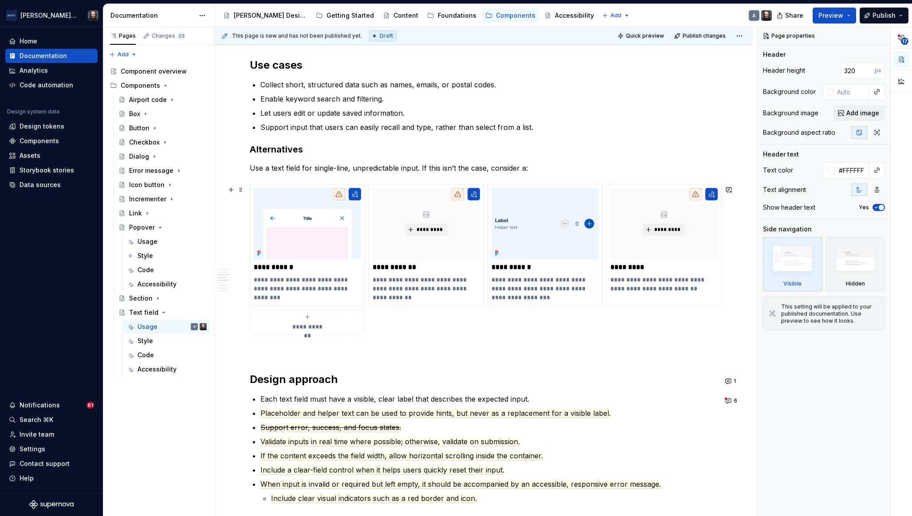
scroll to position [636, 0]
click at [323, 225] on img at bounding box center [307, 223] width 107 height 71
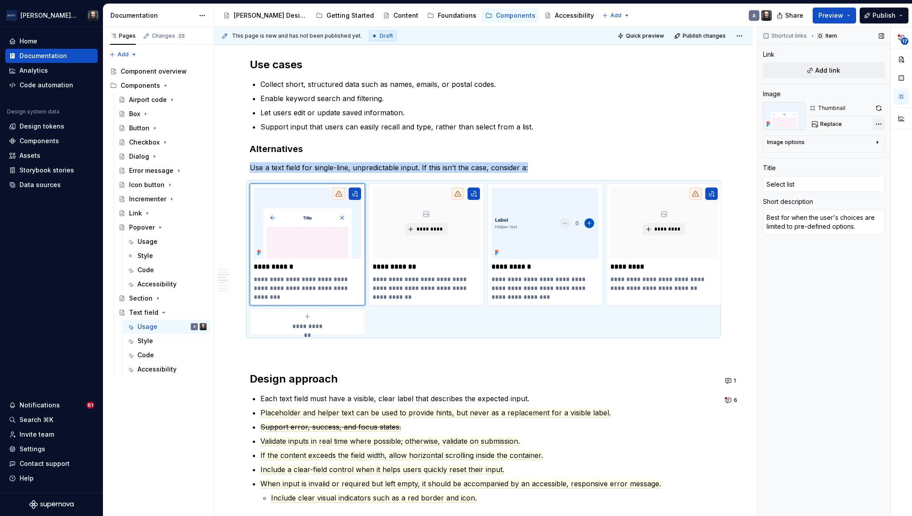
click at [880, 123] on div "**********" at bounding box center [834, 272] width 154 height 490
click at [802, 218] on div "Remove image" at bounding box center [828, 219] width 102 height 9
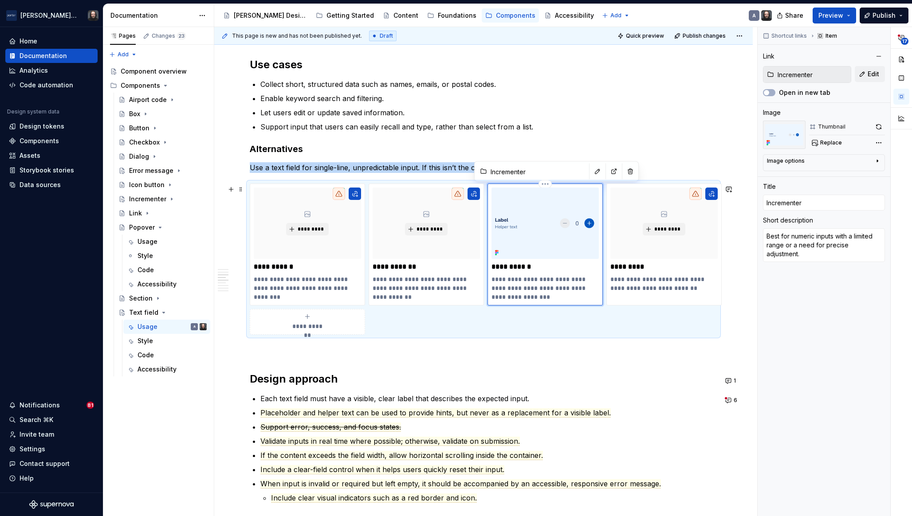
click at [559, 223] on img at bounding box center [544, 223] width 107 height 71
click at [878, 141] on div "**********" at bounding box center [834, 272] width 154 height 490
click at [847, 106] on div "**********" at bounding box center [834, 272] width 154 height 490
click at [829, 143] on span "Replace" at bounding box center [831, 142] width 22 height 7
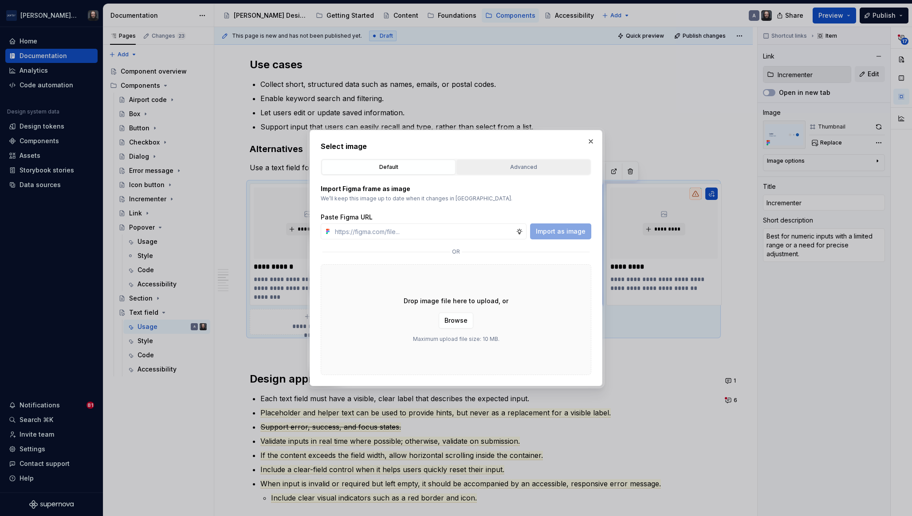
click at [525, 167] on div "Advanced" at bounding box center [523, 167] width 128 height 9
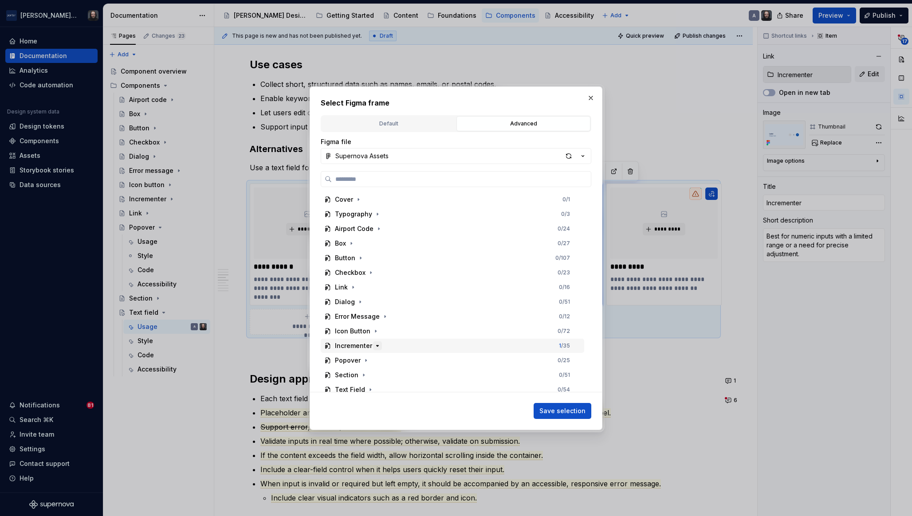
click at [377, 346] on icon "button" at bounding box center [377, 345] width 7 height 7
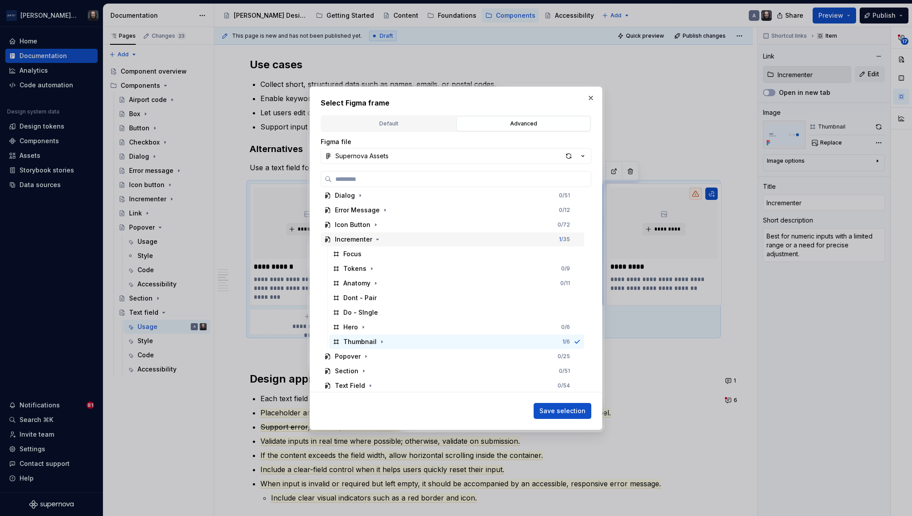
scroll to position [112, 0]
click at [565, 410] on span "Save selection" at bounding box center [562, 411] width 46 height 9
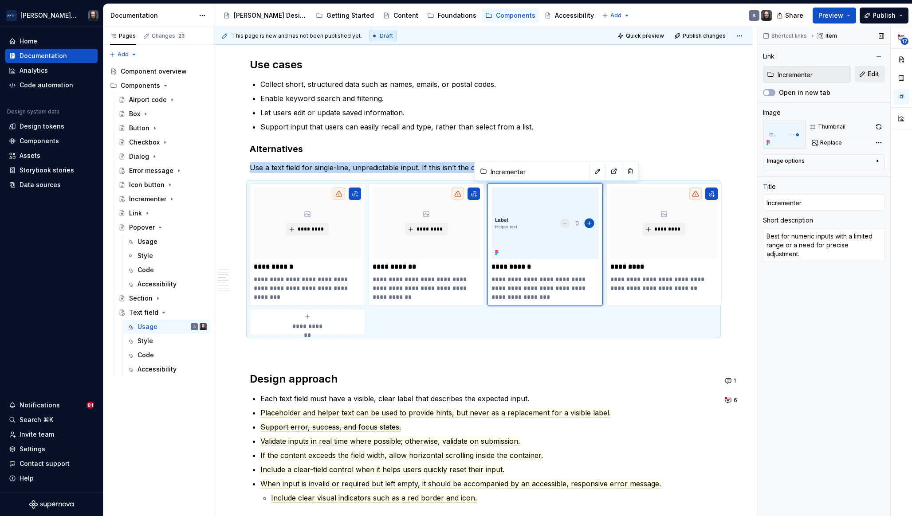
click at [872, 72] on span "Edit" at bounding box center [873, 74] width 12 height 9
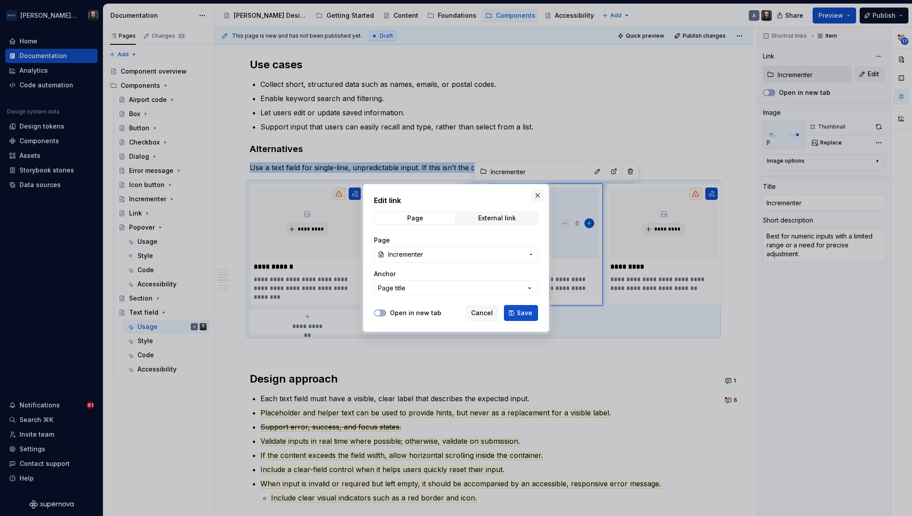
click at [537, 196] on button "button" at bounding box center [537, 195] width 12 height 12
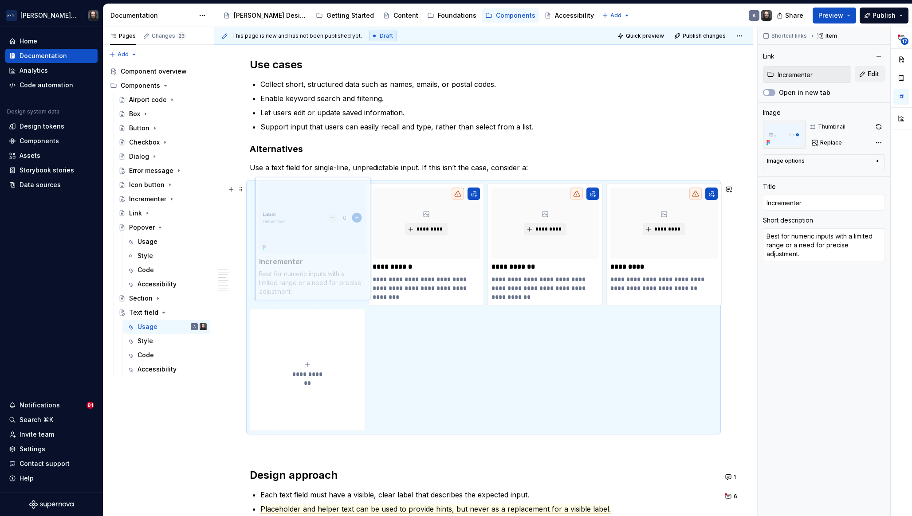
drag, startPoint x: 549, startPoint y: 236, endPoint x: 317, endPoint y: 229, distance: 232.0
click at [317, 229] on body "Porter Airlines Home Documentation Analytics Code automation Design system data…" at bounding box center [456, 258] width 912 height 516
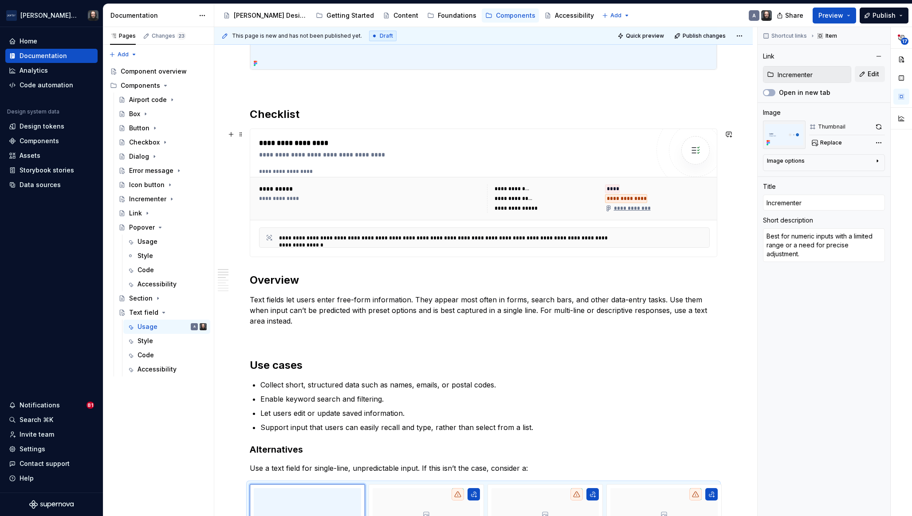
scroll to position [334, 0]
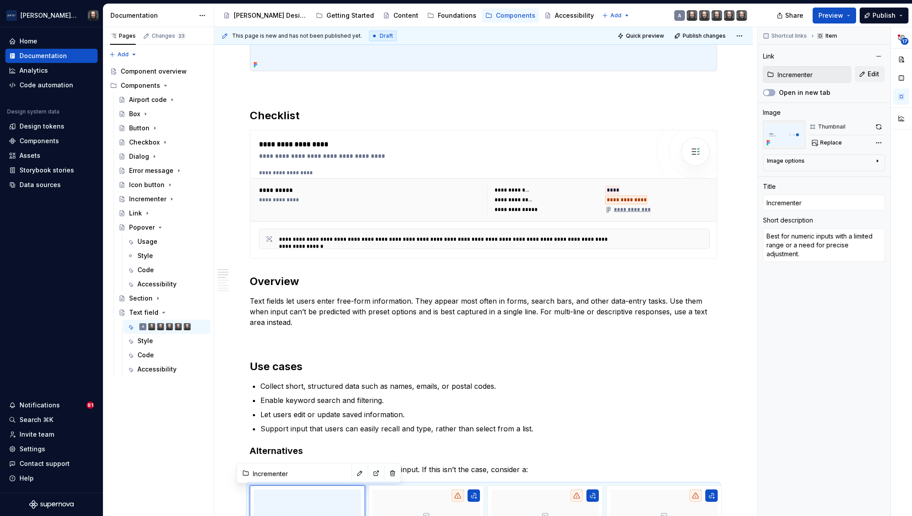
type textarea "*"
